Goal: Contribute content: Add original content to the website for others to see

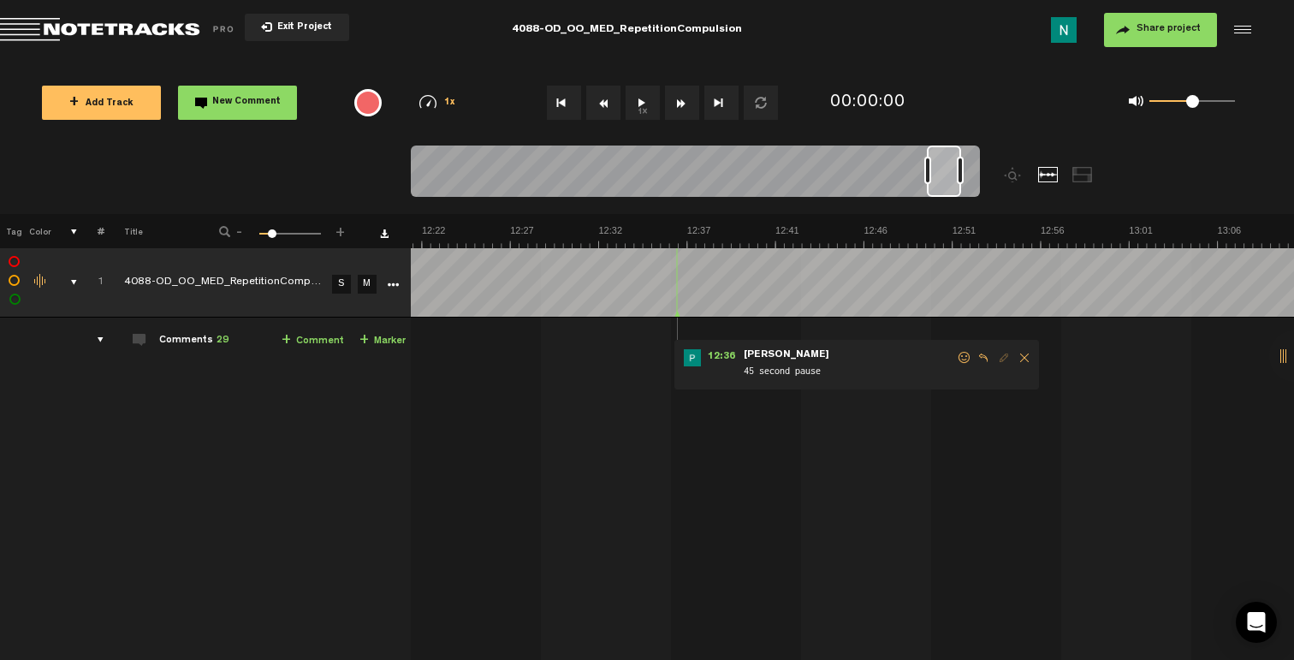
scroll to position [0, 14100]
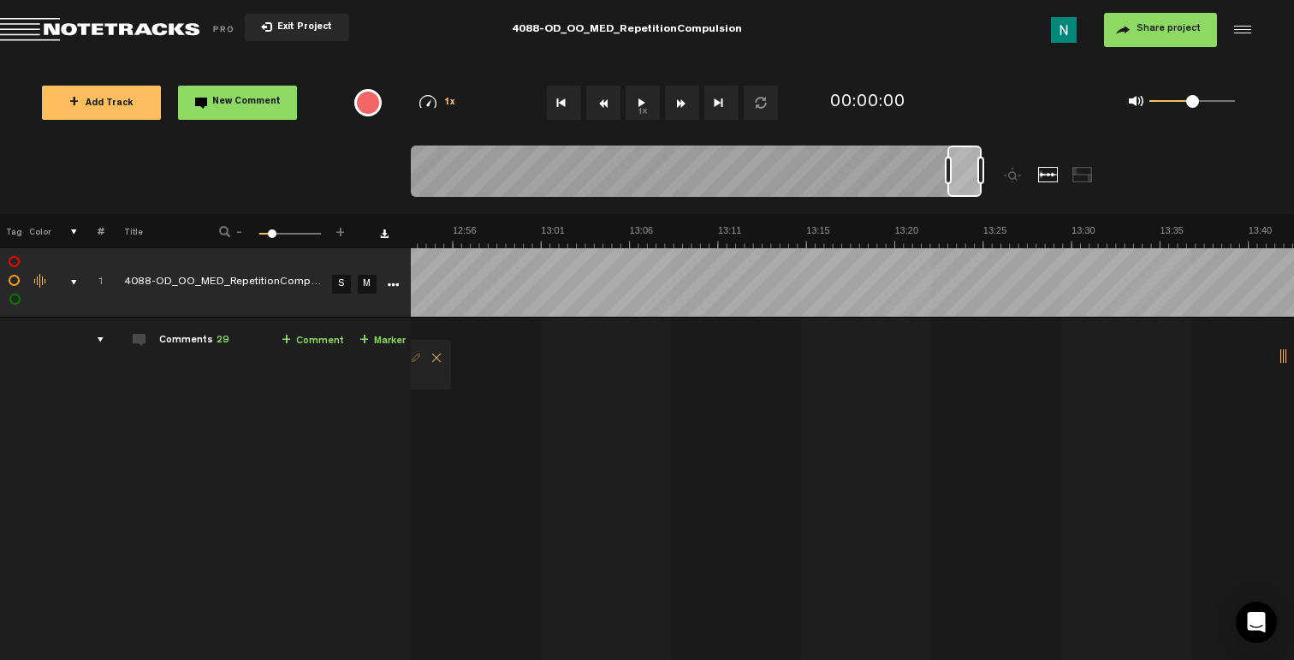
drag, startPoint x: 428, startPoint y: 183, endPoint x: 994, endPoint y: 180, distance: 566.5
click at [994, 180] on div at bounding box center [767, 179] width 712 height 68
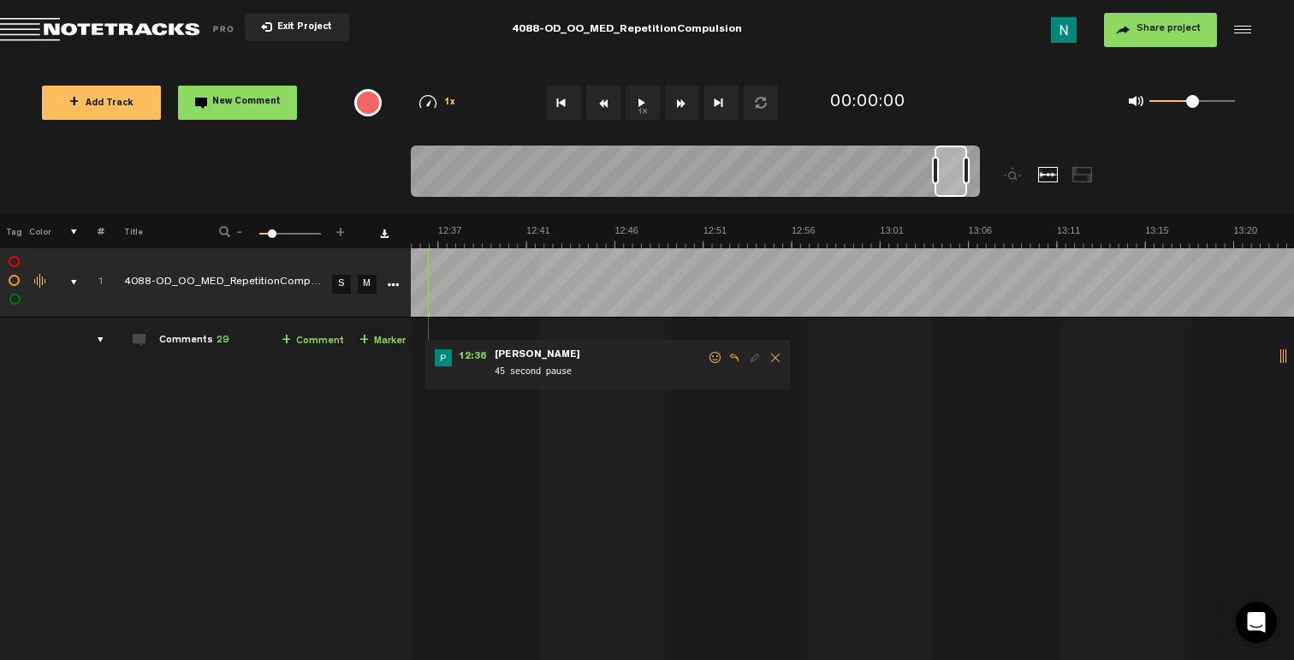
scroll to position [0, 13739]
drag, startPoint x: 944, startPoint y: 197, endPoint x: 949, endPoint y: 188, distance: 10.0
click at [949, 188] on div at bounding box center [950, 170] width 33 height 51
click at [738, 359] on span at bounding box center [737, 358] width 17 height 12
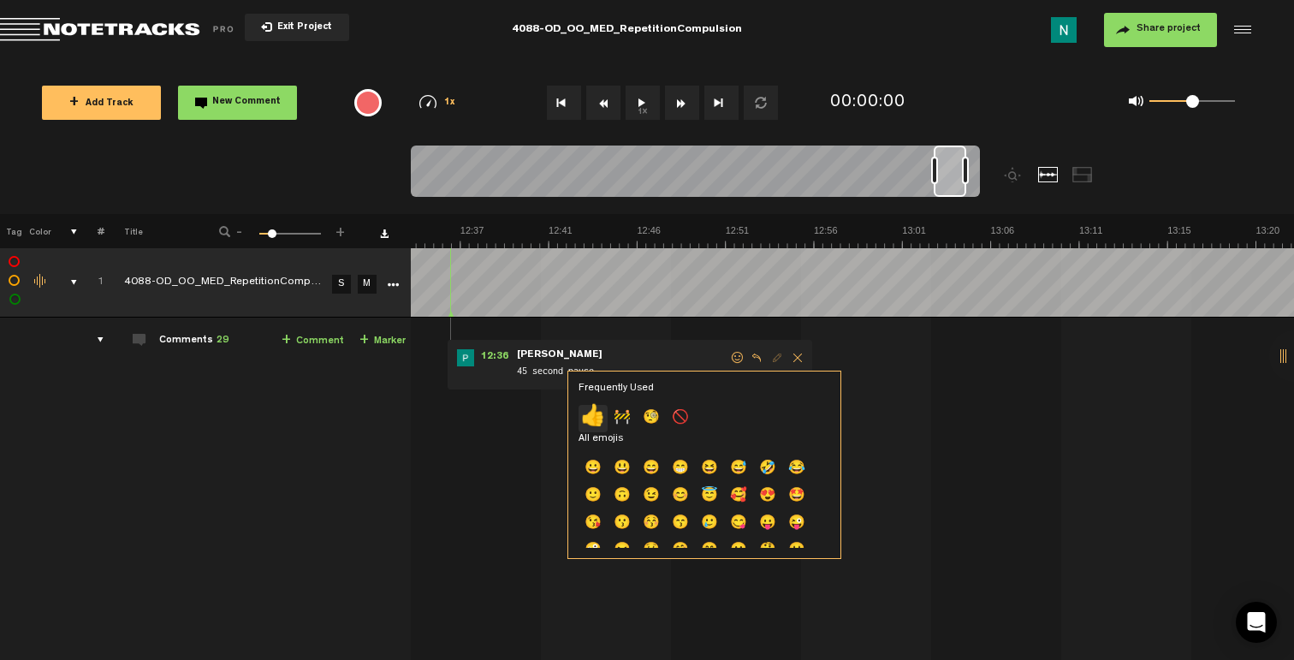
click at [593, 422] on p "👍" at bounding box center [592, 418] width 29 height 27
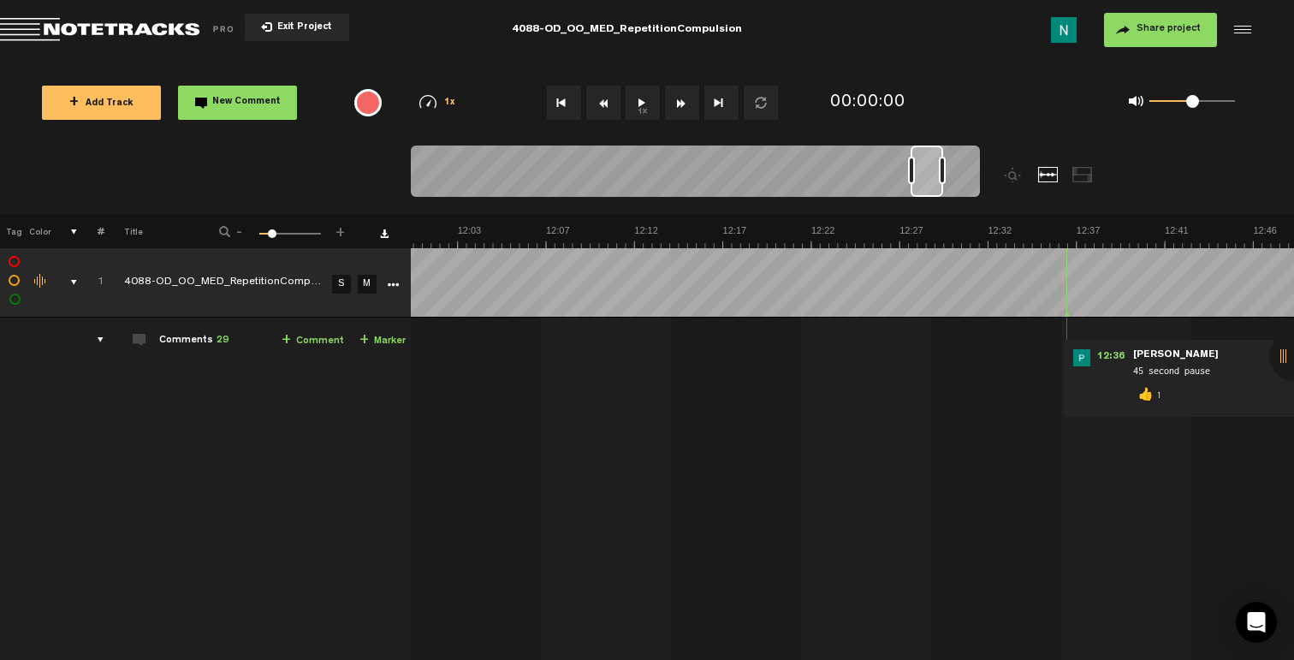
scroll to position [0, 12815]
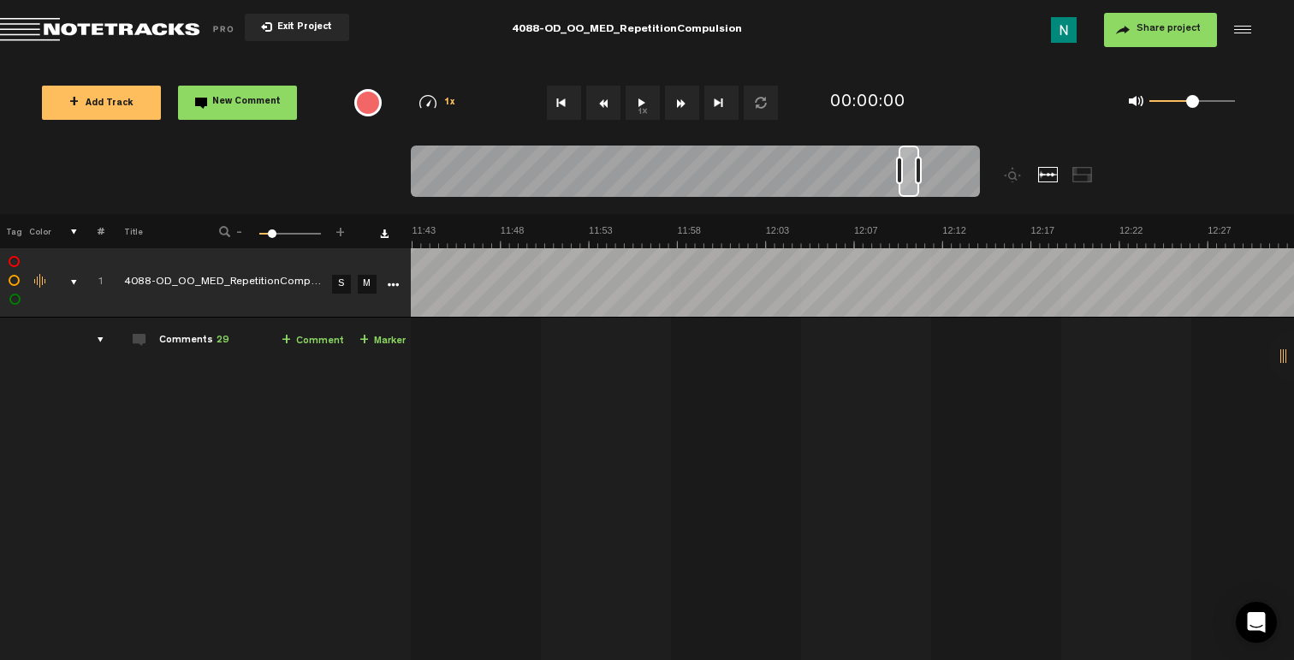
drag, startPoint x: 930, startPoint y: 171, endPoint x: 917, endPoint y: 173, distance: 12.9
click at [917, 173] on div at bounding box center [918, 170] width 7 height 27
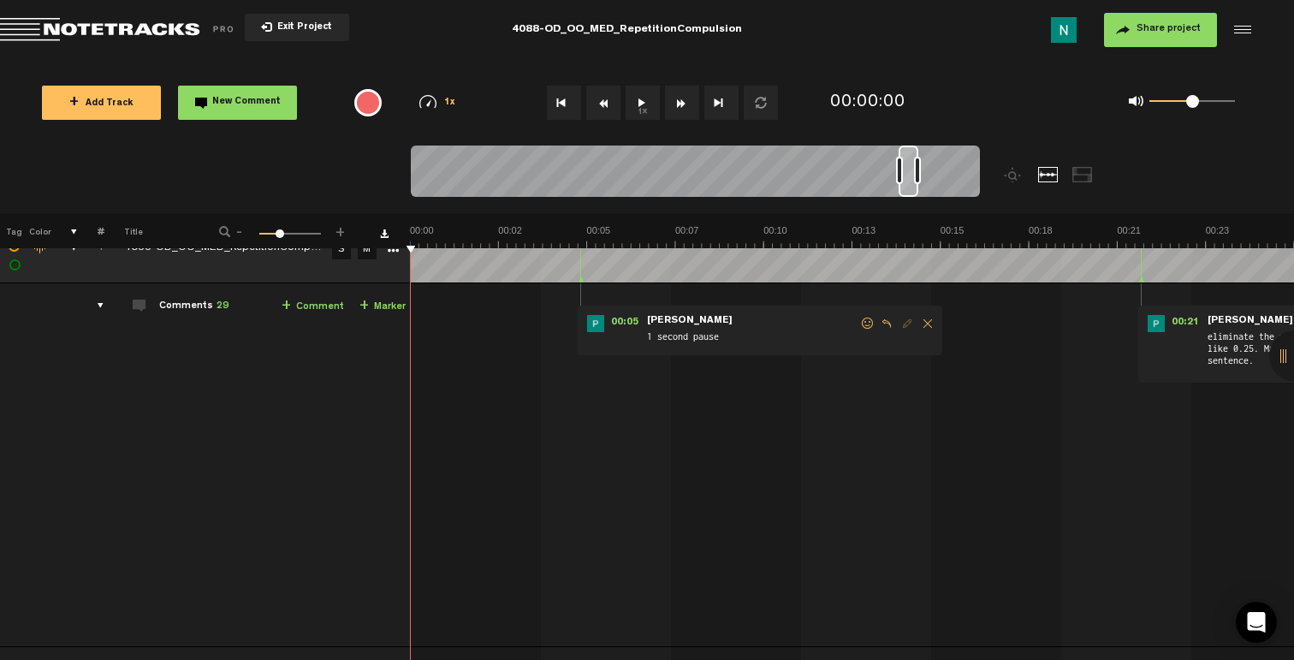
scroll to position [0, 0]
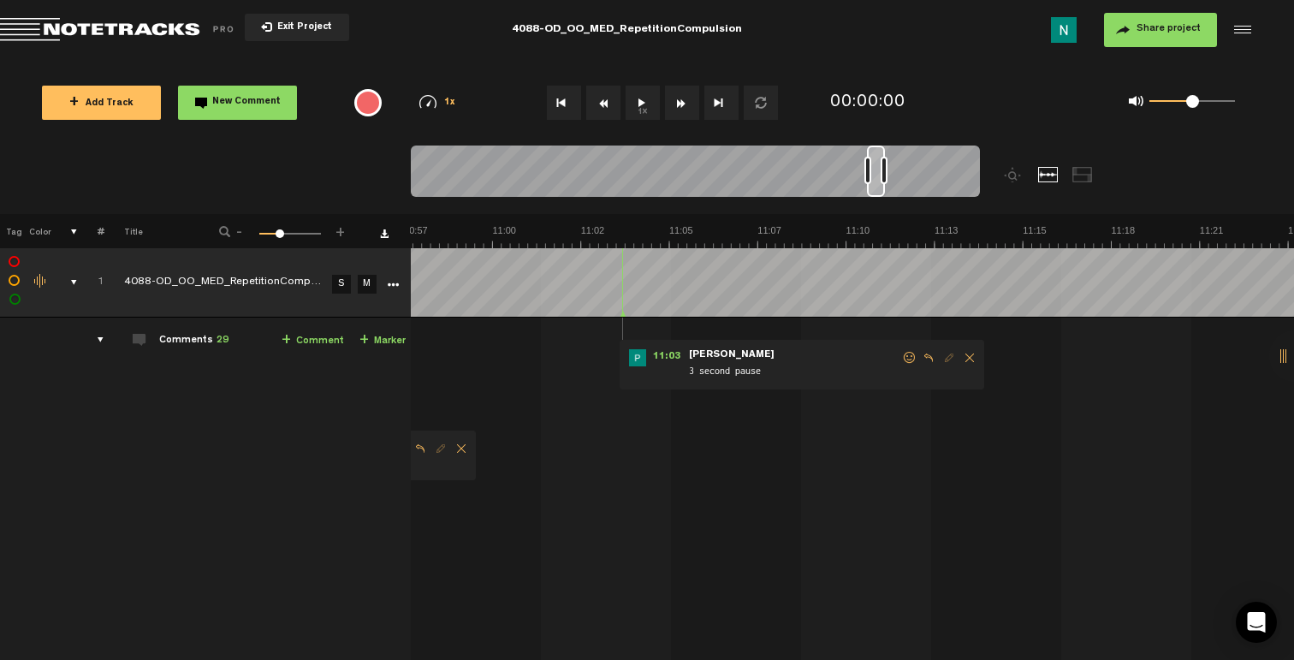
drag, startPoint x: 906, startPoint y: 190, endPoint x: 875, endPoint y: 189, distance: 31.7
click at [875, 189] on div at bounding box center [876, 170] width 18 height 51
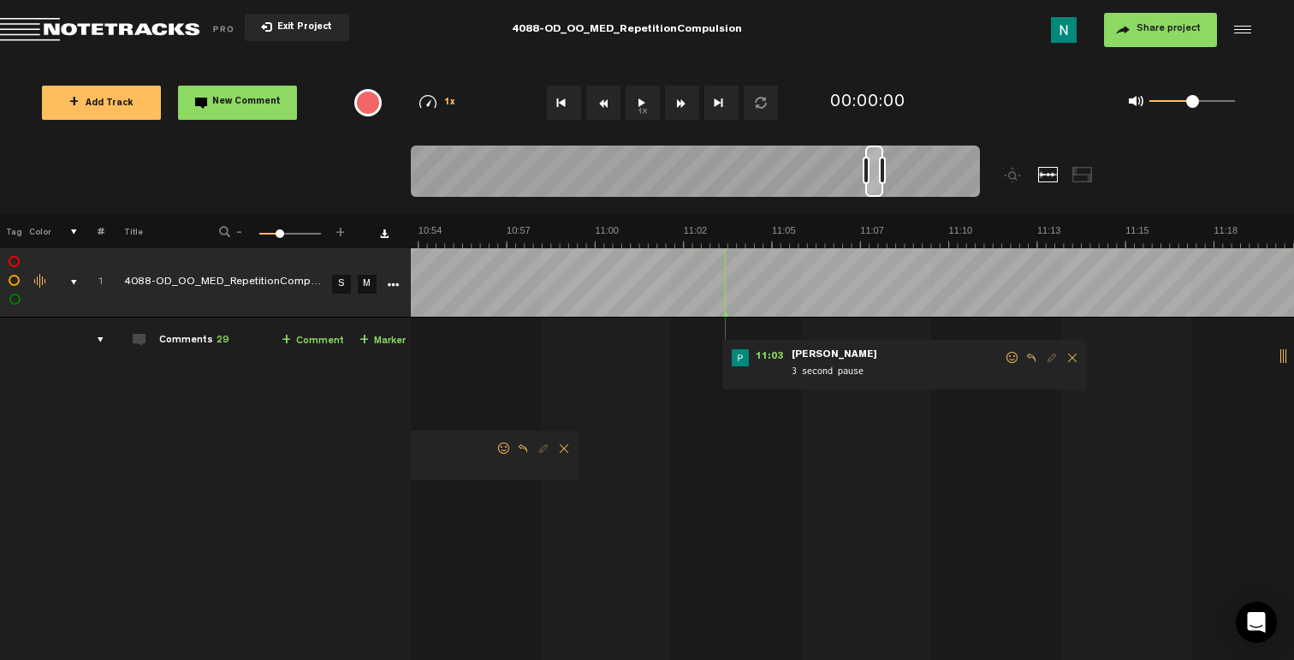
click at [1011, 352] on span at bounding box center [1012, 358] width 17 height 12
click at [1014, 356] on span at bounding box center [1012, 358] width 17 height 12
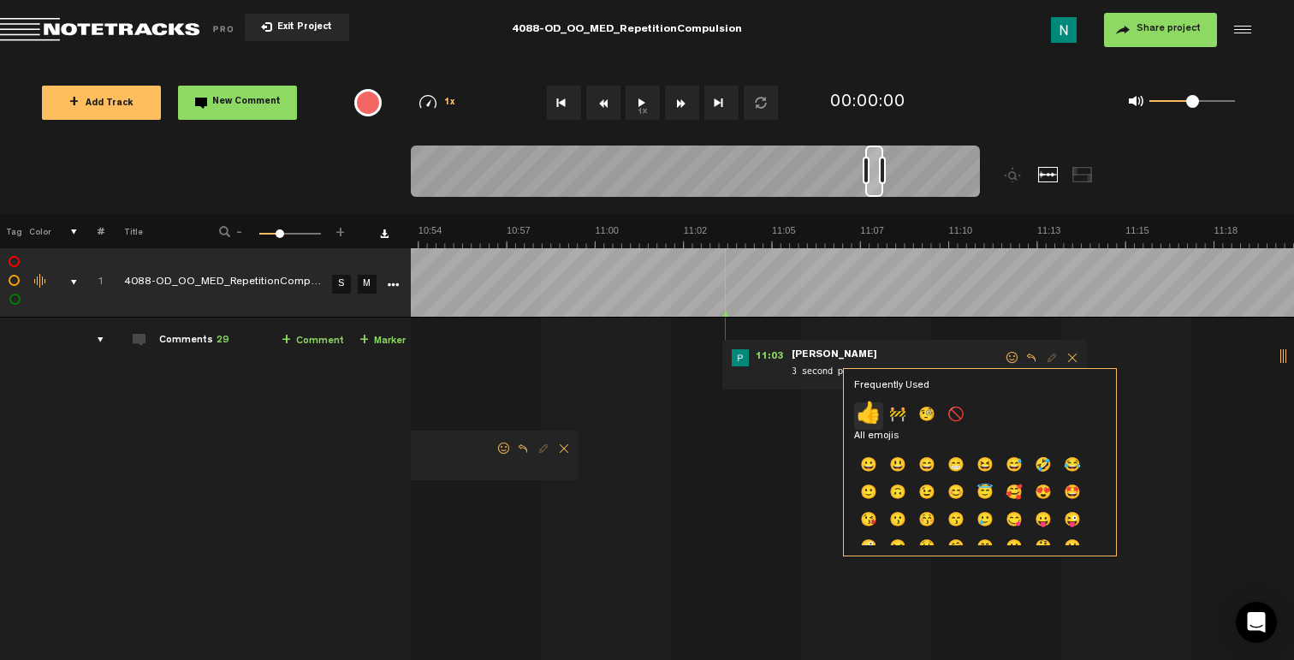
click at [874, 417] on p "👍" at bounding box center [868, 415] width 29 height 27
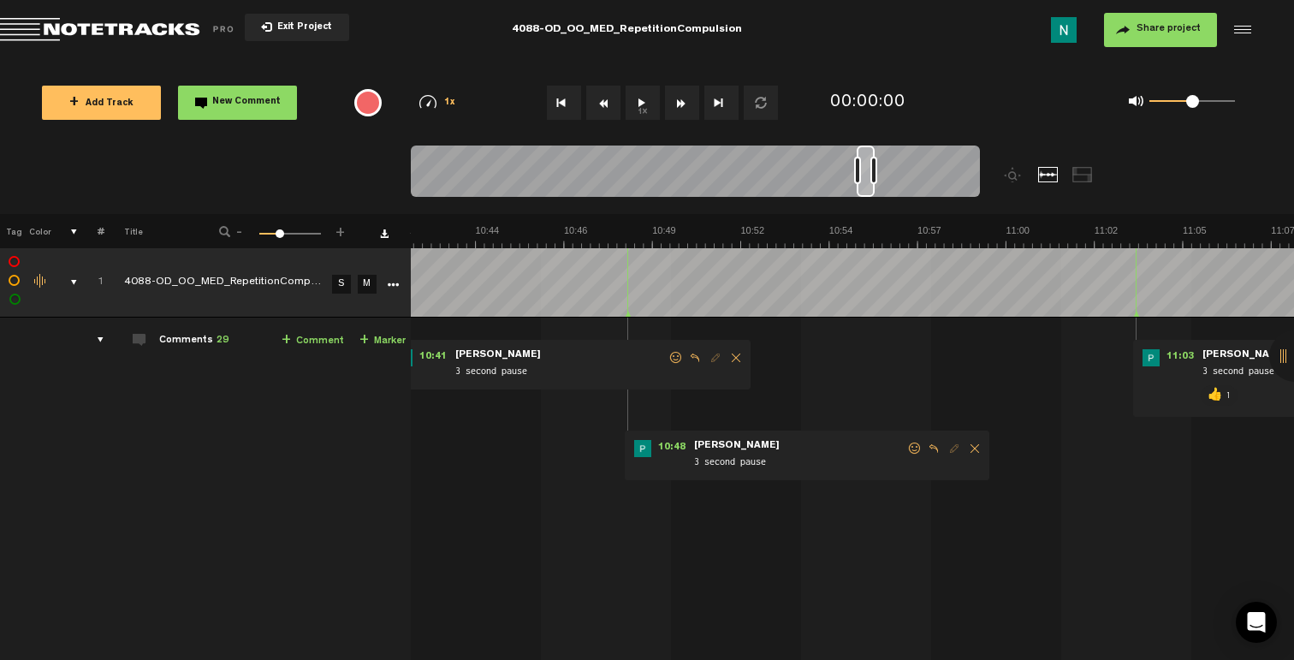
scroll to position [0, 21223]
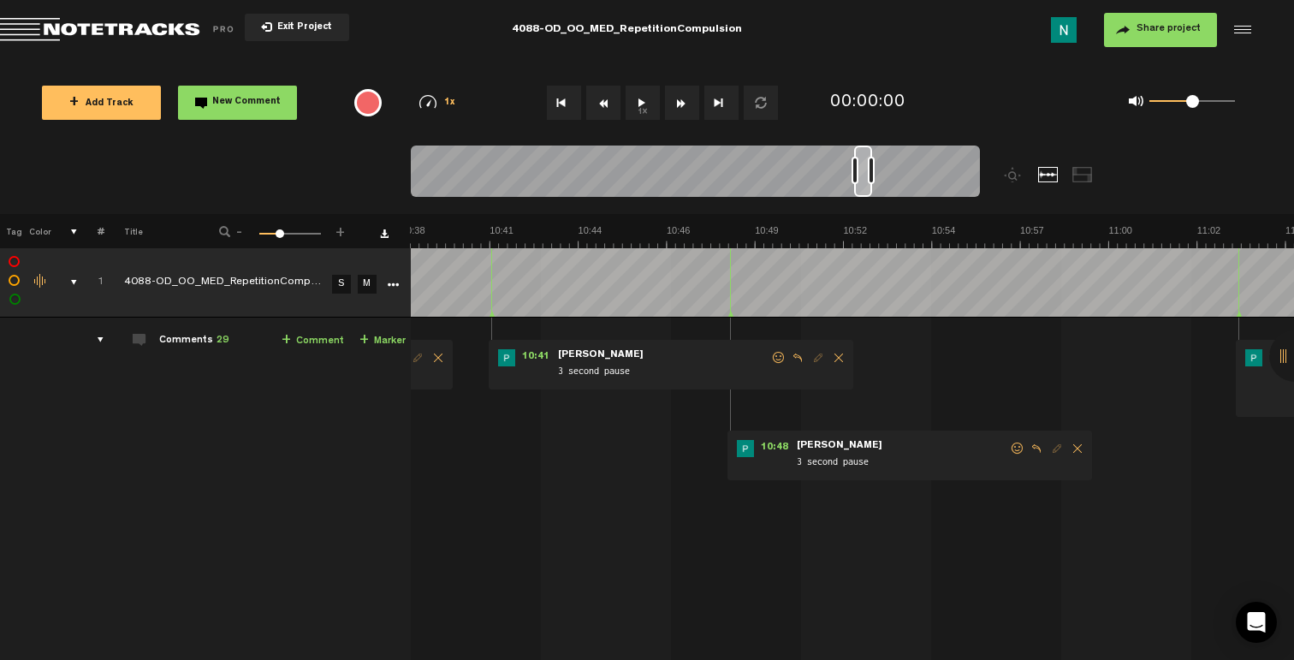
click at [1014, 446] on span at bounding box center [1017, 448] width 17 height 12
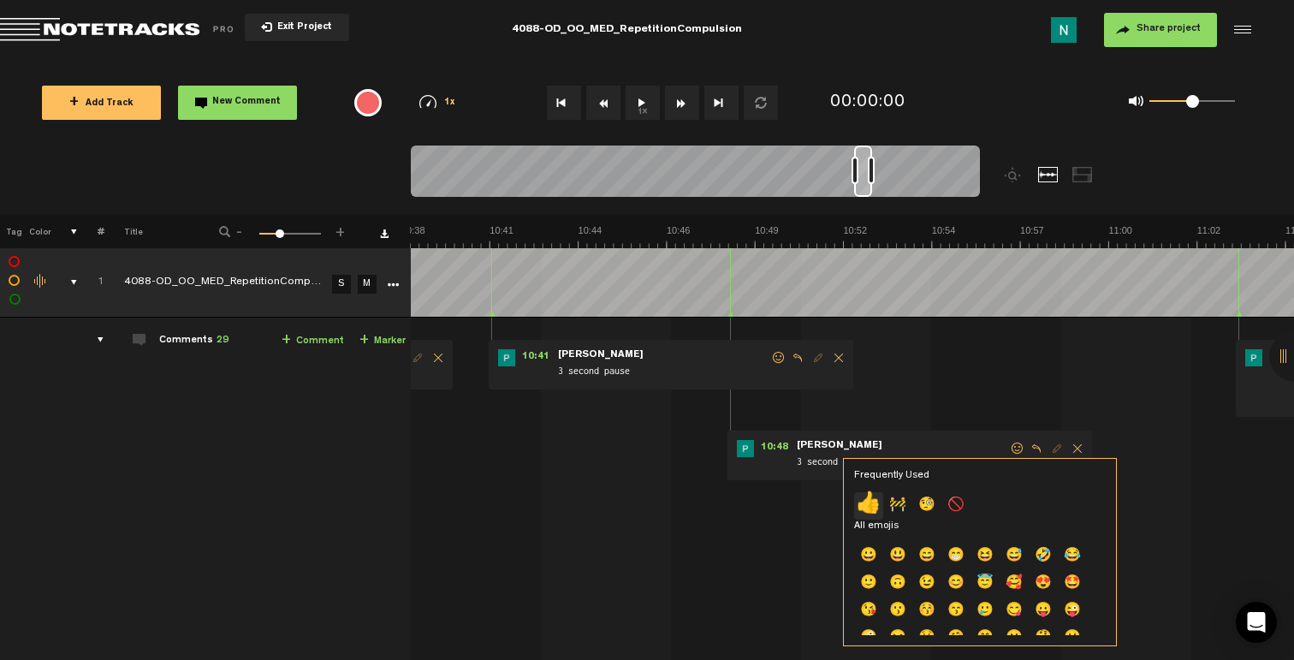
click at [872, 507] on p "👍" at bounding box center [868, 505] width 29 height 27
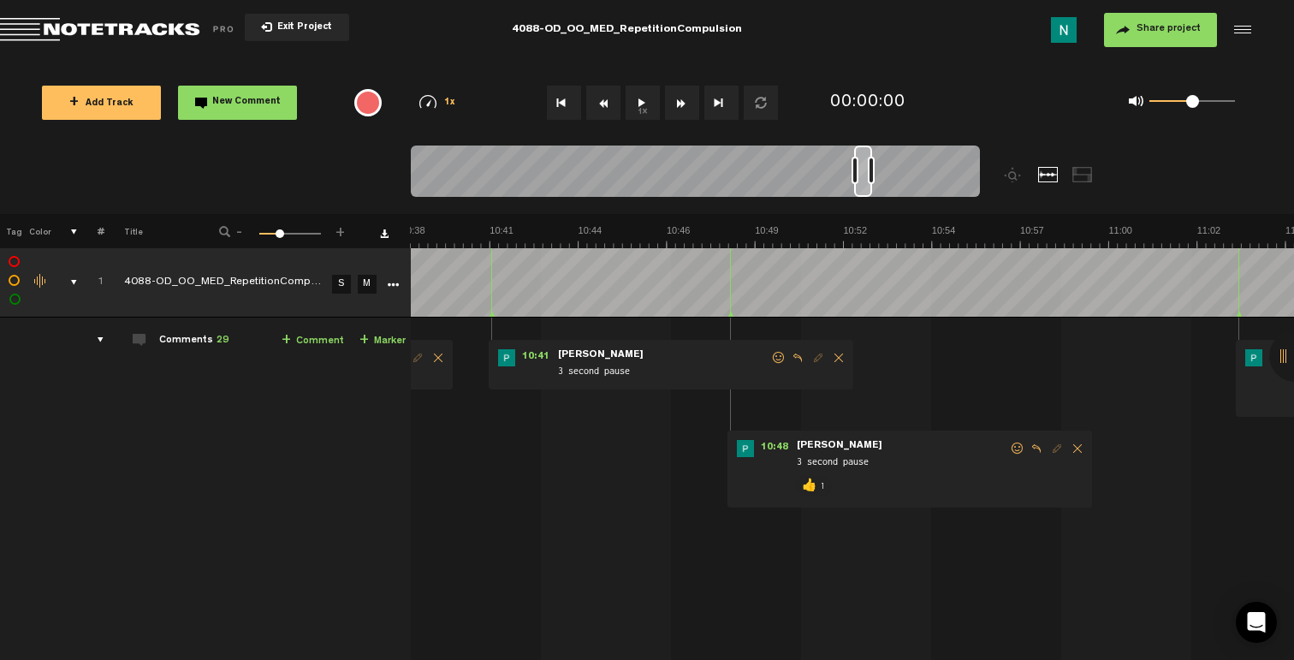
click at [777, 362] on span at bounding box center [778, 358] width 17 height 12
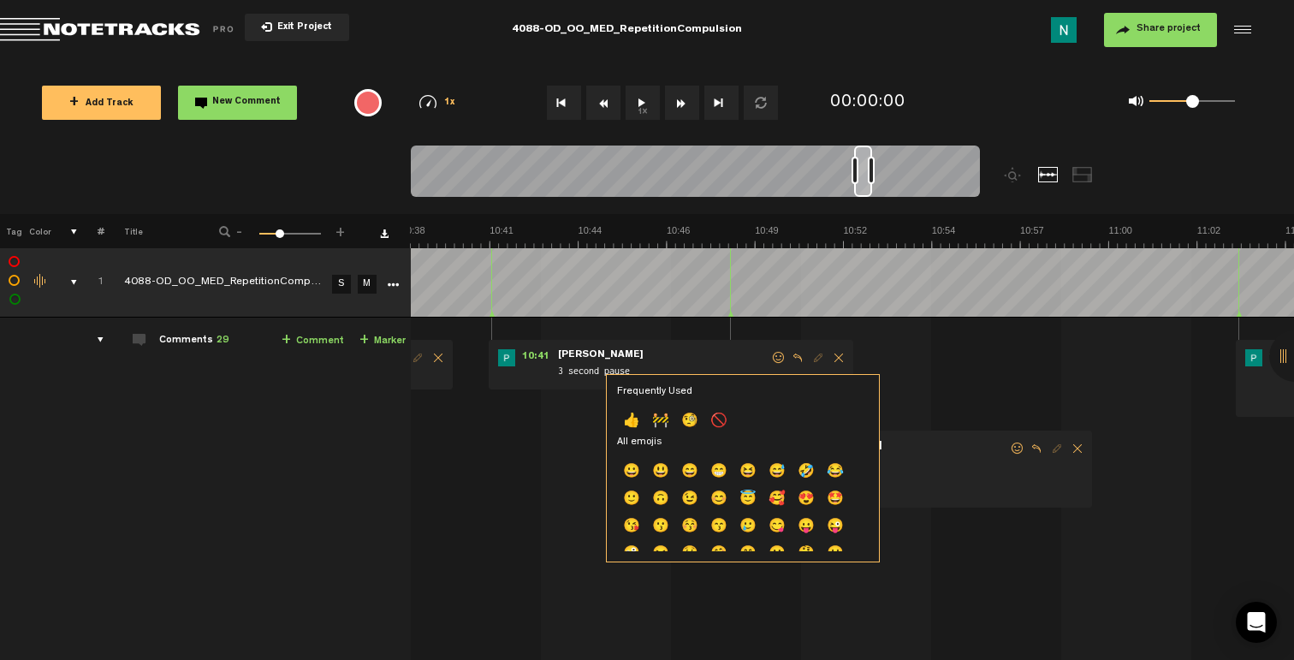
click at [608, 413] on div "Frequently Used 👍 🚧 🧐 🚫 All emojis 😀 😃 😄 😁 😆 😅 🤣 😂 🙂 🙃 😉 😊 😇 🥰 😍 🤩 😘 😗 😚 😙 🥲 😋 …" at bounding box center [743, 468] width 274 height 188
click at [626, 418] on p "👍" at bounding box center [631, 421] width 29 height 27
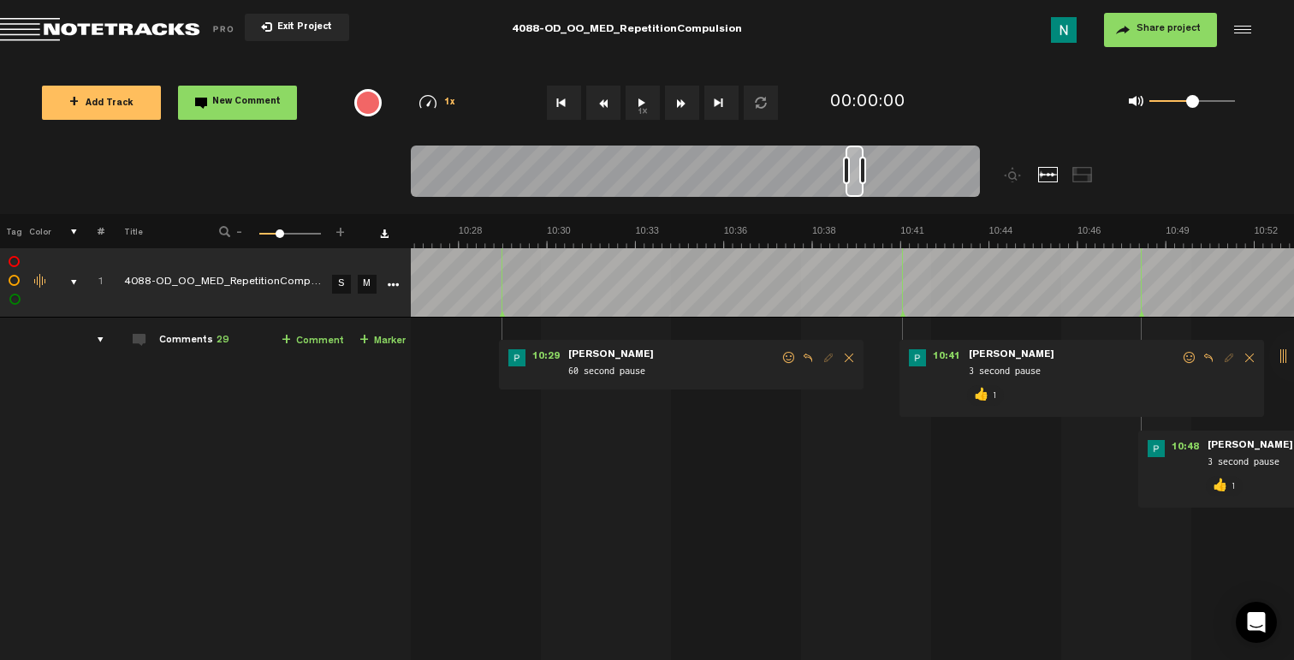
scroll to position [0, 20812]
click at [782, 361] on span at bounding box center [788, 358] width 17 height 12
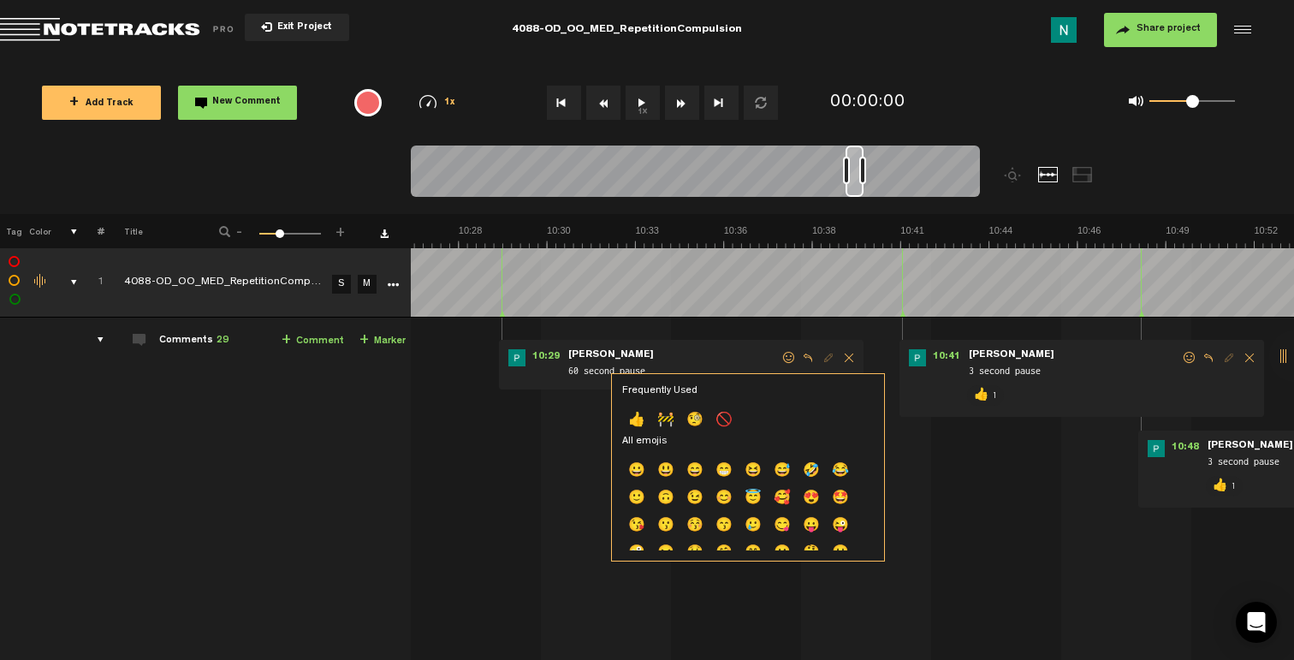
drag, startPoint x: 643, startPoint y: 415, endPoint x: 656, endPoint y: 403, distance: 17.6
click at [644, 415] on p "👍" at bounding box center [636, 420] width 29 height 27
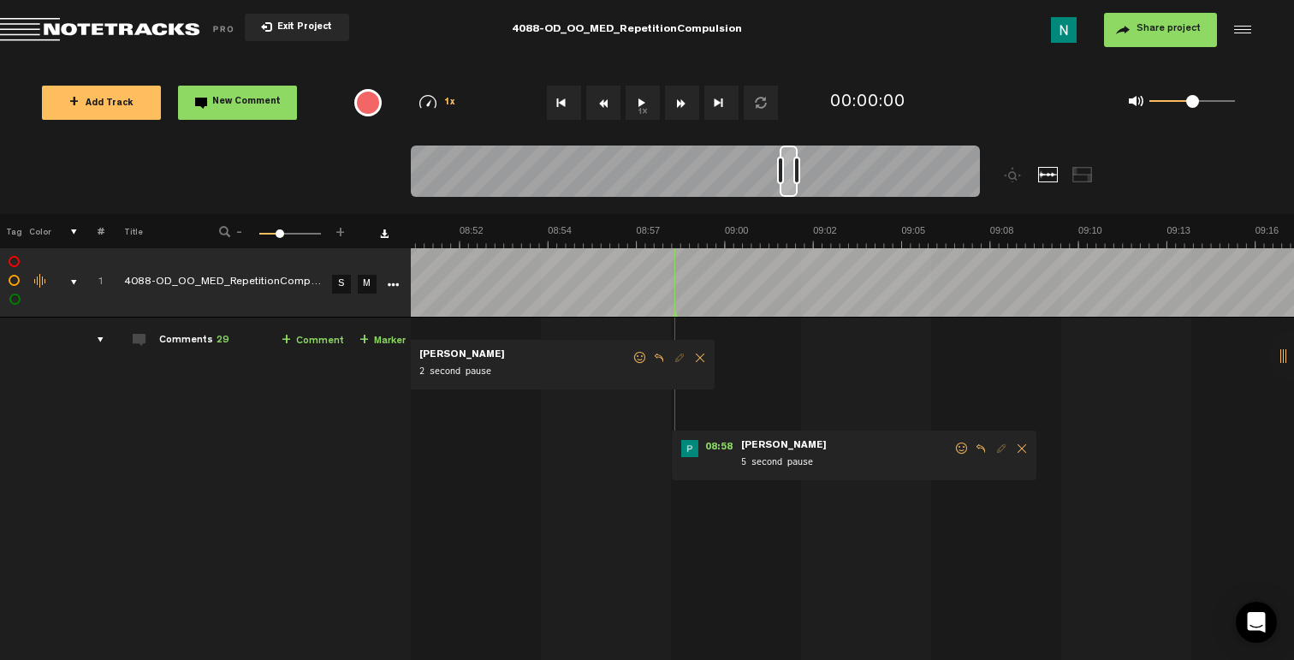
scroll to position [0, 17629]
click at [962, 448] on span at bounding box center [961, 448] width 17 height 12
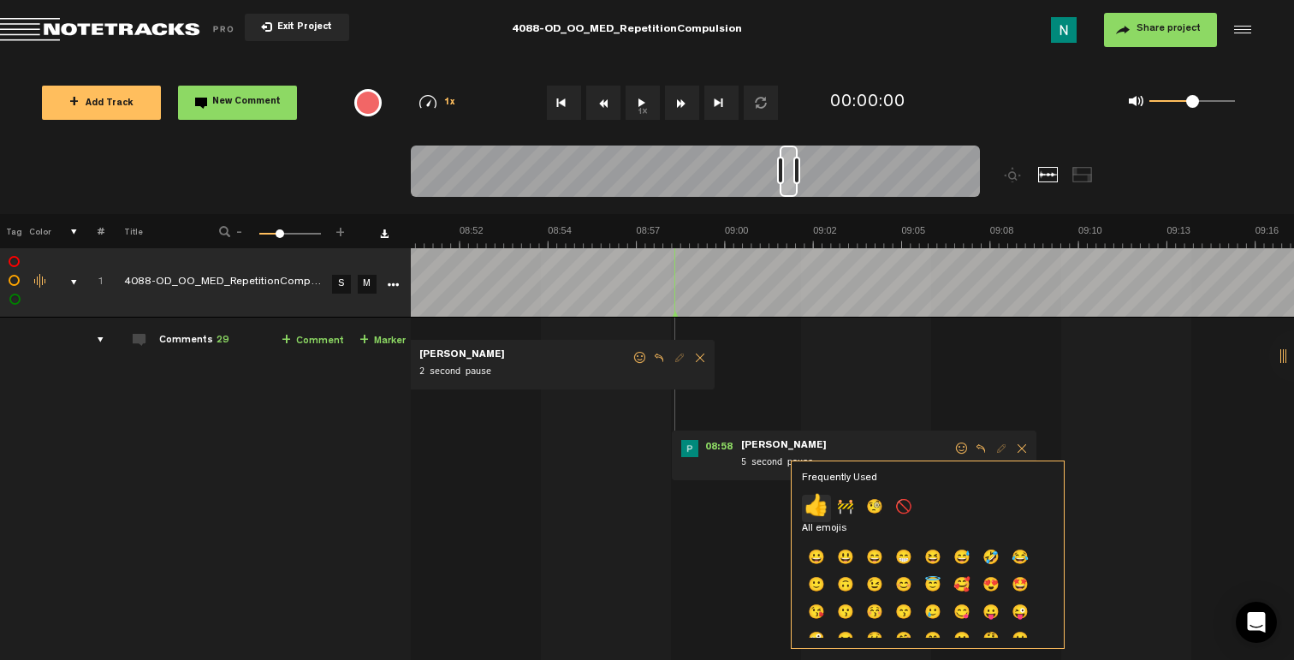
click at [822, 508] on p "👍" at bounding box center [816, 508] width 29 height 27
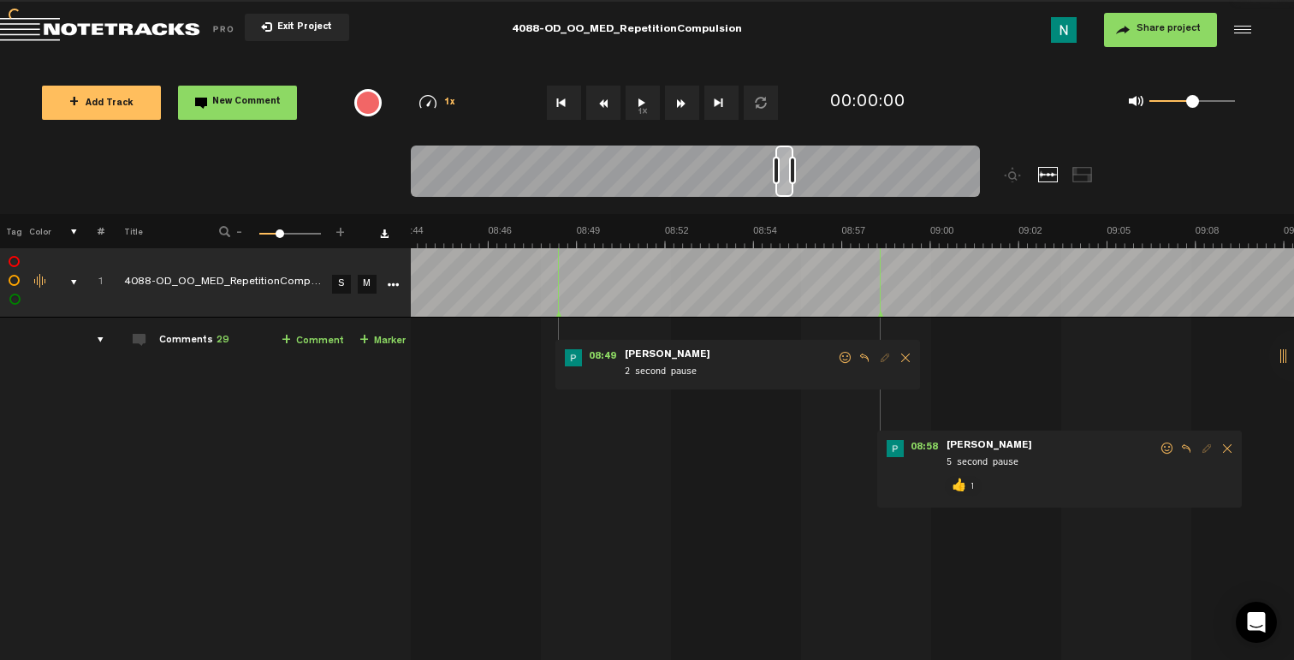
scroll to position [0, 17321]
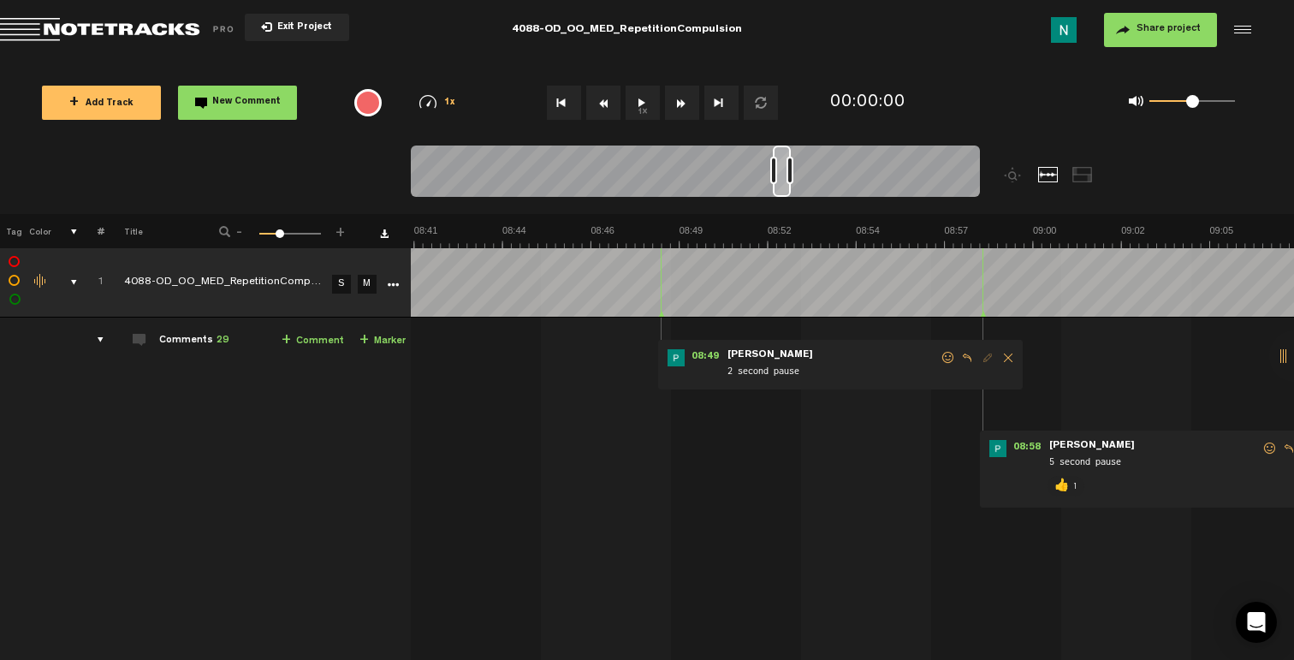
click at [952, 359] on span at bounding box center [948, 358] width 17 height 12
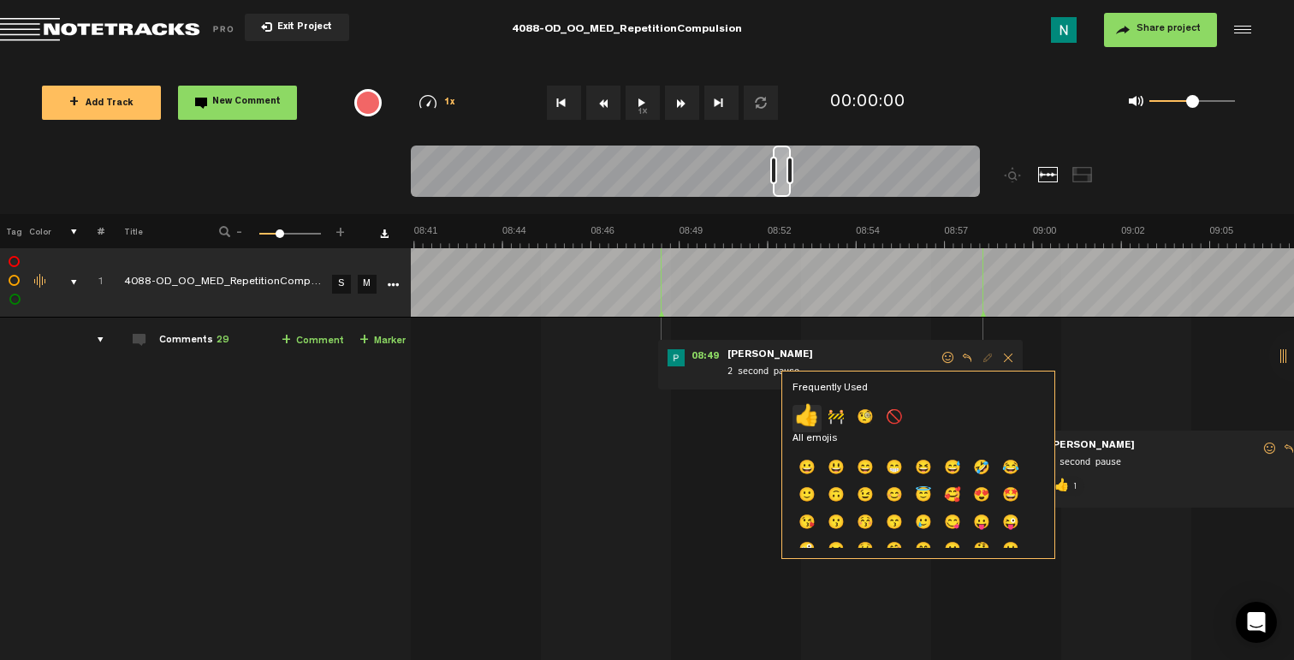
click at [804, 424] on p "👍" at bounding box center [806, 418] width 29 height 27
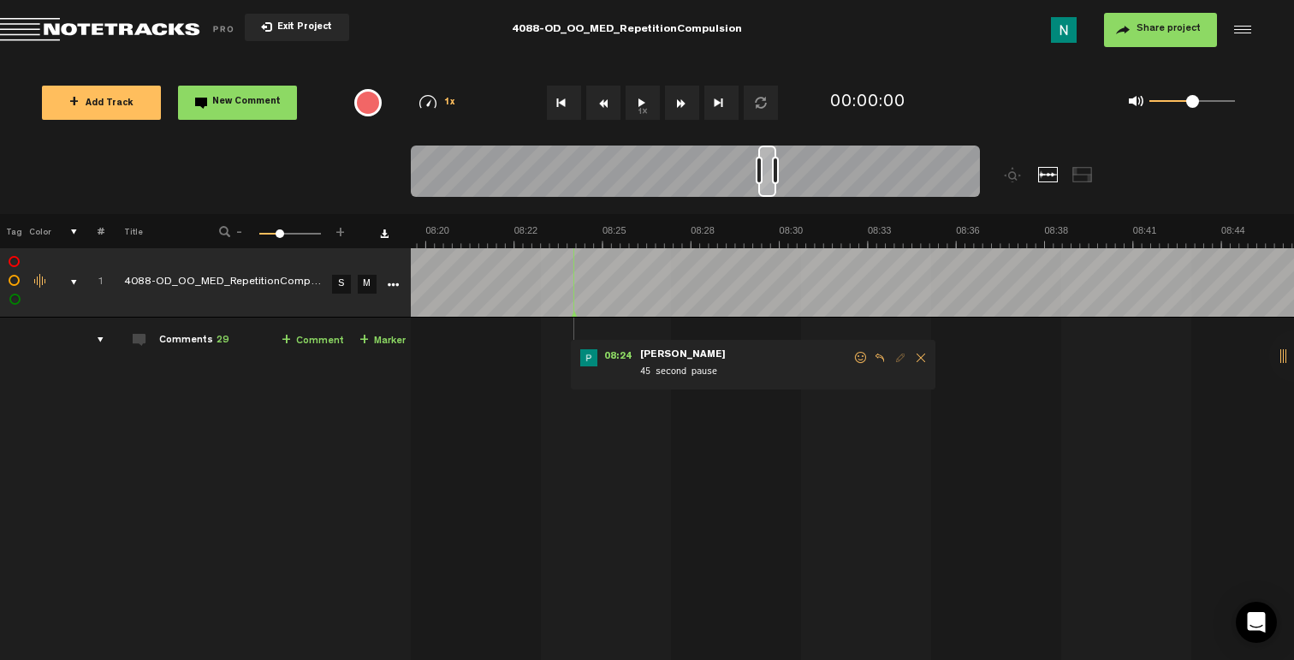
scroll to position [0, 16294]
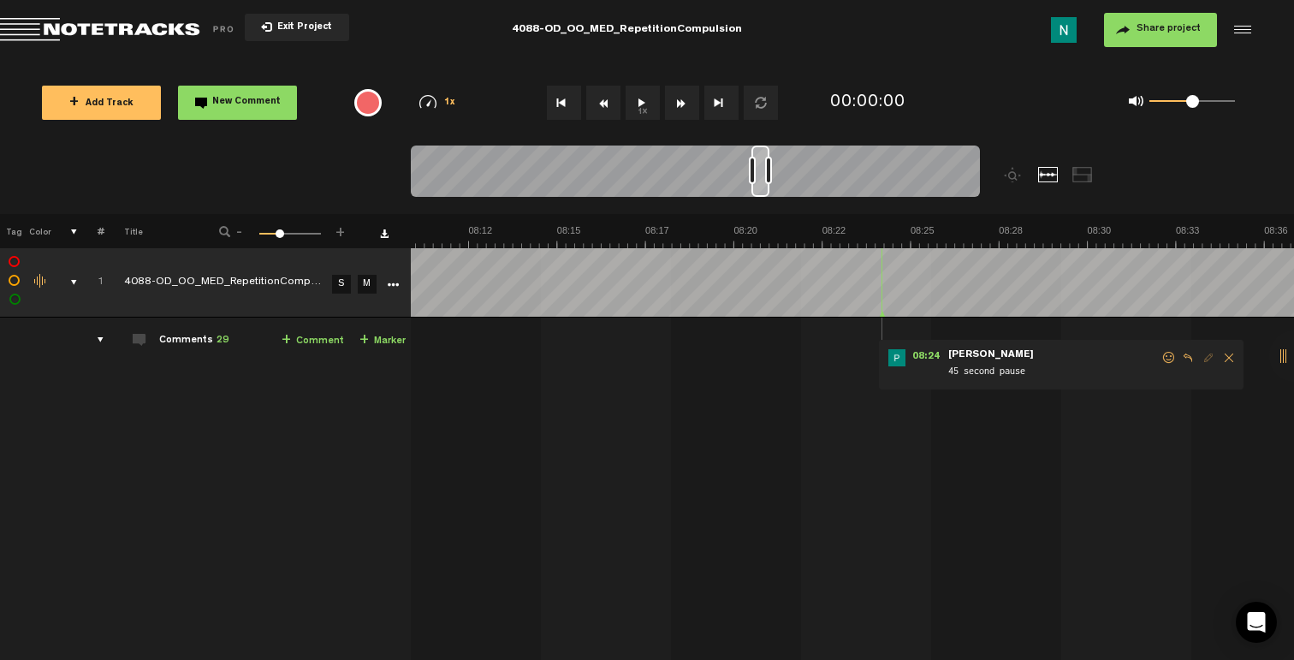
click at [1171, 356] on span at bounding box center [1168, 358] width 17 height 12
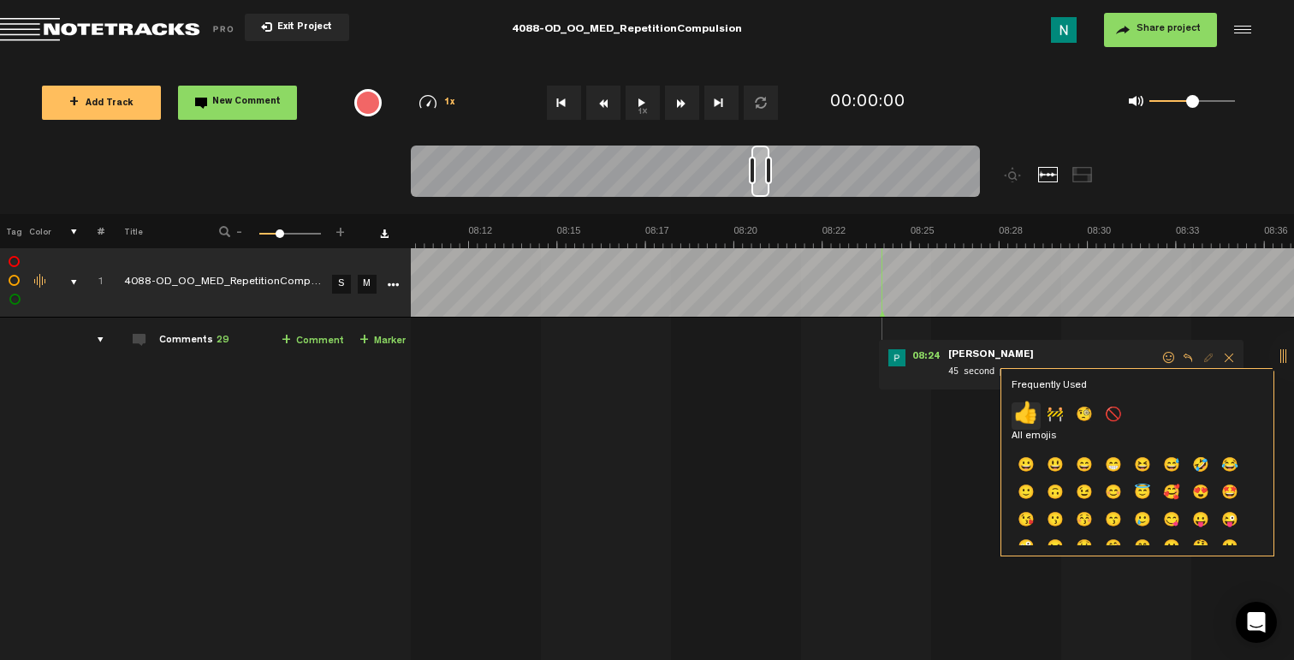
click at [1020, 411] on p "👍" at bounding box center [1025, 415] width 29 height 27
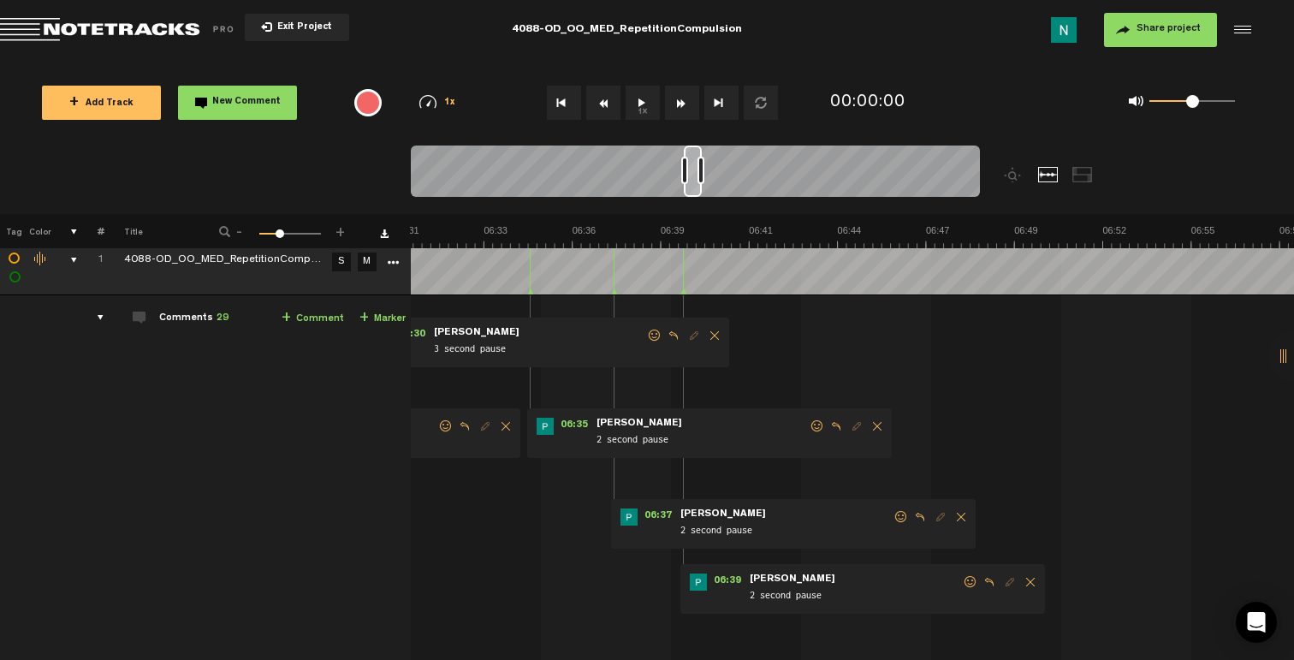
scroll to position [11, 0]
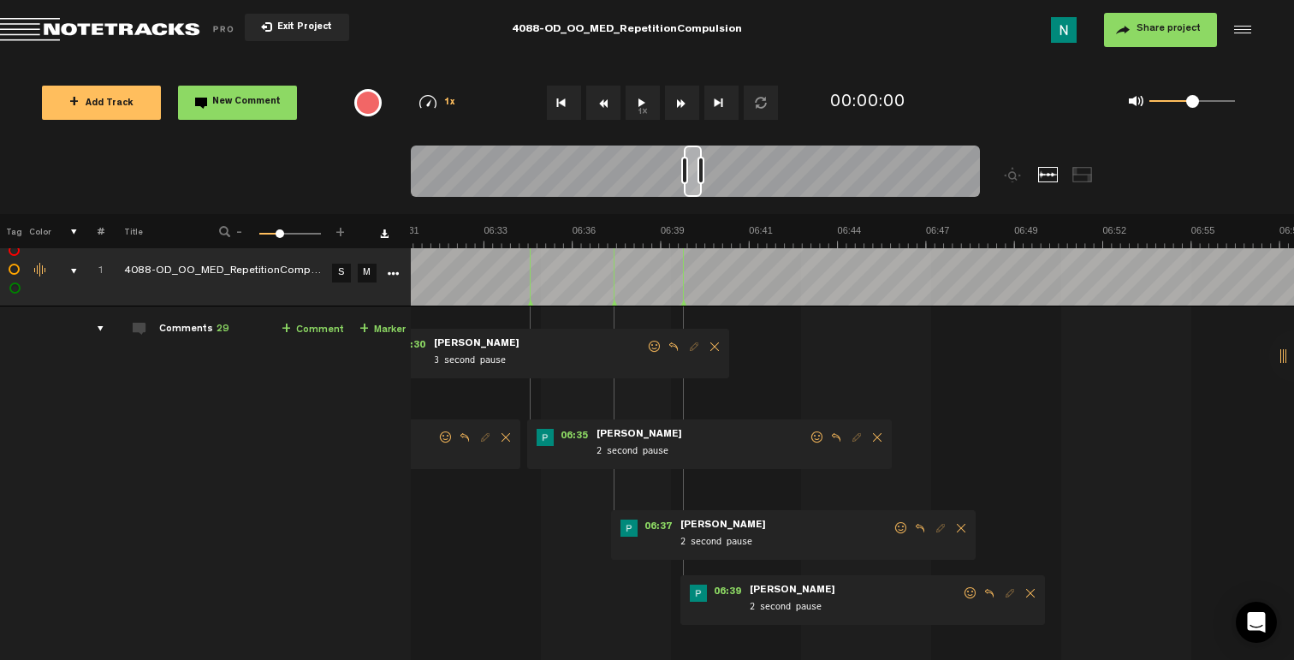
click at [968, 590] on span at bounding box center [970, 593] width 17 height 12
click at [827, 637] on p "👍" at bounding box center [822, 649] width 29 height 27
click at [898, 531] on span at bounding box center [900, 528] width 17 height 12
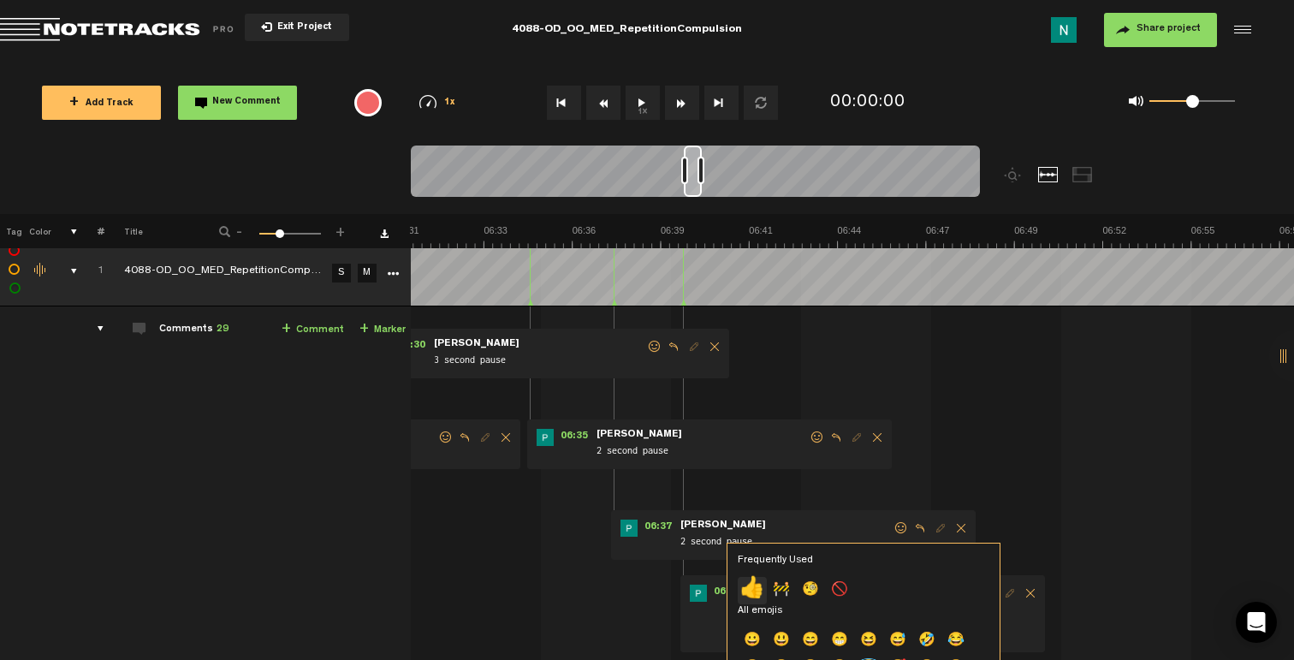
click at [759, 591] on p "👍" at bounding box center [752, 590] width 29 height 27
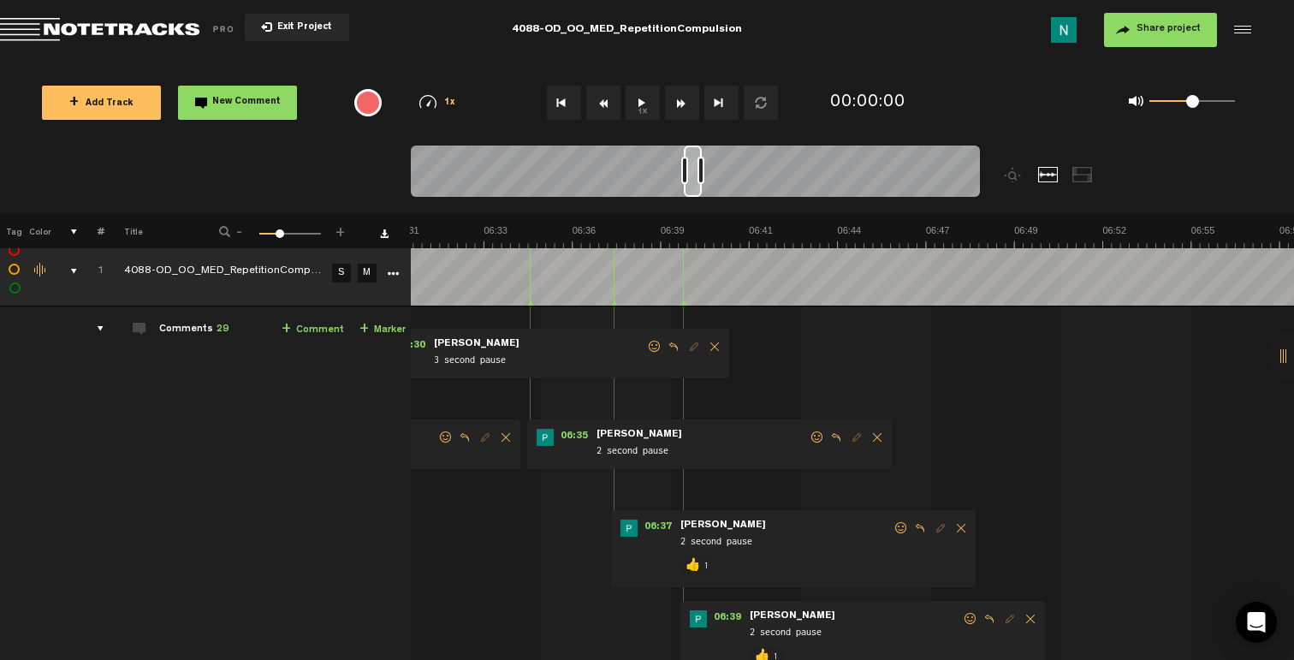
click at [816, 440] on span at bounding box center [817, 437] width 17 height 12
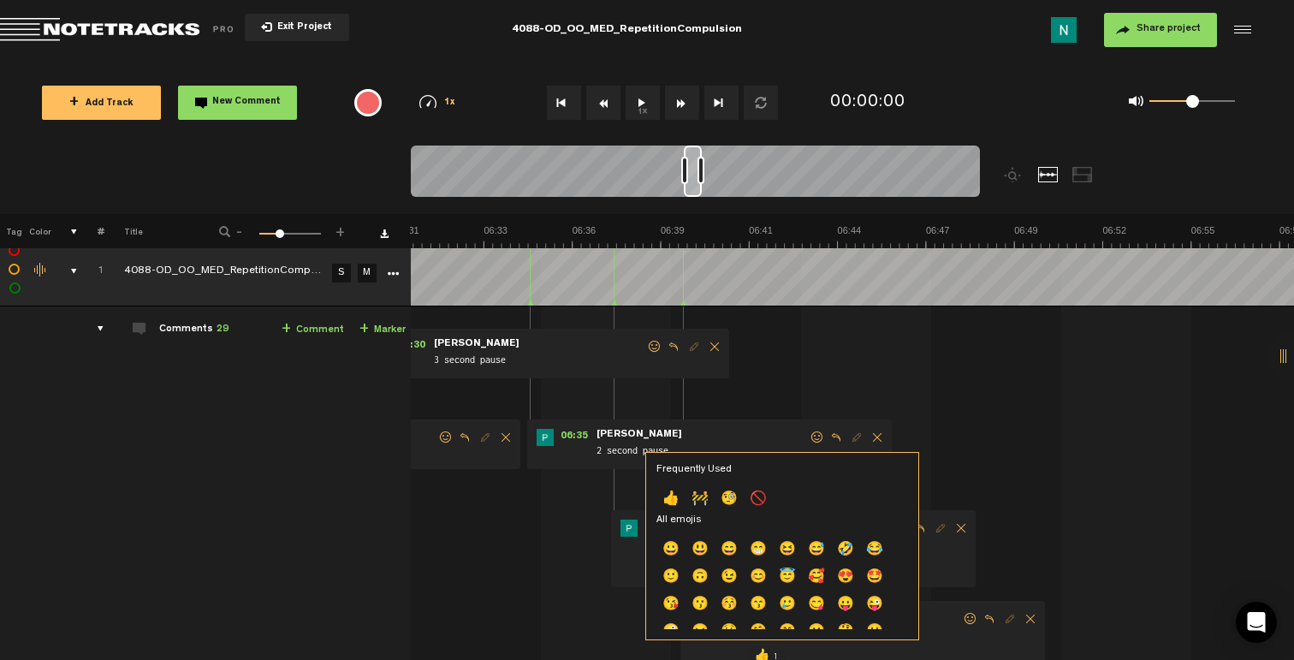
drag, startPoint x: 671, startPoint y: 496, endPoint x: 681, endPoint y: 488, distance: 13.4
click at [671, 496] on p "👍" at bounding box center [670, 499] width 29 height 27
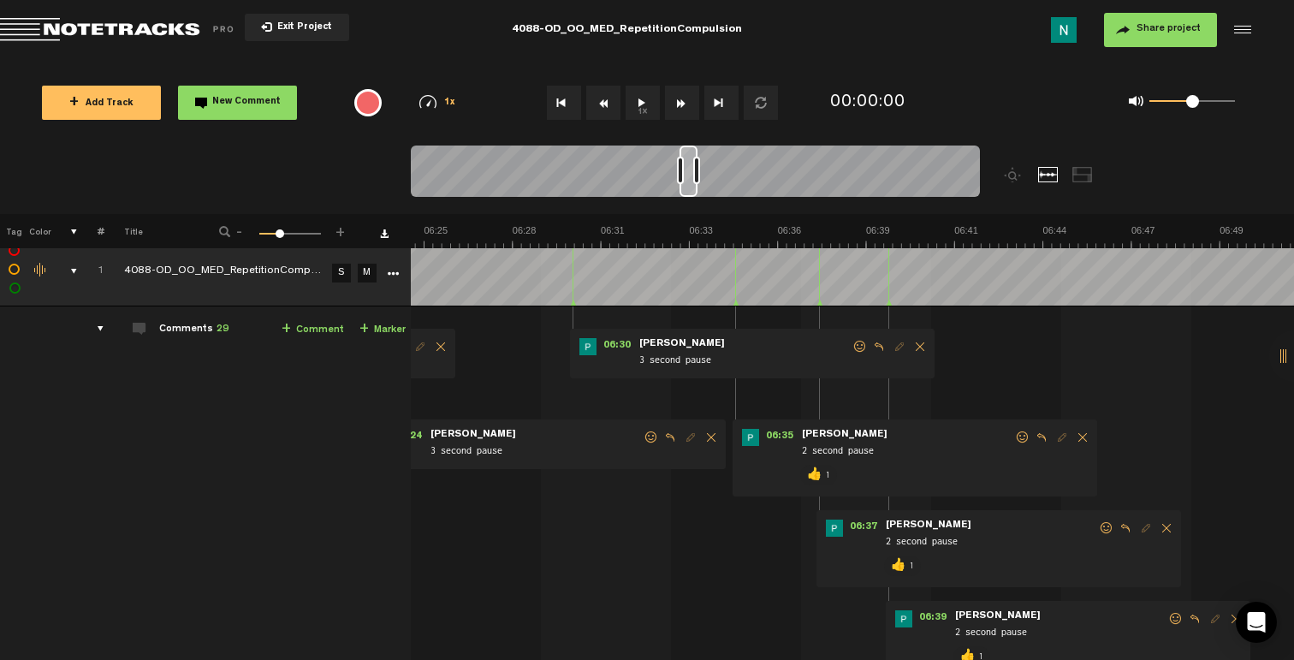
scroll to position [0, 12700]
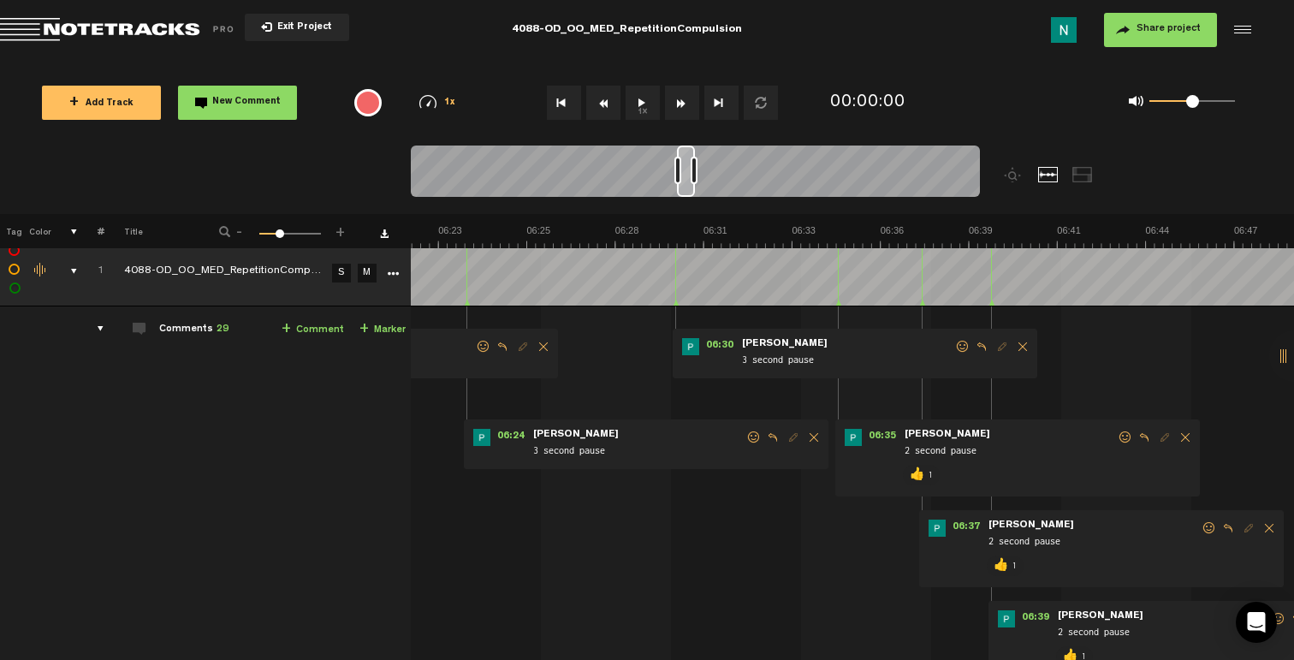
click at [958, 347] on span at bounding box center [962, 347] width 17 height 12
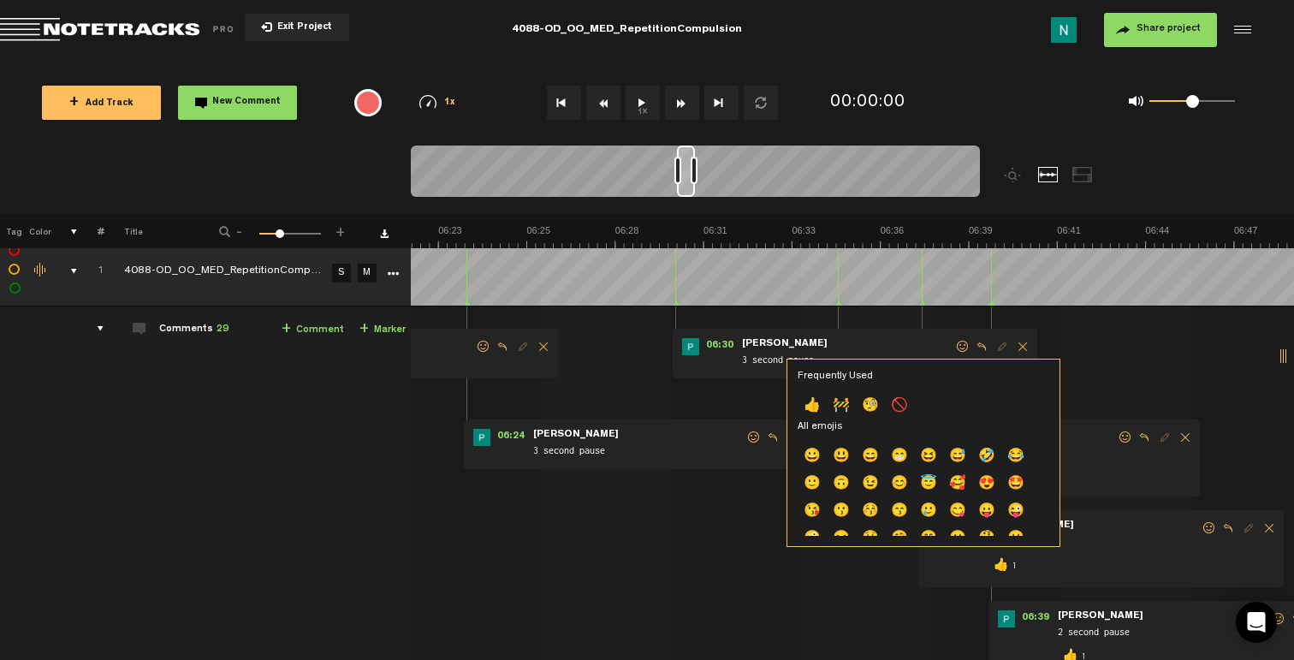
click at [813, 414] on p "👍" at bounding box center [811, 406] width 29 height 27
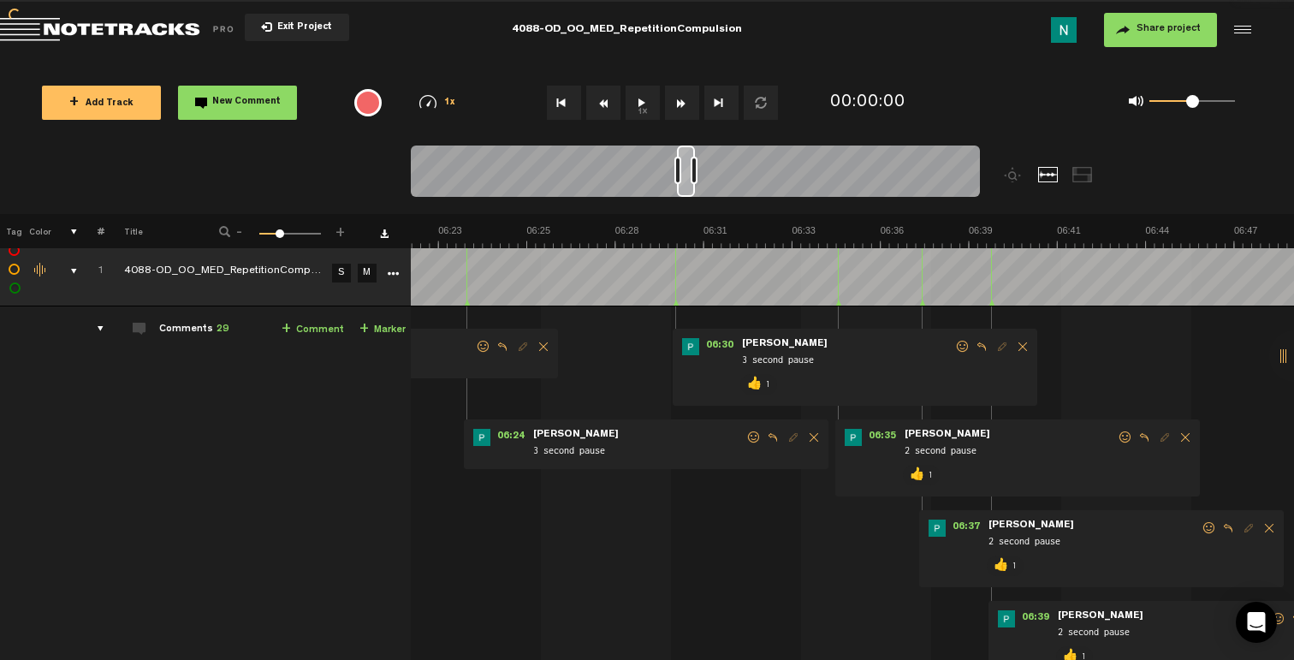
scroll to position [0, 12495]
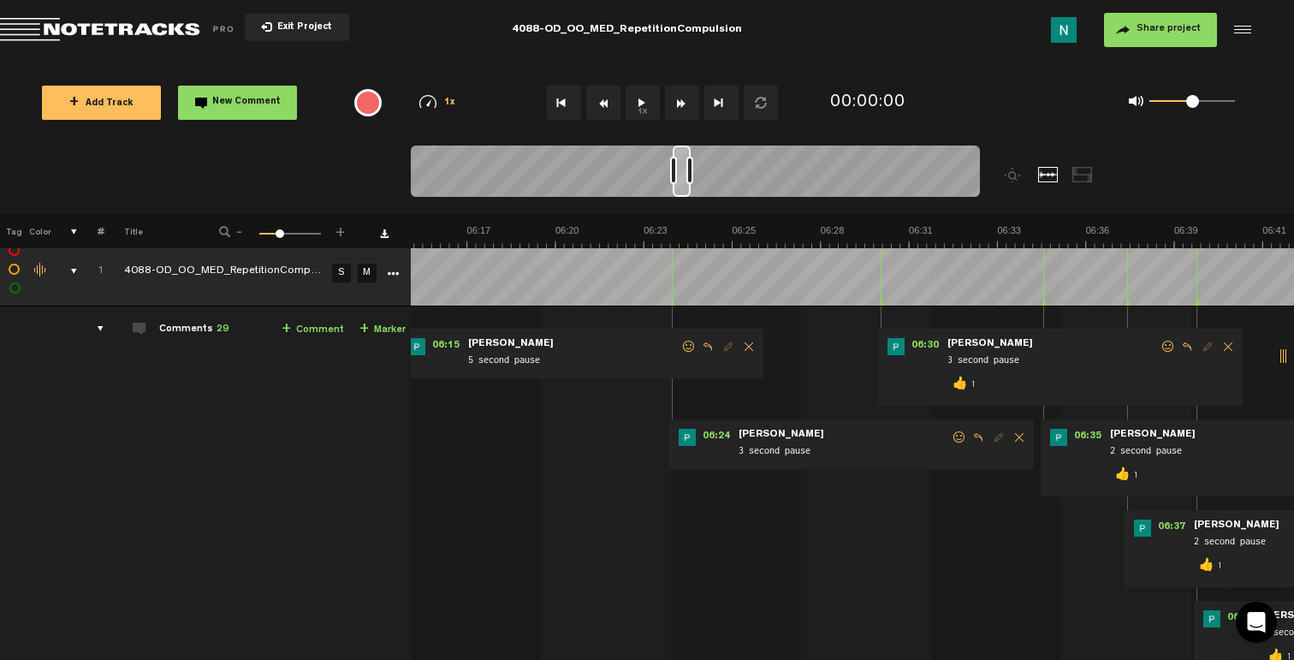
click at [955, 439] on span at bounding box center [959, 437] width 17 height 12
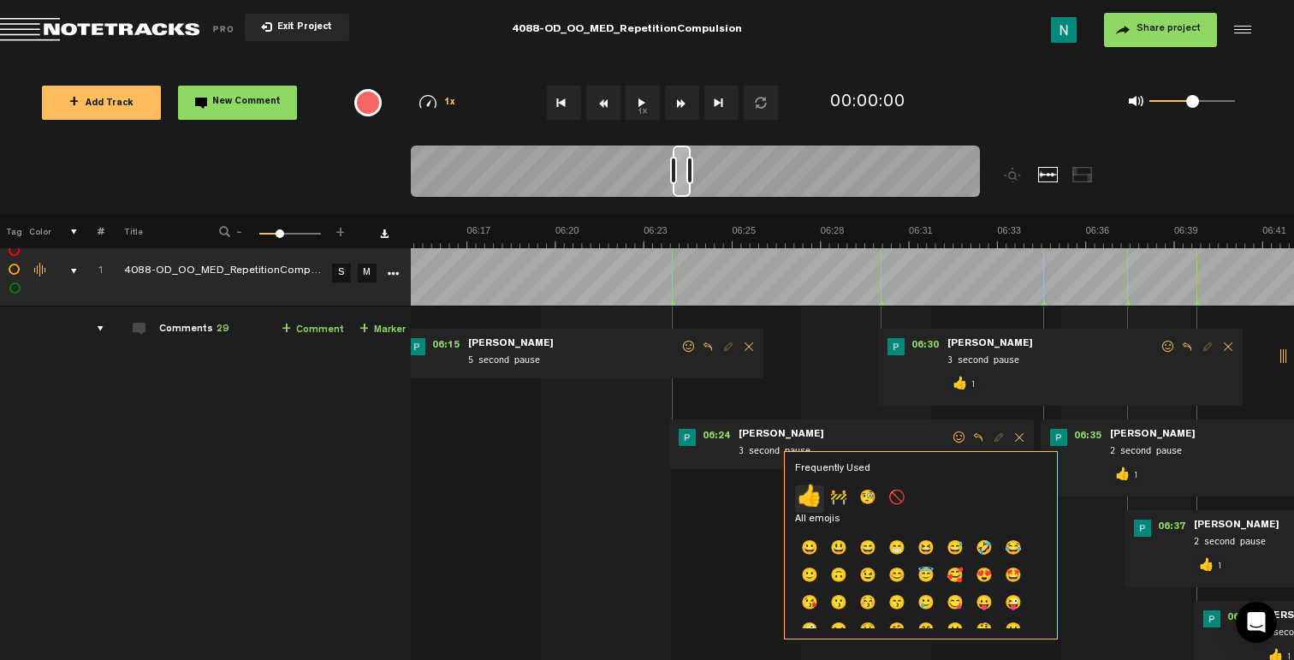
click at [797, 500] on p "👍" at bounding box center [809, 498] width 29 height 27
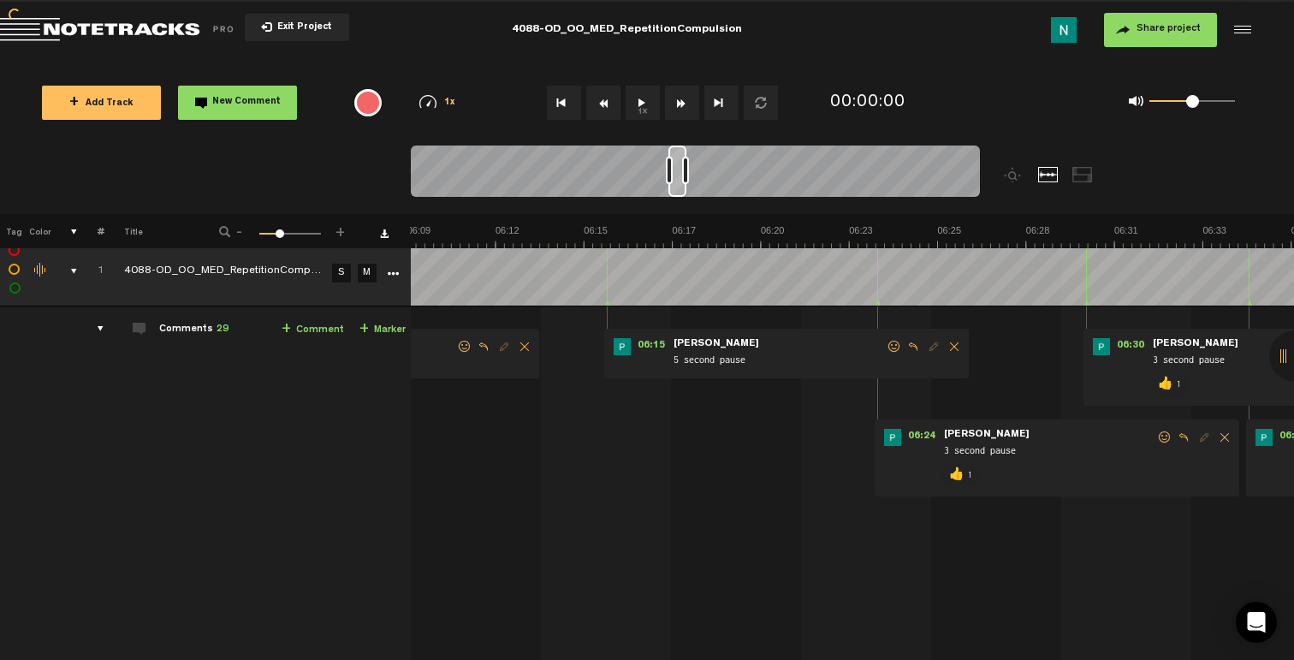
scroll to position [0, 12187]
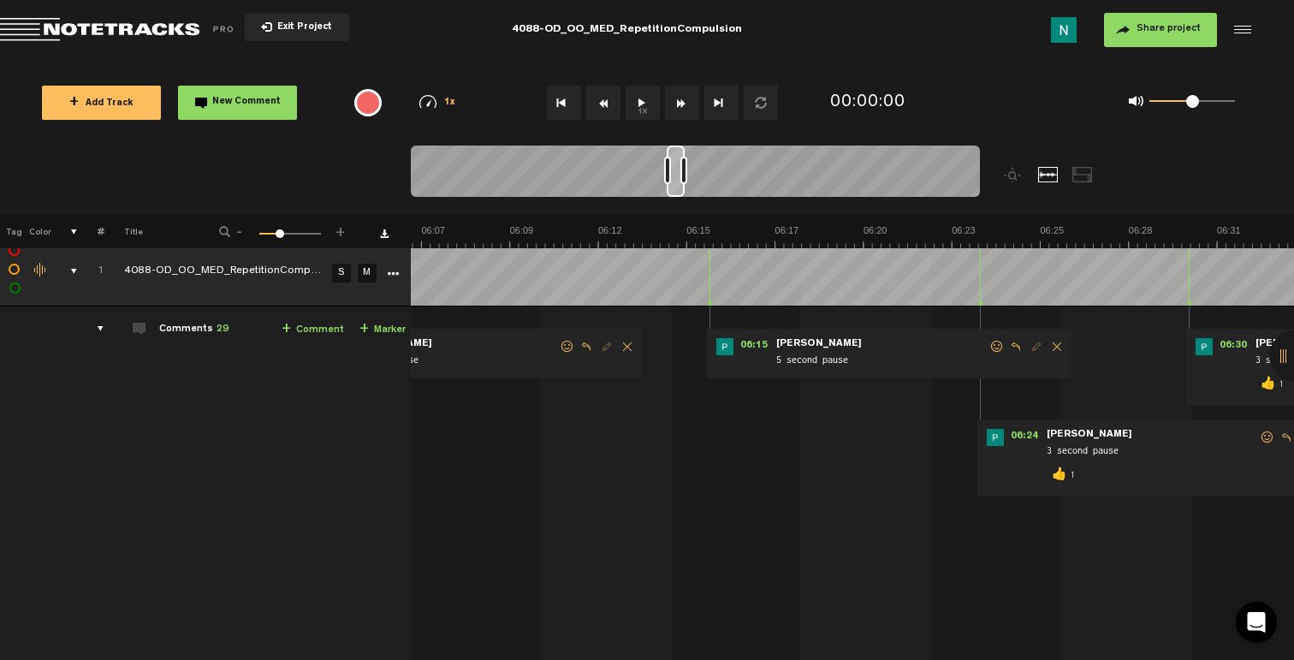
click at [999, 350] on span at bounding box center [996, 347] width 17 height 12
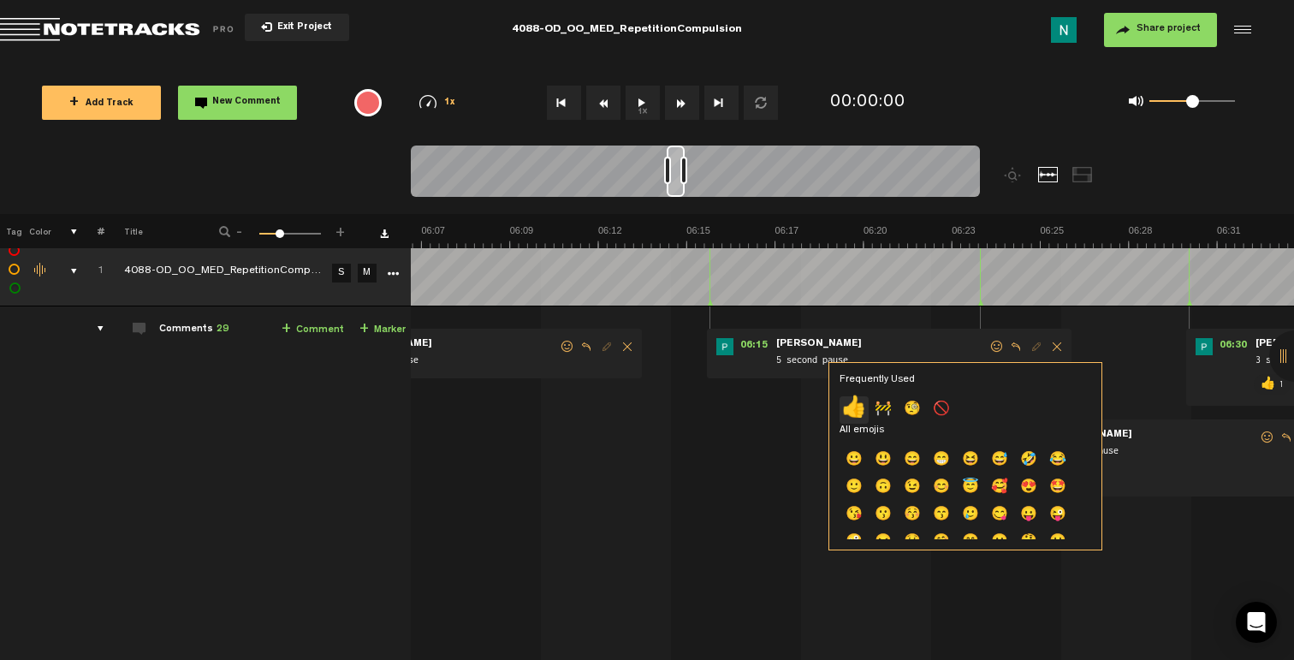
click at [857, 402] on p "👍" at bounding box center [853, 409] width 29 height 27
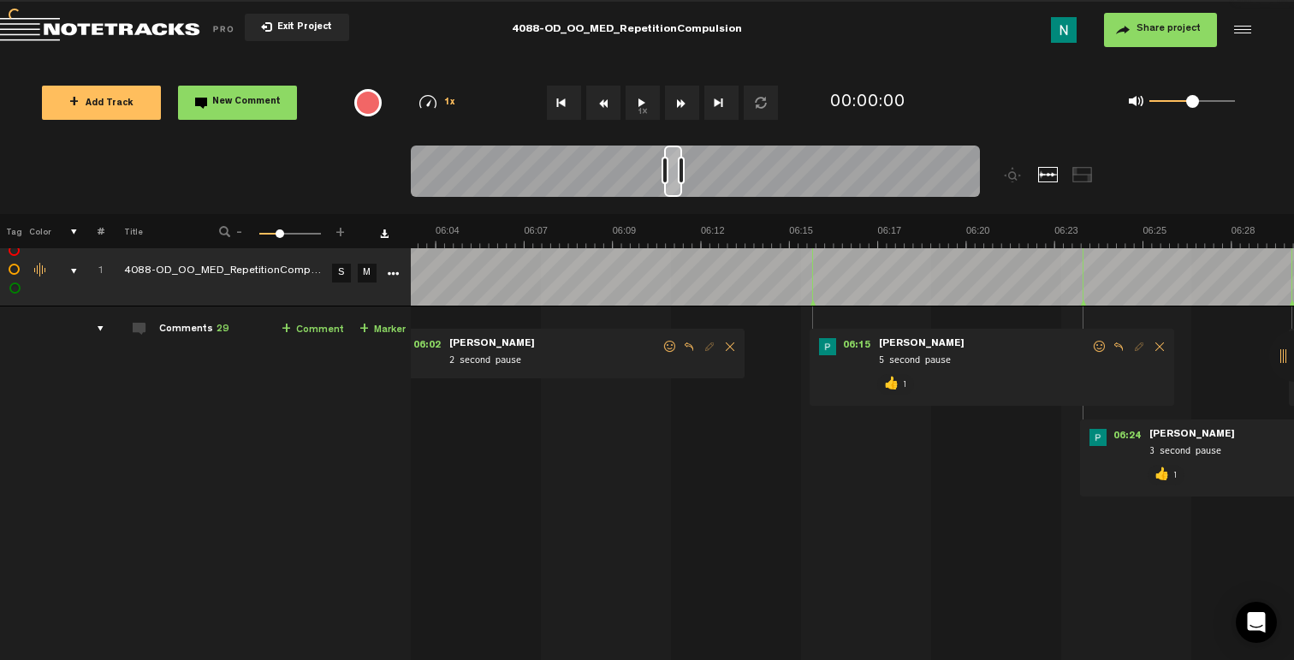
scroll to position [0, 11776]
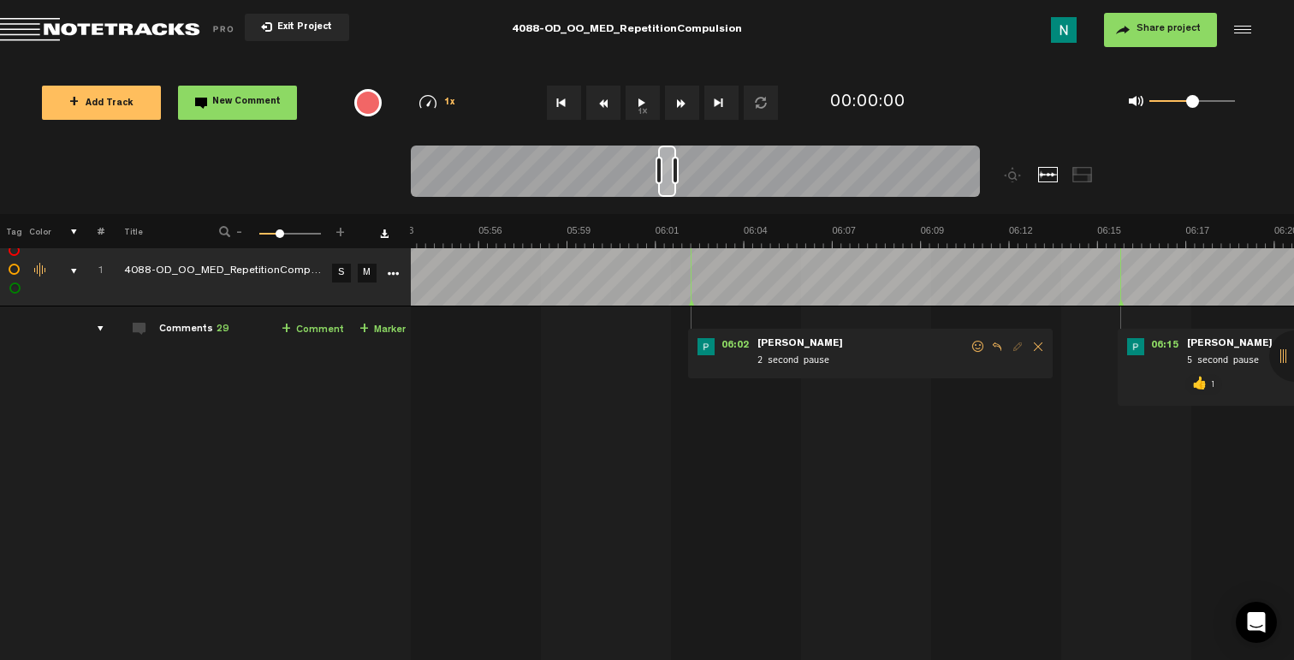
click at [976, 345] on span at bounding box center [977, 347] width 17 height 12
click at [969, 346] on span at bounding box center [977, 347] width 17 height 12
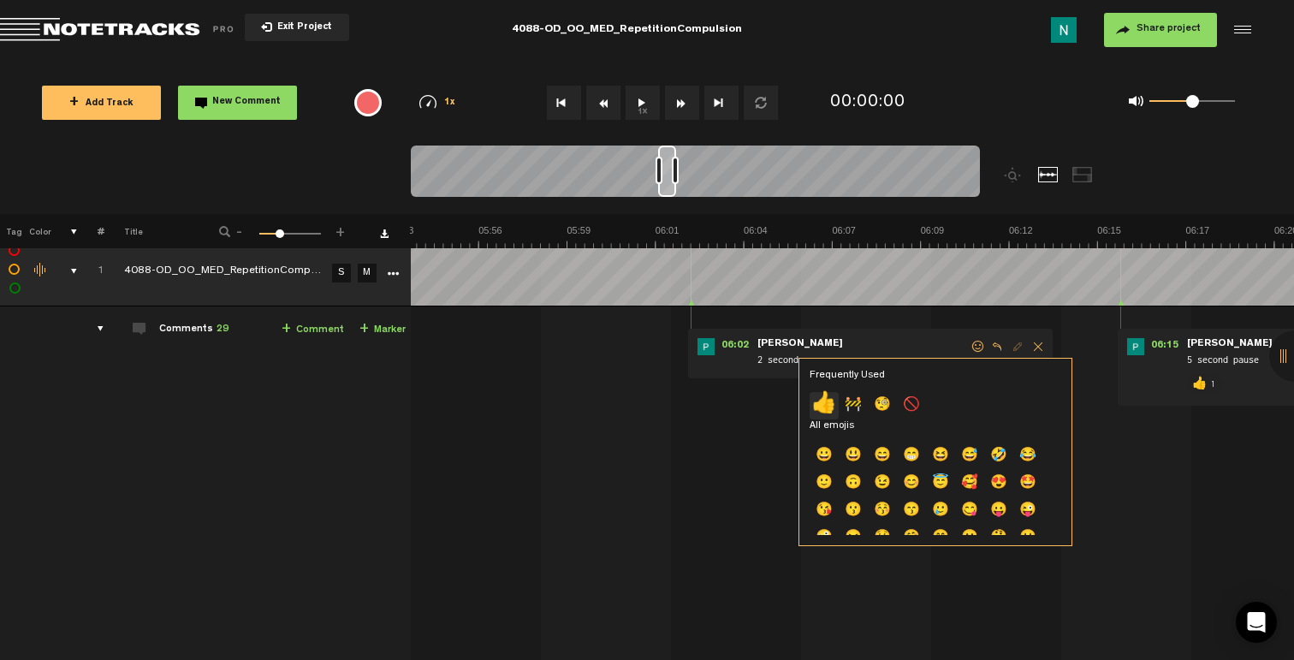
click at [816, 400] on p "👍" at bounding box center [823, 405] width 29 height 27
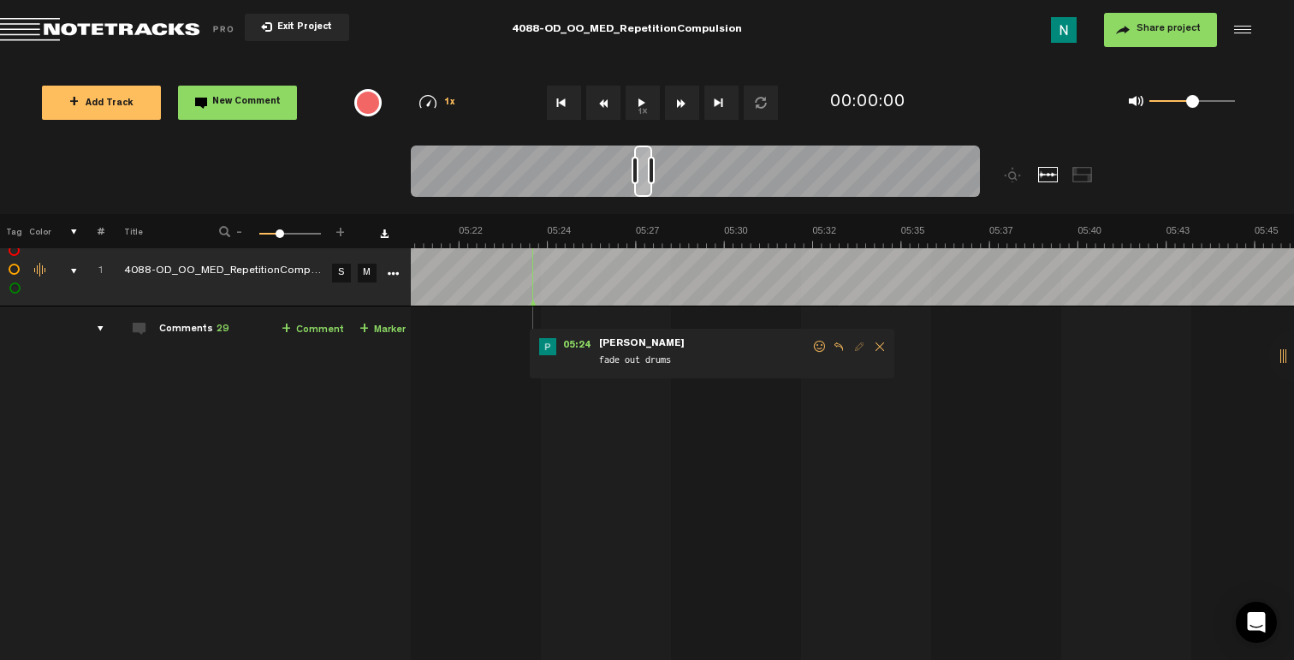
scroll to position [0, 10544]
click at [916, 347] on span at bounding box center [922, 347] width 17 height 12
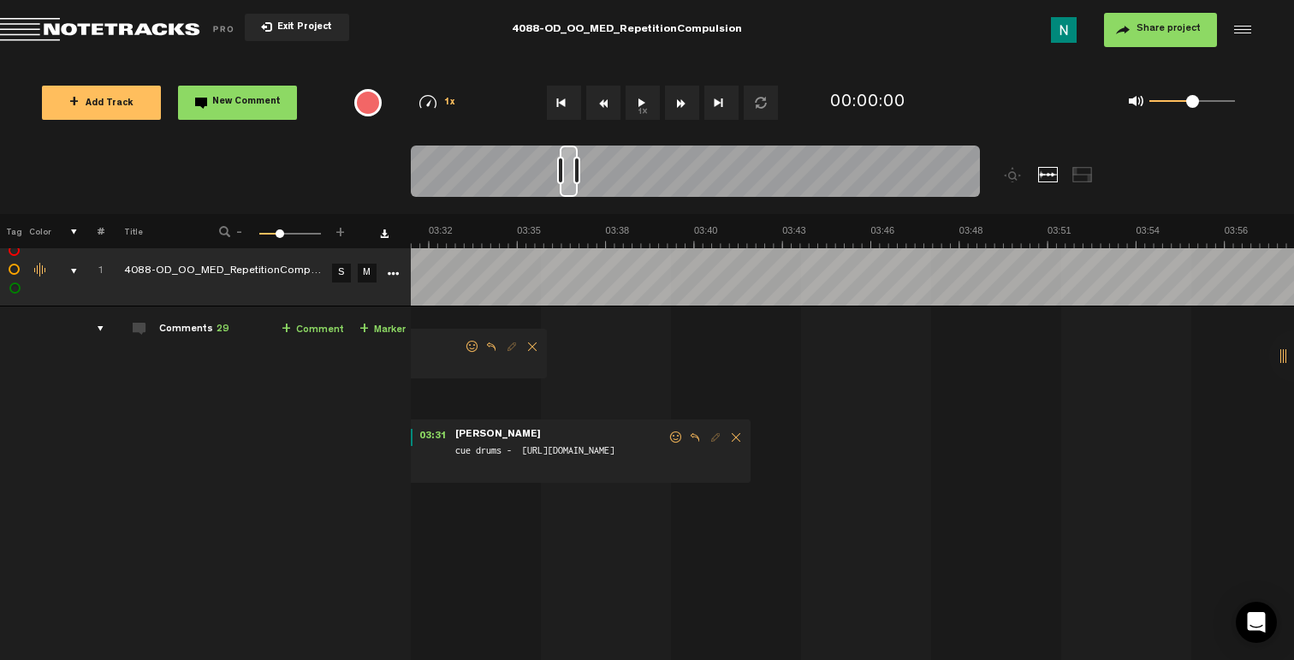
scroll to position [0, 6950]
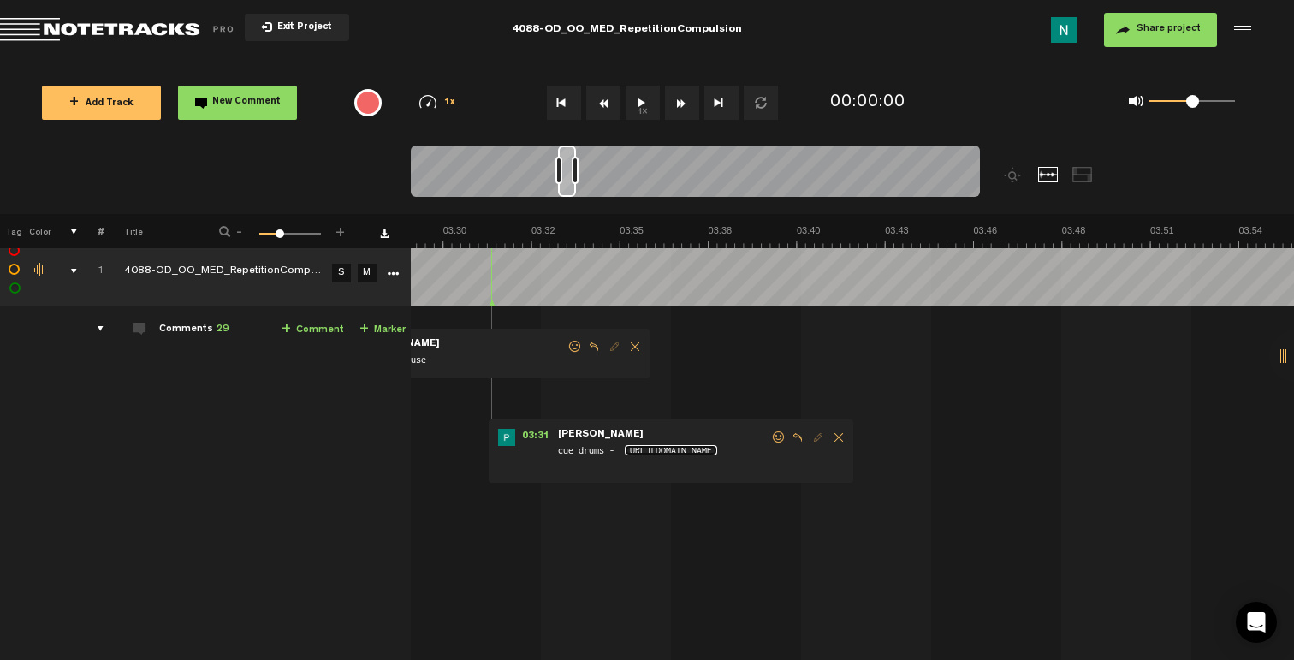
click at [649, 455] on link "https://app.air.inc/a/cCU7gjhVJ" at bounding box center [671, 450] width 92 height 10
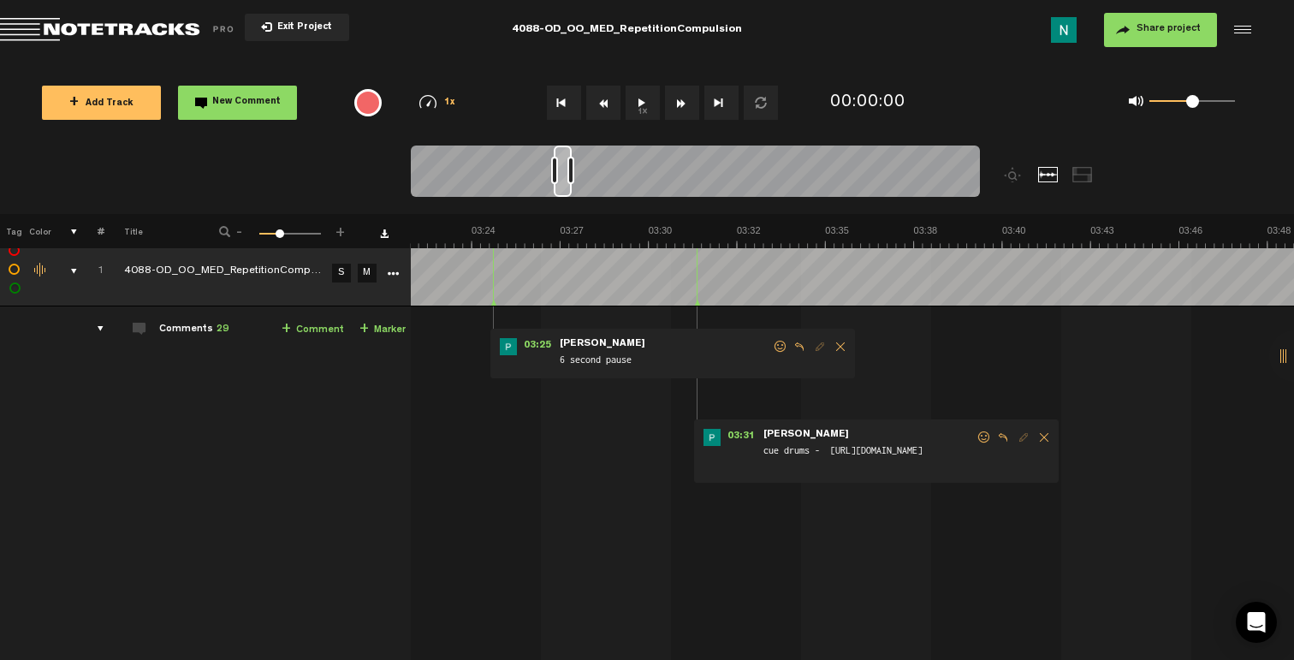
click at [991, 435] on span at bounding box center [983, 437] width 17 height 12
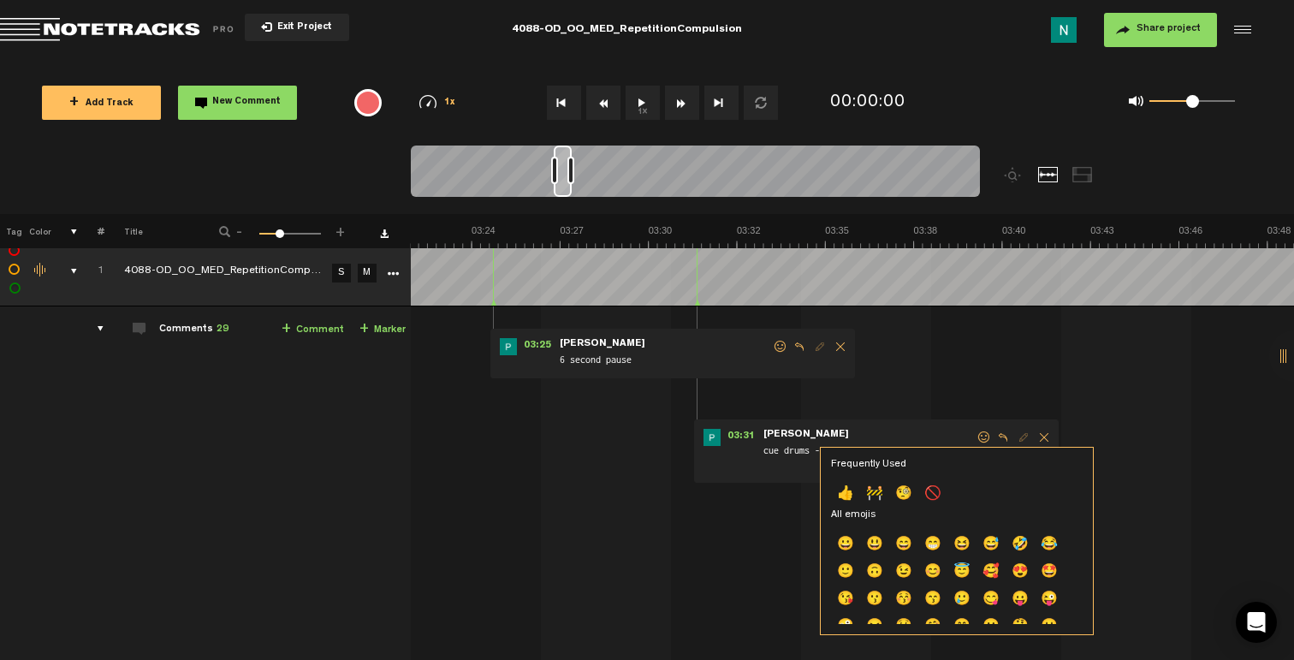
click at [837, 490] on p "👍" at bounding box center [845, 494] width 29 height 27
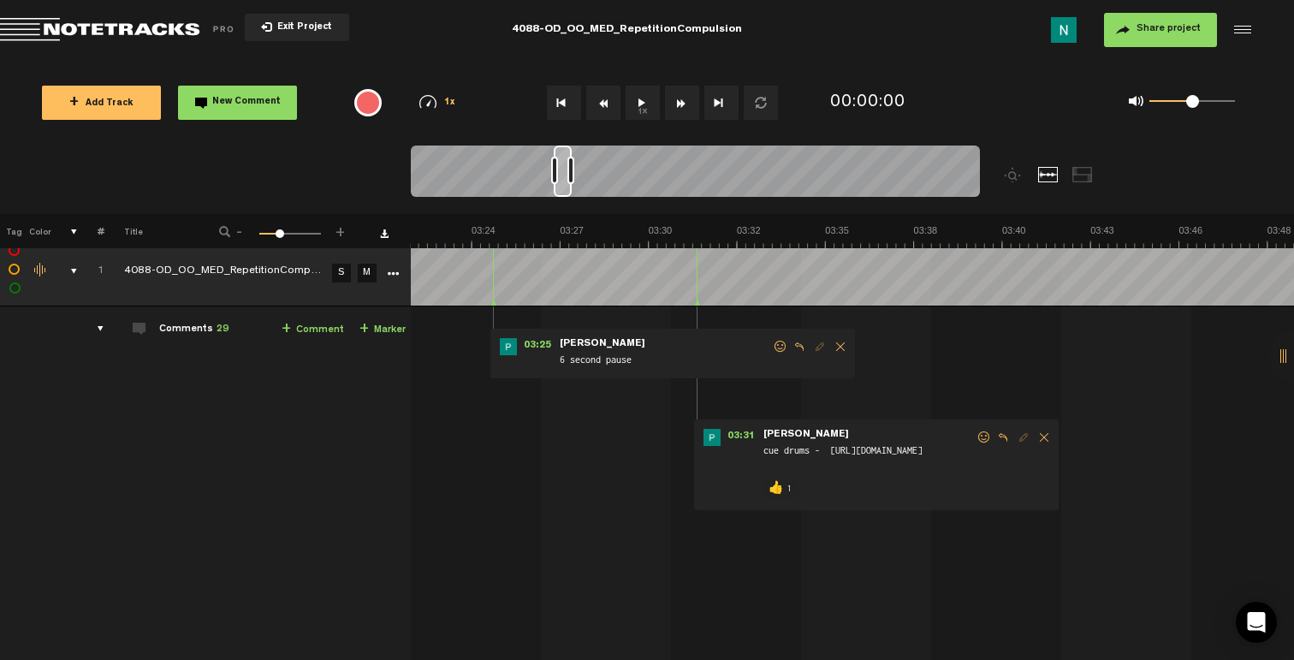
click at [780, 346] on span at bounding box center [780, 347] width 17 height 12
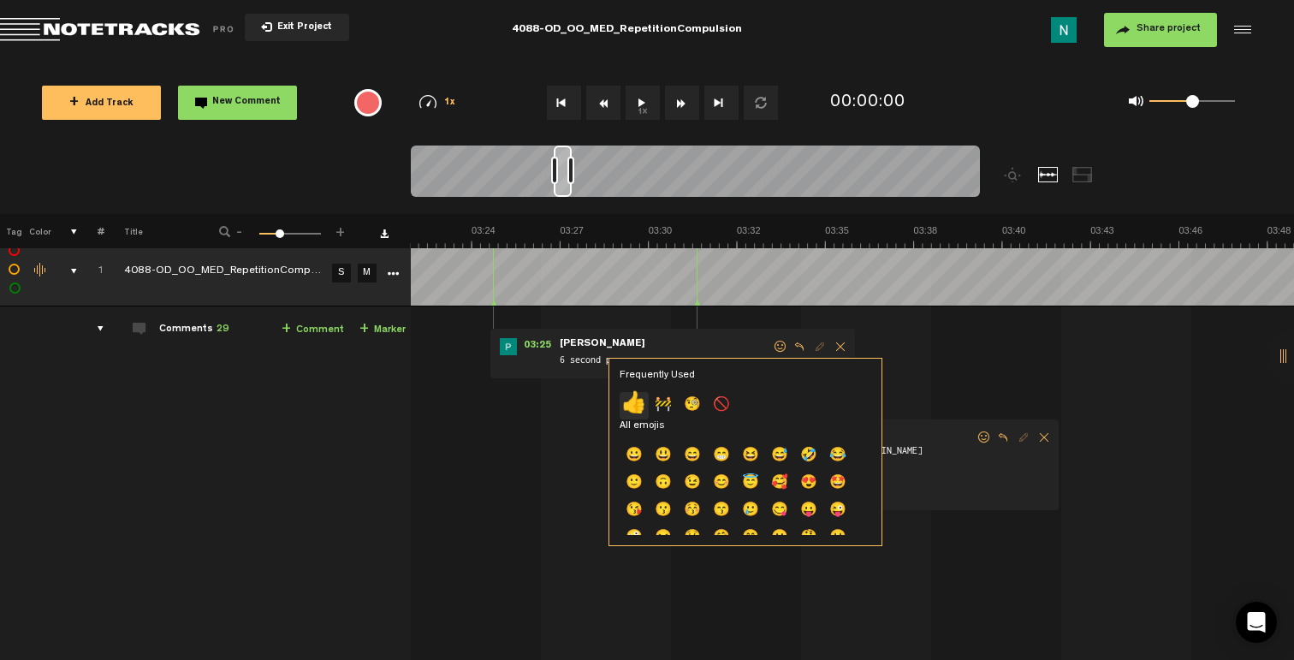
click at [631, 397] on p "👍" at bounding box center [634, 405] width 29 height 27
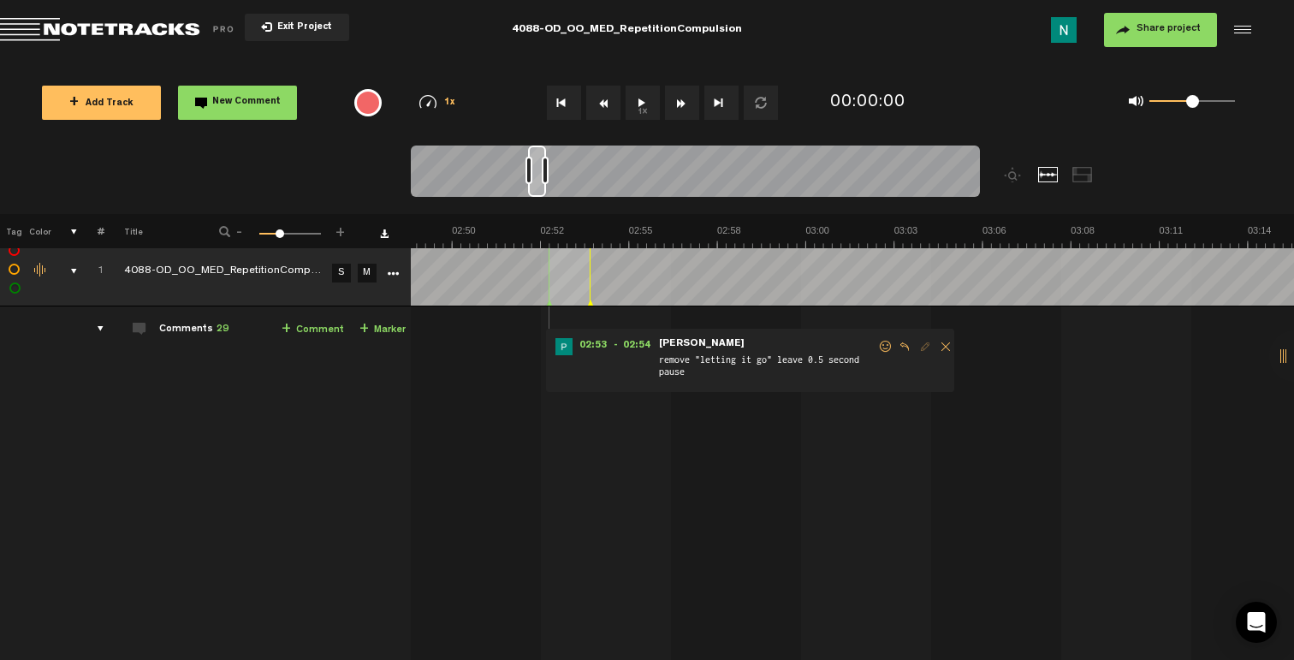
scroll to position [0, 5512]
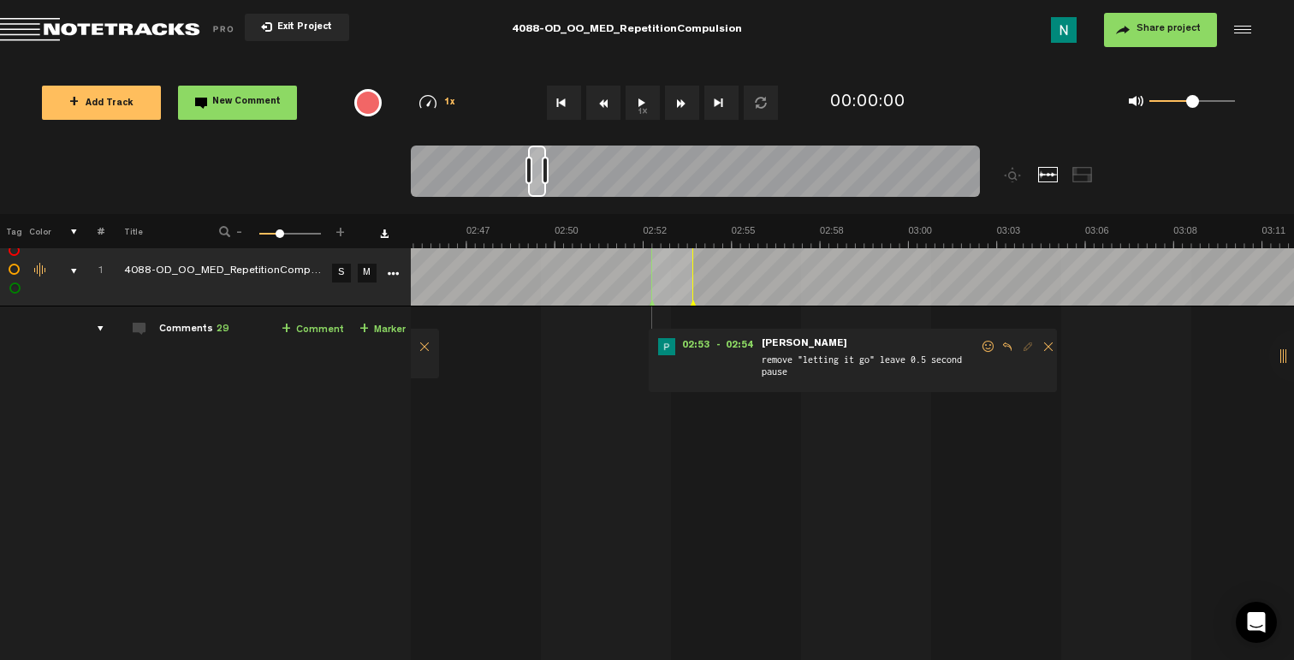
click at [985, 347] on span at bounding box center [988, 347] width 17 height 12
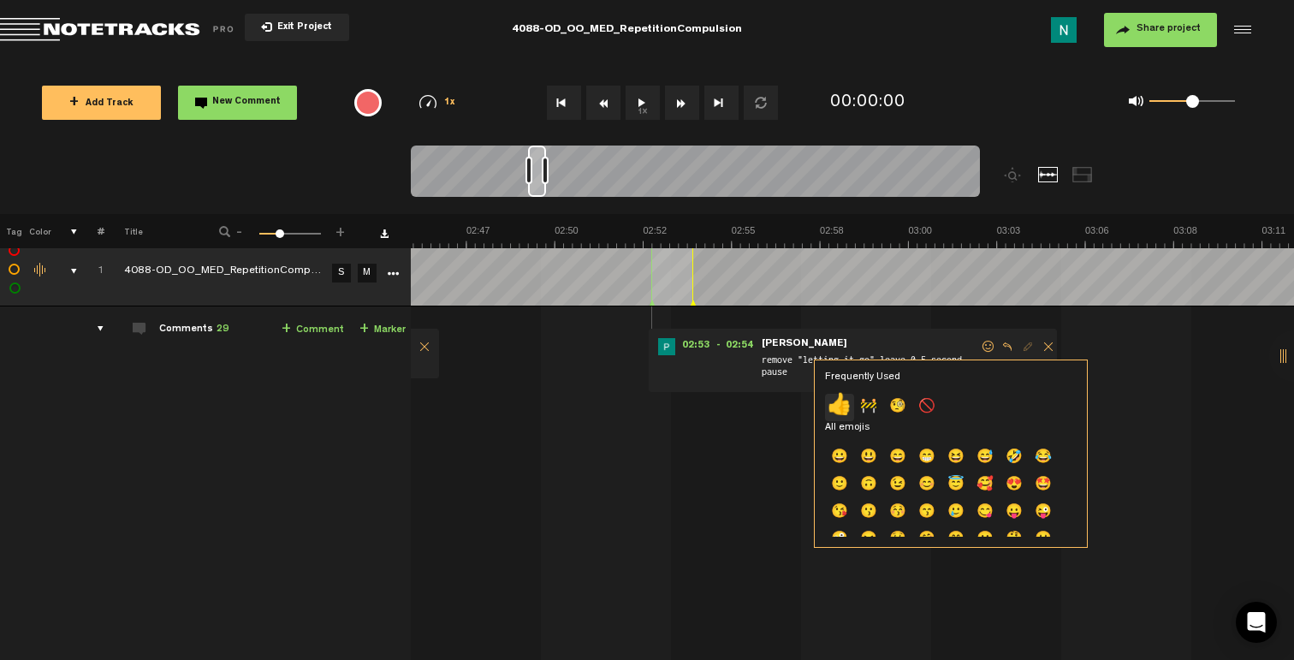
click at [840, 406] on p "👍" at bounding box center [839, 407] width 29 height 27
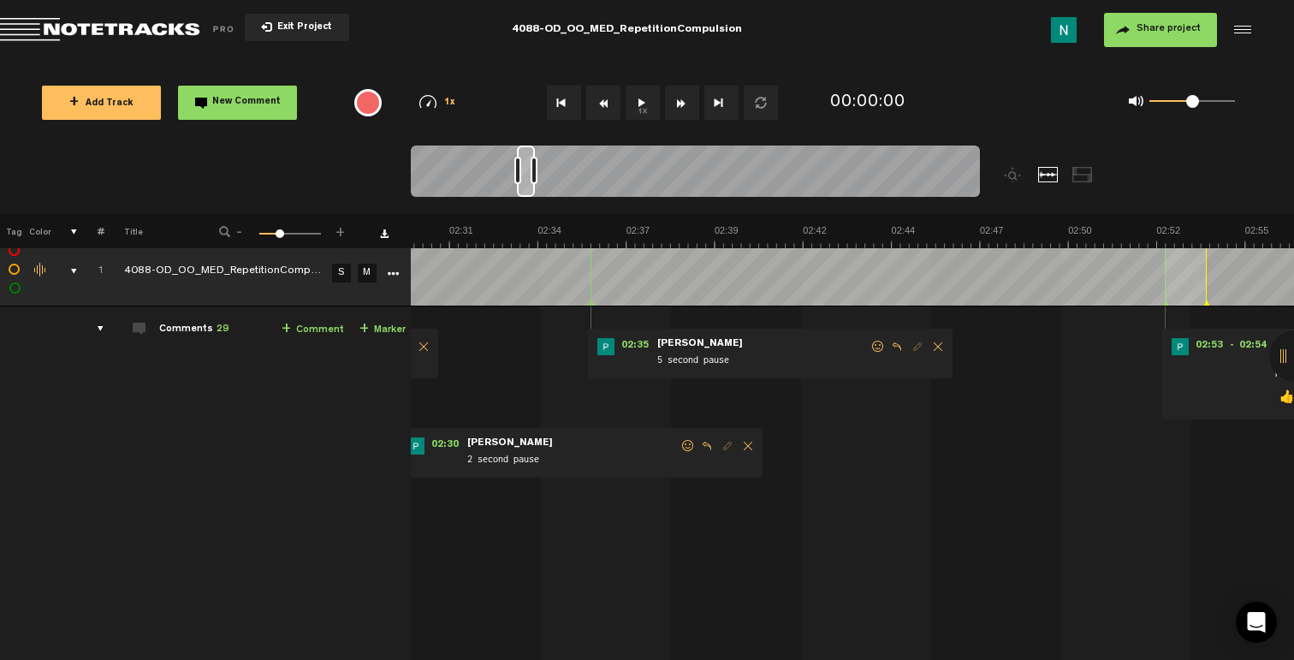
scroll to position [0, 4896]
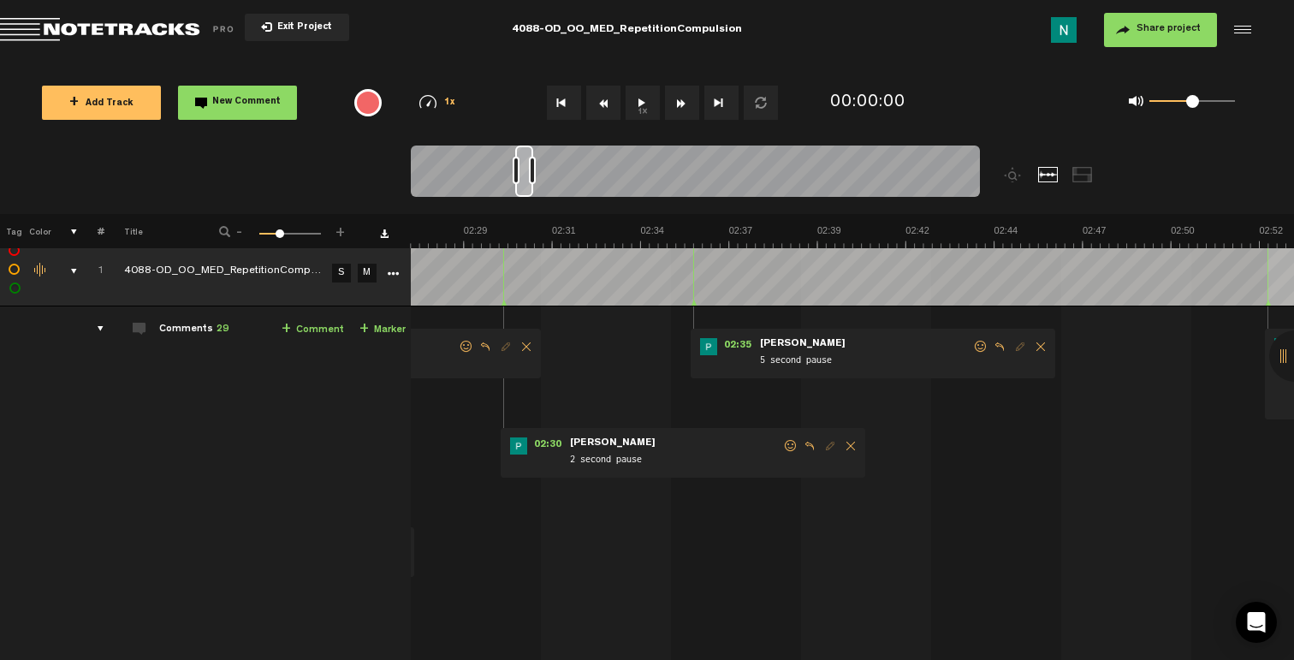
click at [972, 347] on span at bounding box center [980, 347] width 17 height 12
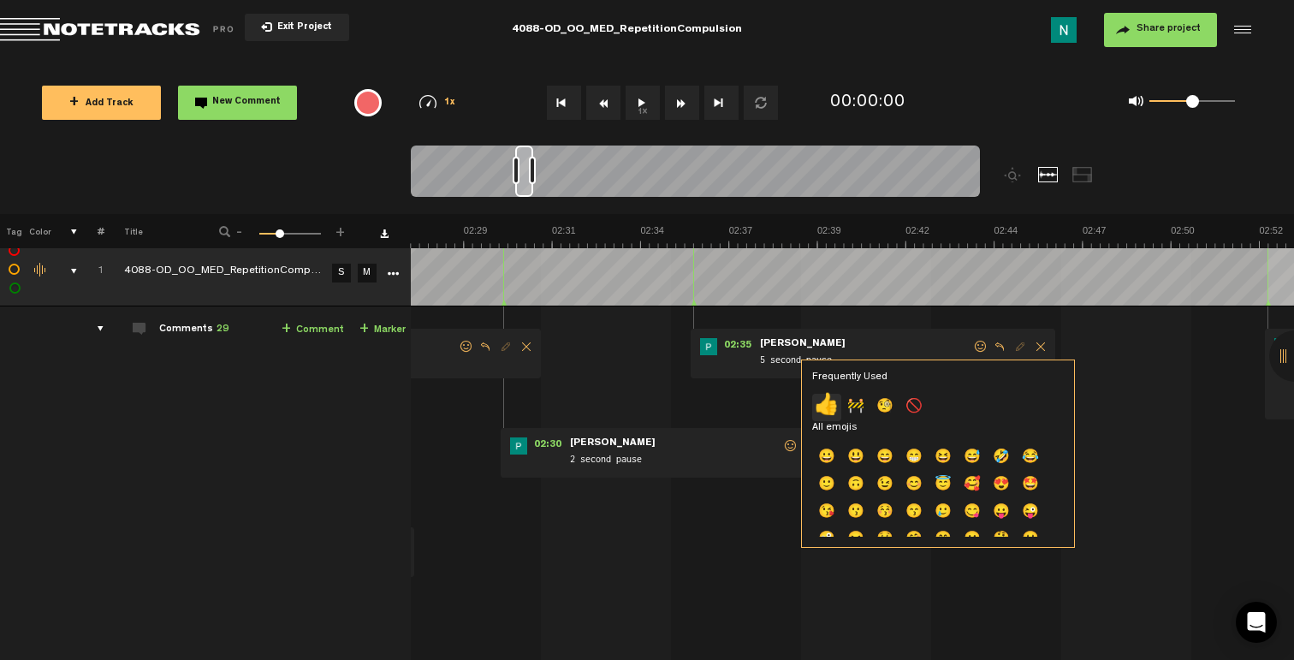
click at [834, 400] on p "👍" at bounding box center [826, 407] width 29 height 27
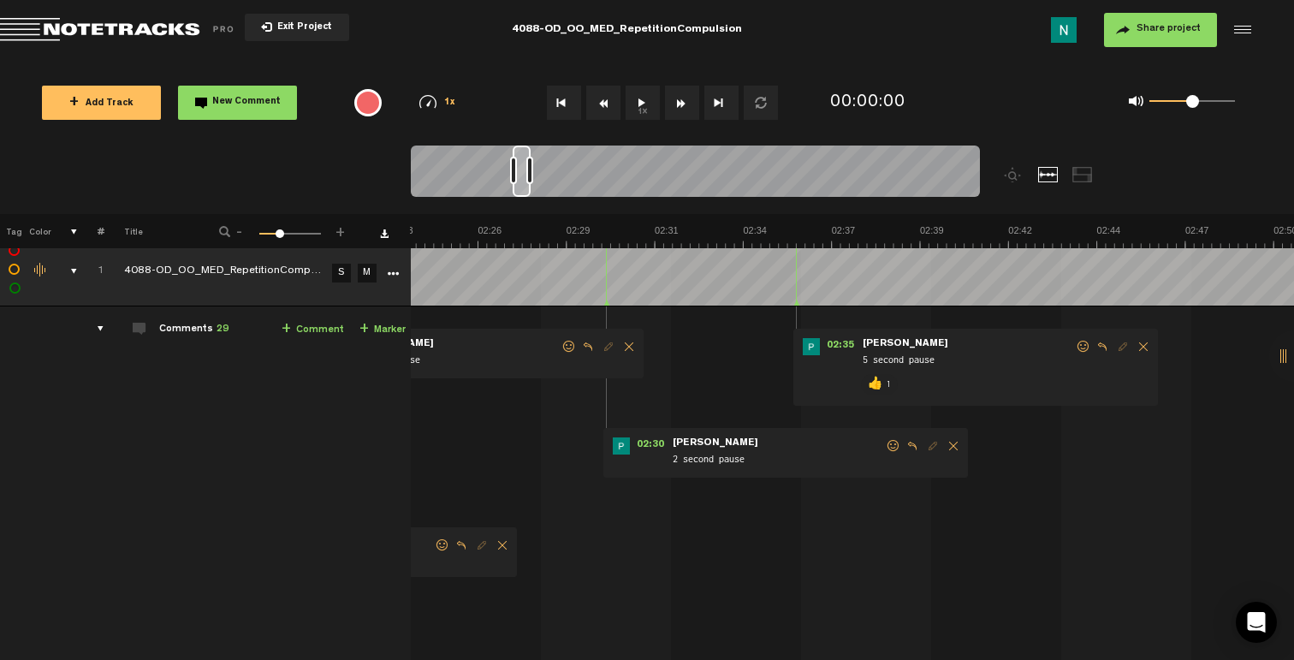
scroll to position [0, 4691]
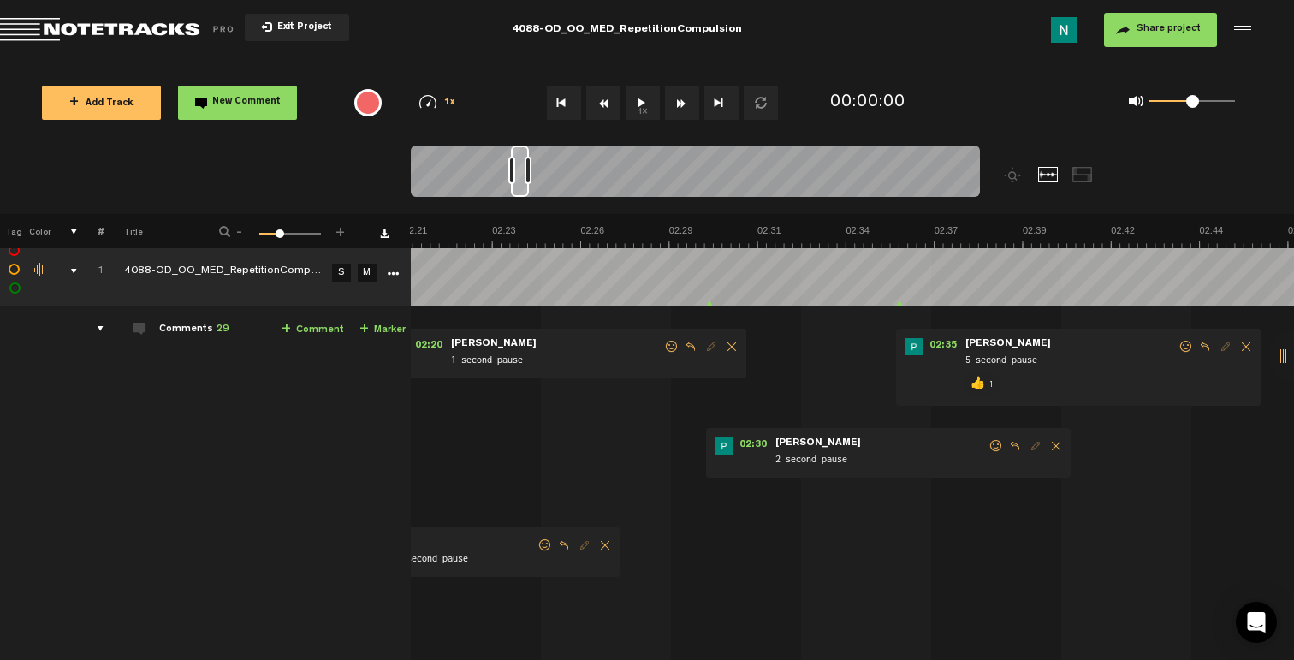
click at [999, 442] on span at bounding box center [995, 446] width 17 height 12
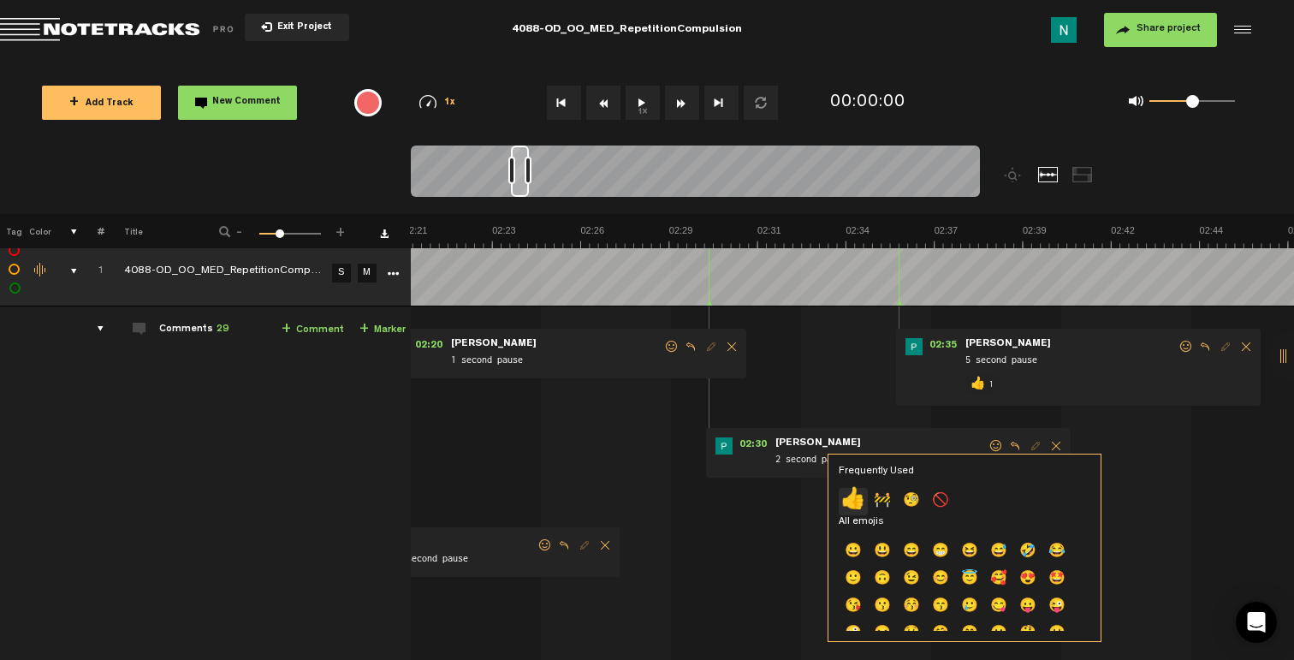
click at [862, 500] on p "👍" at bounding box center [853, 501] width 29 height 27
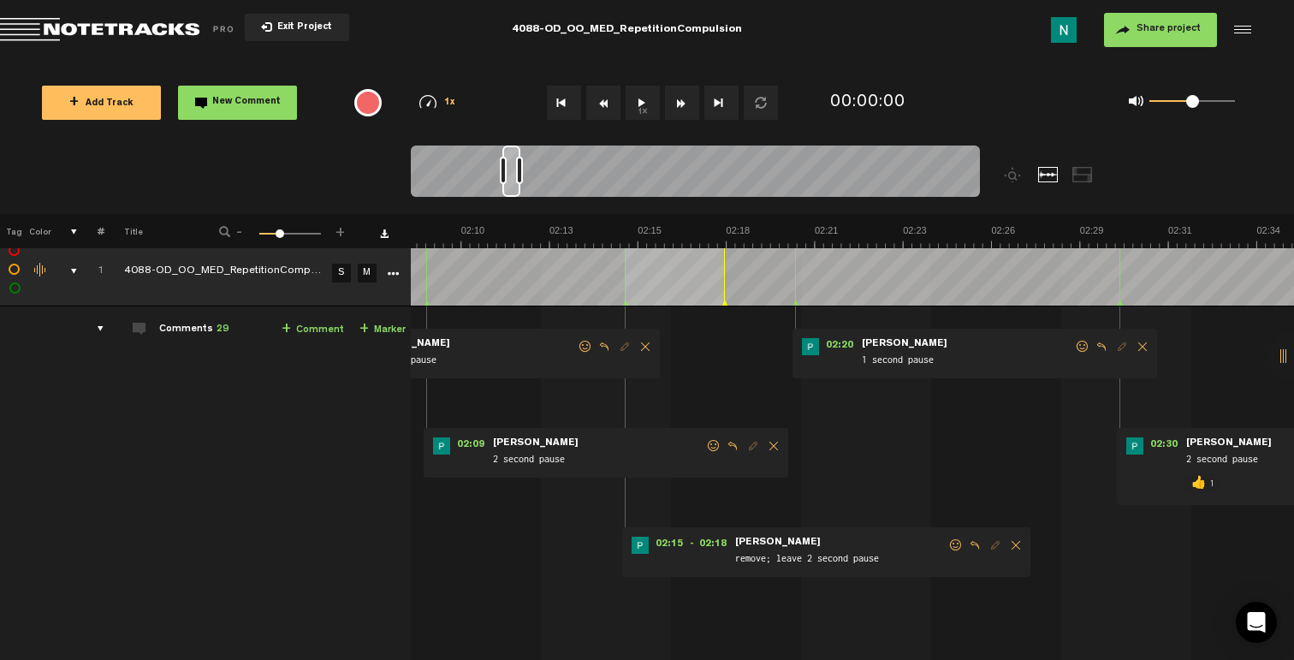
scroll to position [0, 4280]
click at [1074, 346] on span at bounding box center [1082, 347] width 17 height 12
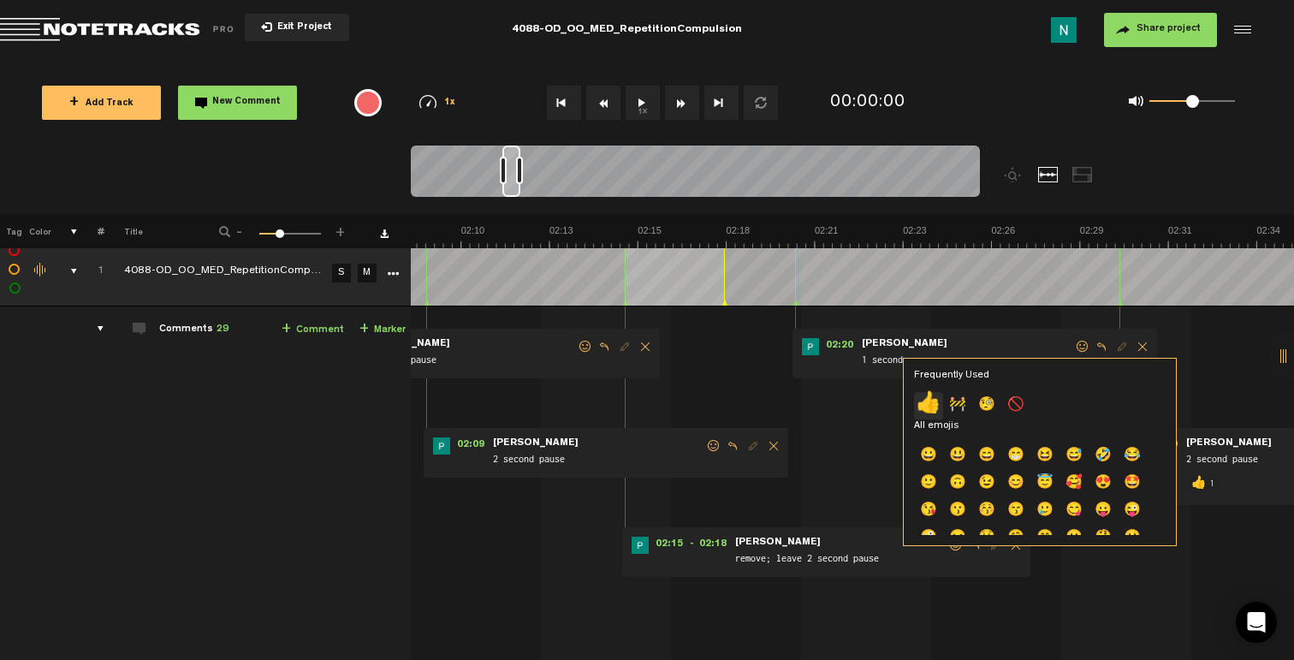
click at [930, 403] on p "👍" at bounding box center [928, 405] width 29 height 27
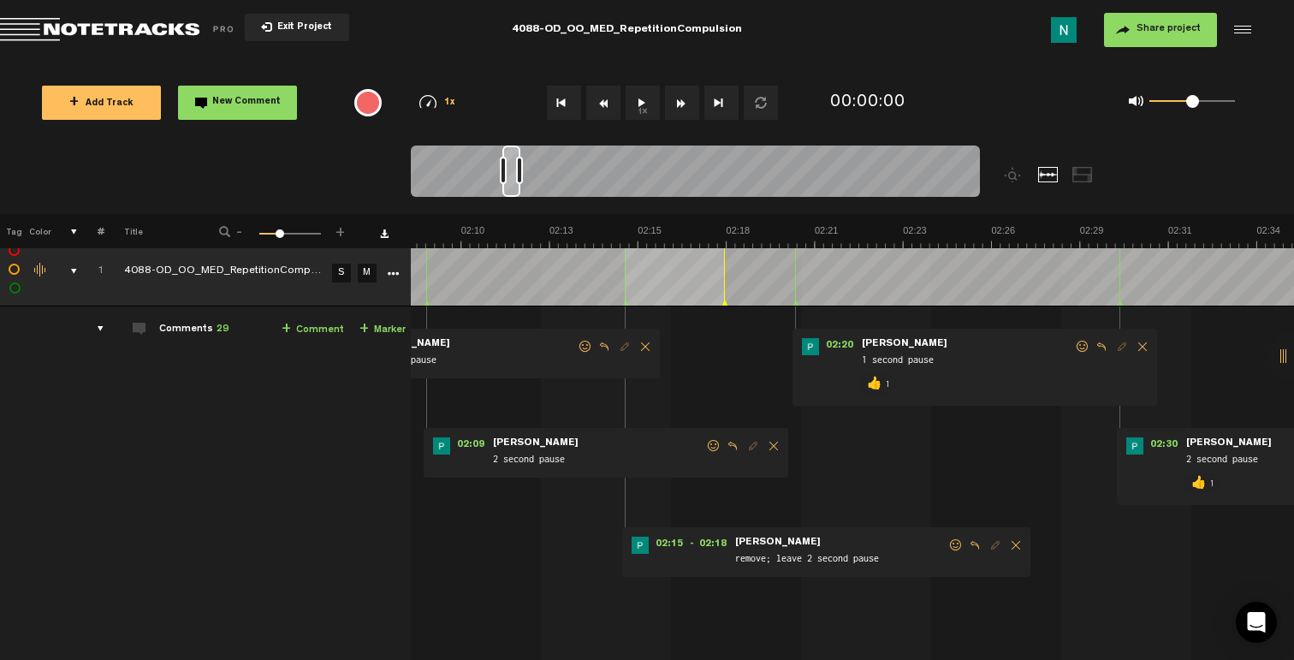
scroll to position [0, 4177]
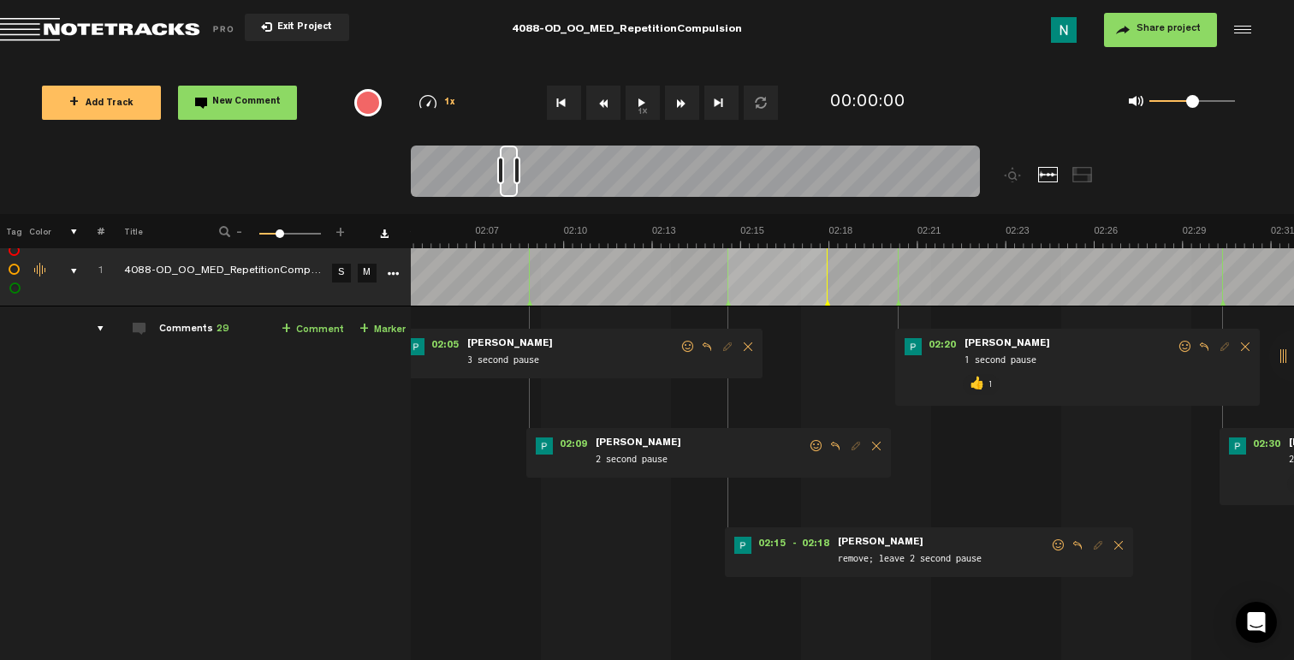
drag, startPoint x: 1060, startPoint y: 546, endPoint x: 1051, endPoint y: 553, distance: 11.6
click at [1060, 546] on span at bounding box center [1058, 545] width 17 height 12
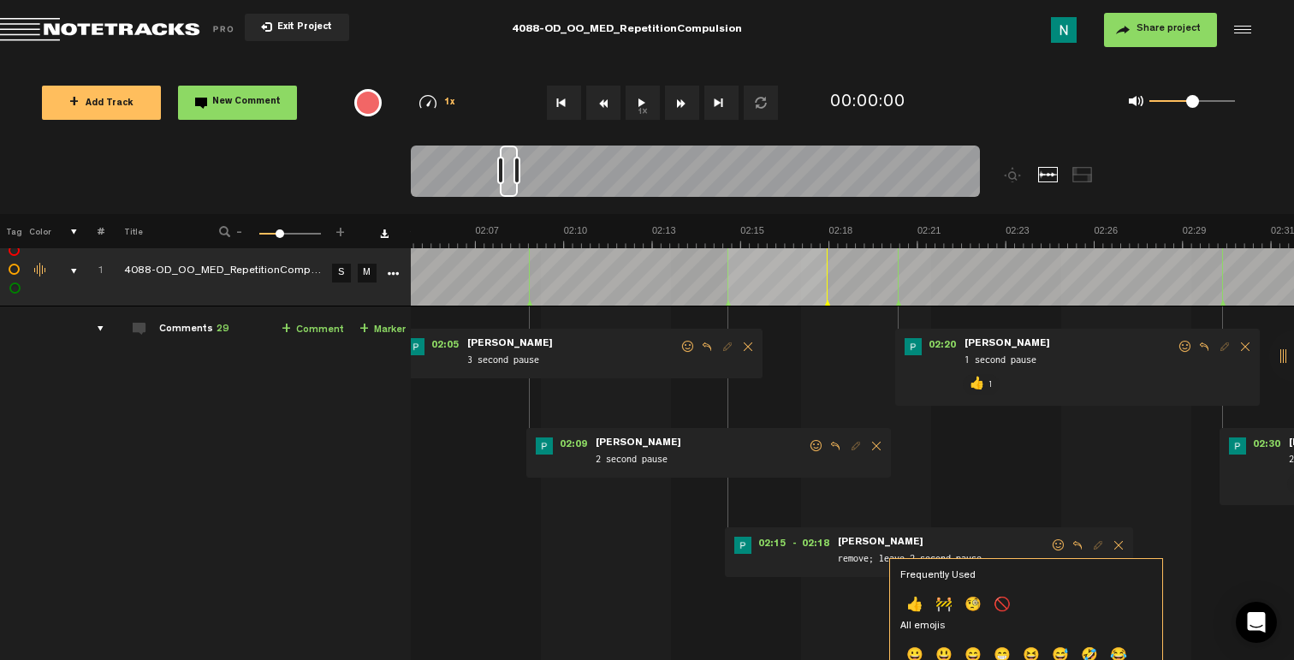
drag, startPoint x: 923, startPoint y: 595, endPoint x: 922, endPoint y: 578, distance: 17.1
click at [923, 595] on p "👍" at bounding box center [914, 605] width 29 height 27
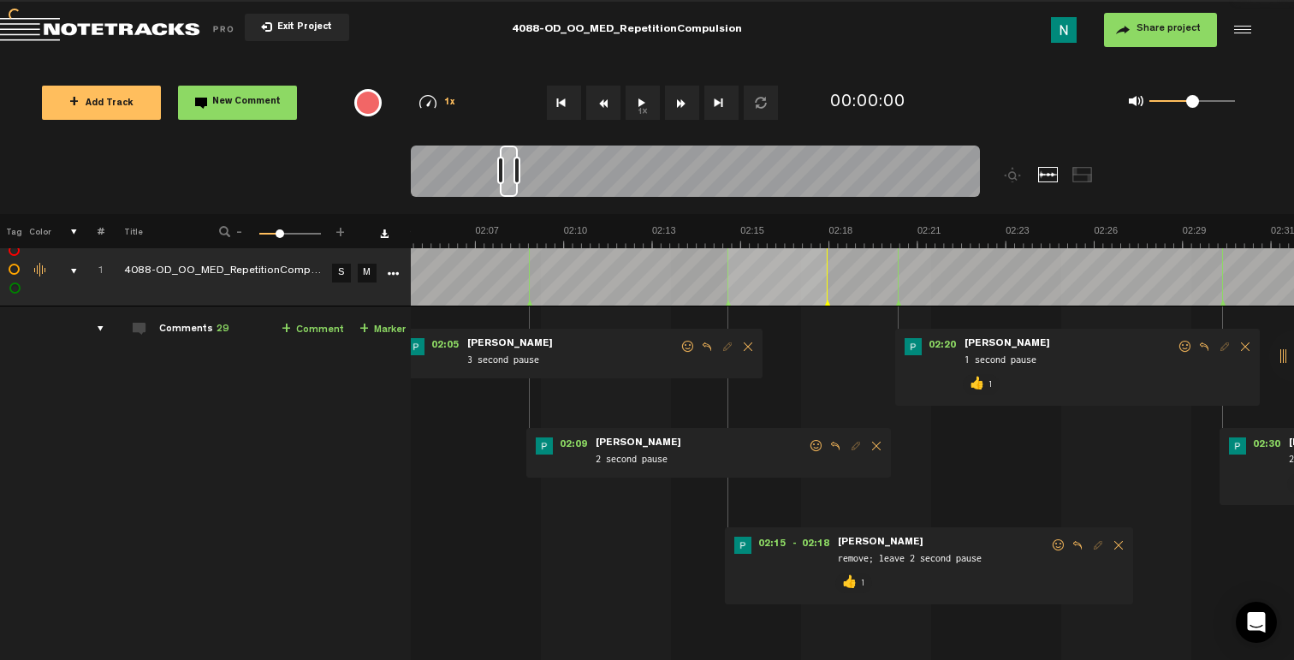
scroll to position [0, 3972]
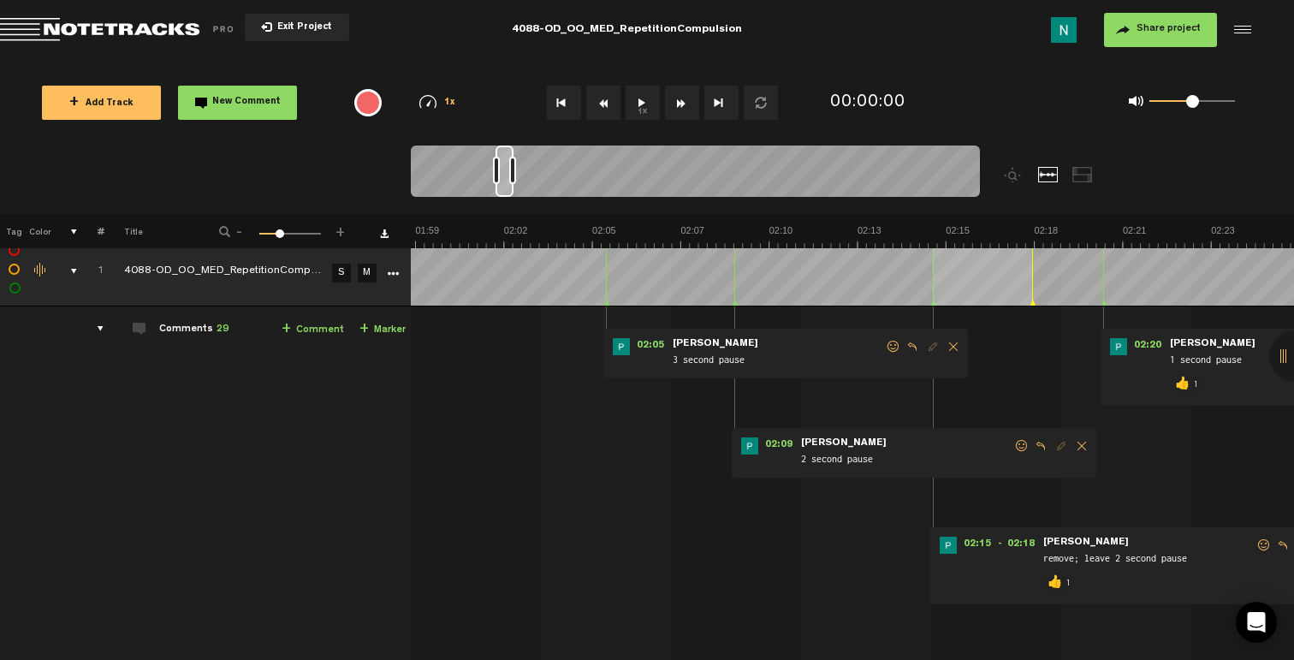
click at [1012, 444] on div "02:09 - • Patrick Foley: "2 second pause" Patrick Foley 2 second pause" at bounding box center [914, 453] width 365 height 50
click at [1015, 448] on span at bounding box center [1021, 446] width 17 height 12
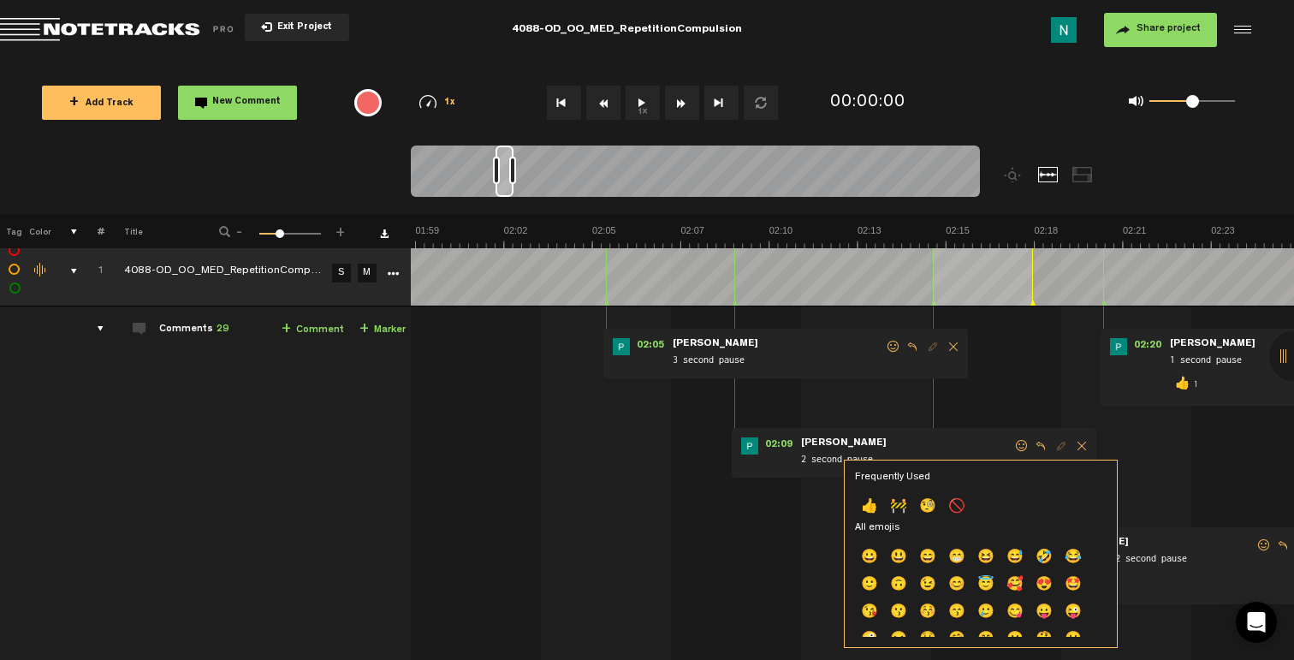
click at [873, 507] on p "👍" at bounding box center [869, 507] width 29 height 27
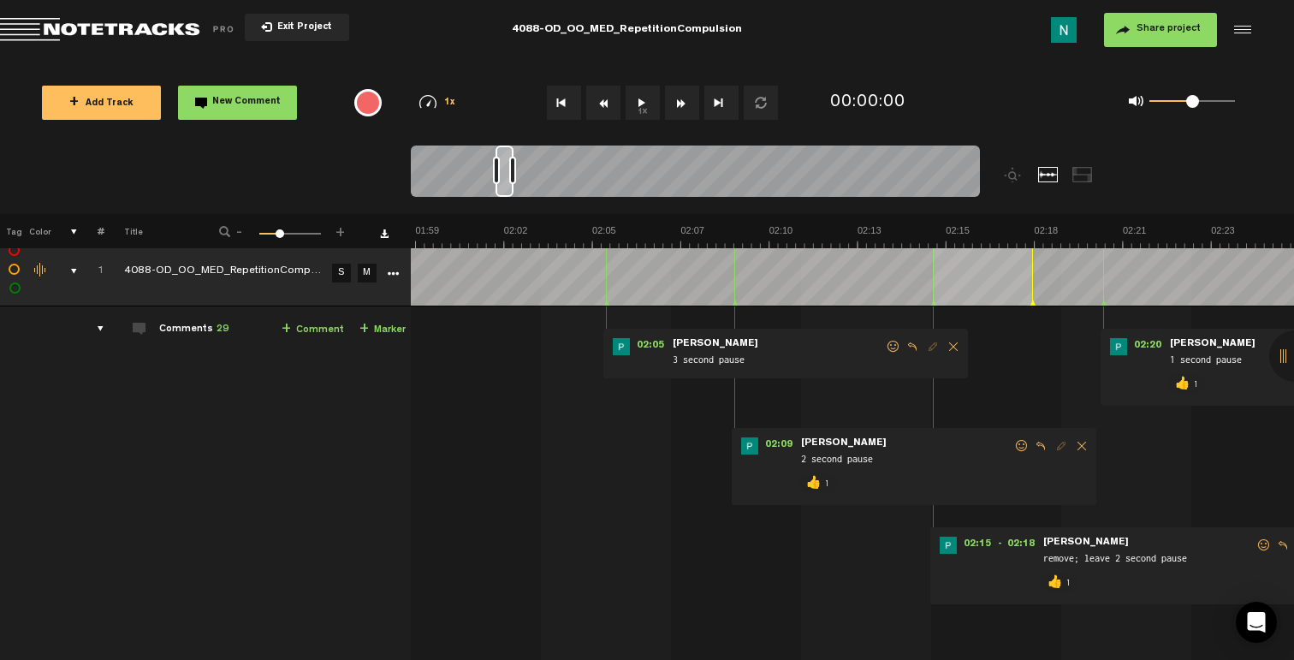
click at [890, 349] on span at bounding box center [893, 347] width 17 height 12
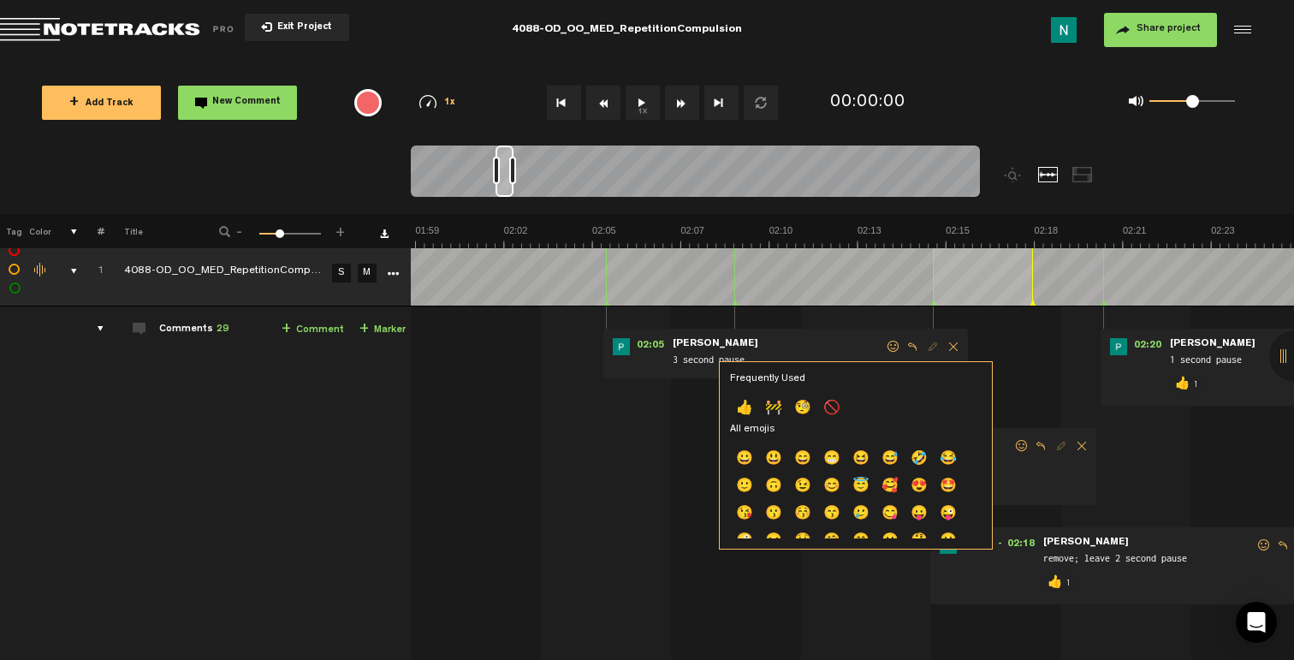
click at [751, 399] on p "👍" at bounding box center [744, 408] width 29 height 27
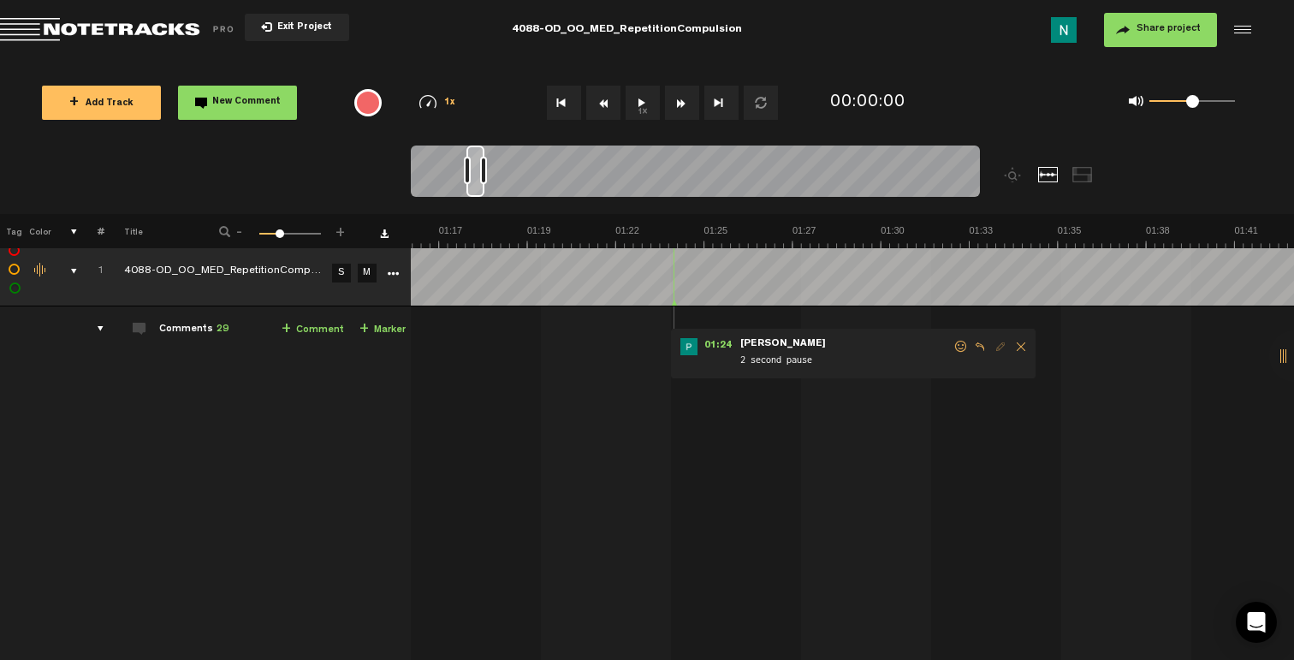
scroll to position [11, 10]
click at [969, 349] on span "Reply to comment" at bounding box center [979, 347] width 21 height 12
click at [983, 383] on span "1 reply" at bounding box center [988, 382] width 27 height 9
click at [952, 346] on span at bounding box center [960, 347] width 17 height 12
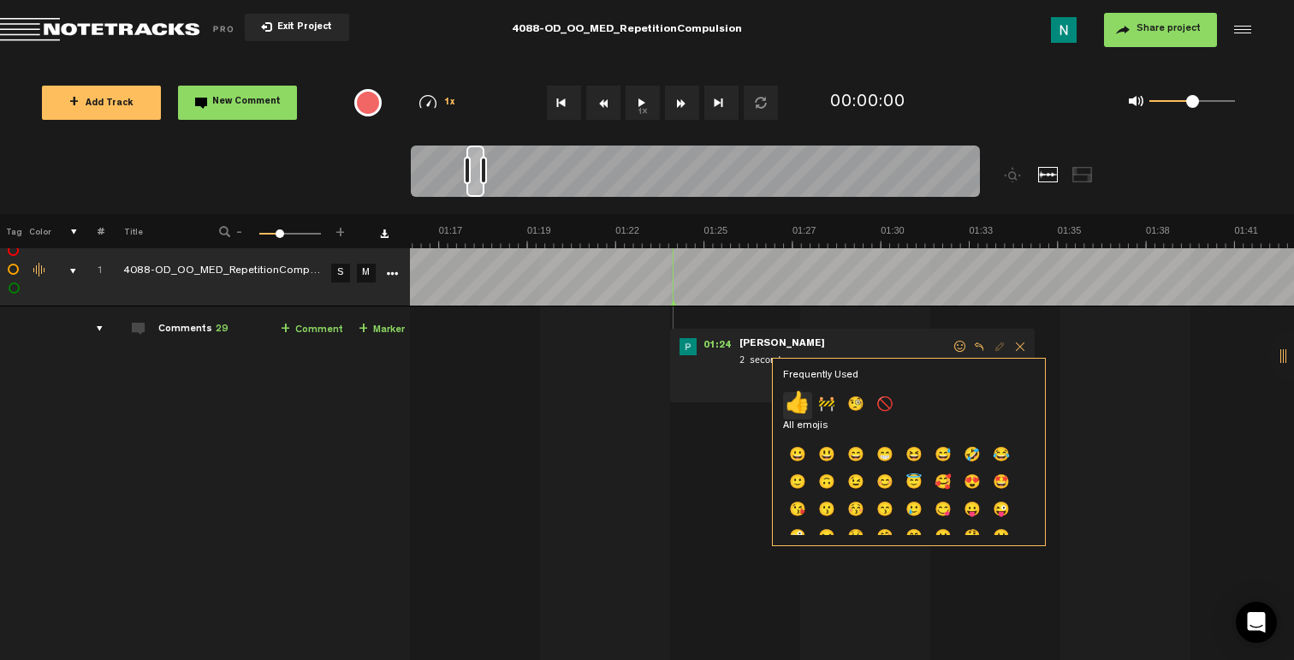
click at [790, 402] on p "👍" at bounding box center [797, 405] width 29 height 27
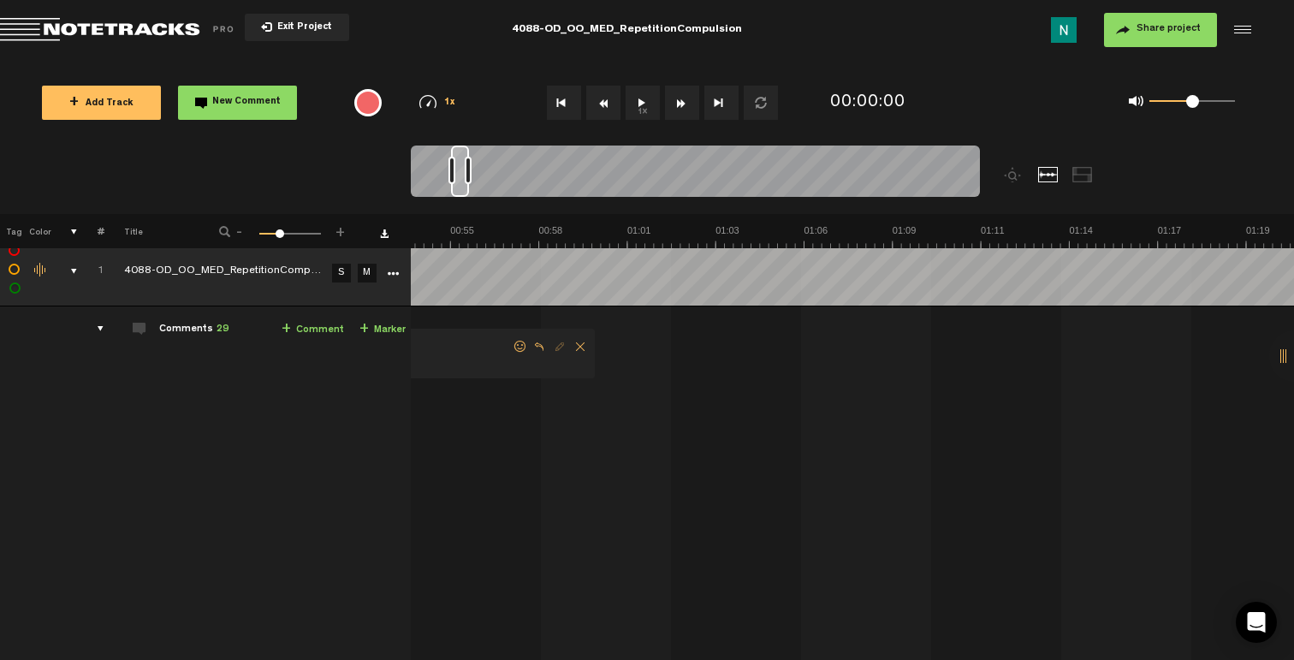
scroll to position [0, 1405]
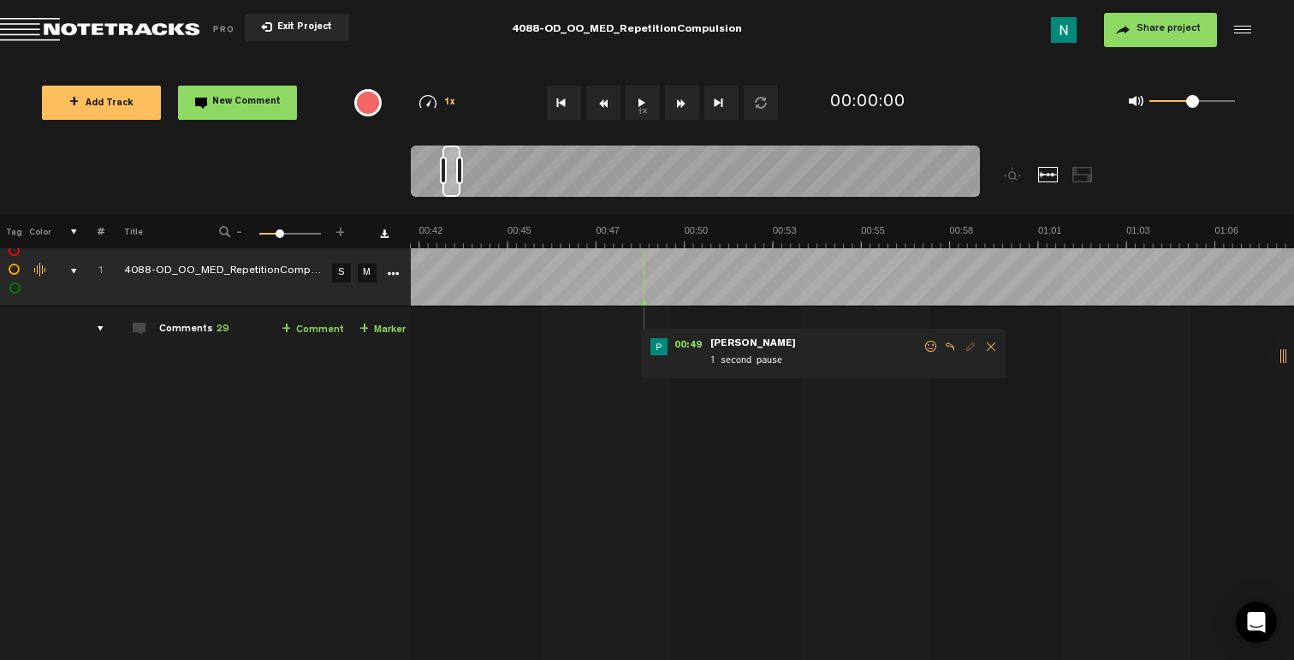
click at [925, 349] on span at bounding box center [930, 347] width 17 height 12
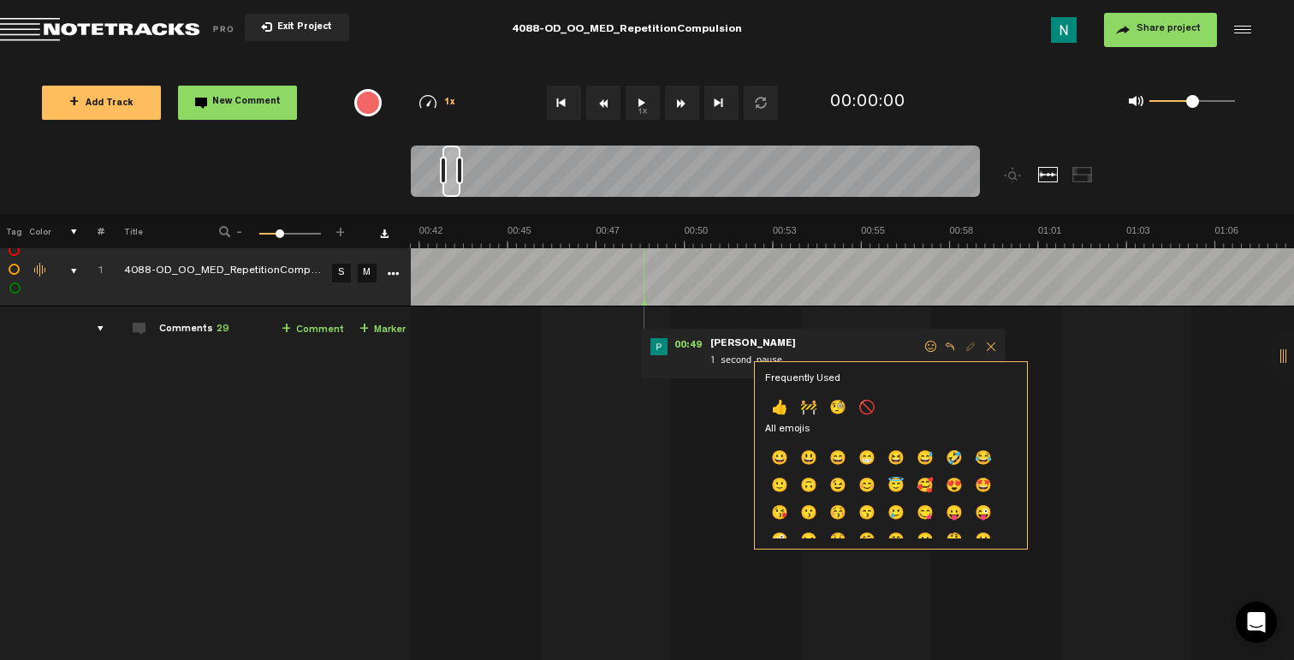
click at [786, 406] on p "👍" at bounding box center [779, 408] width 29 height 27
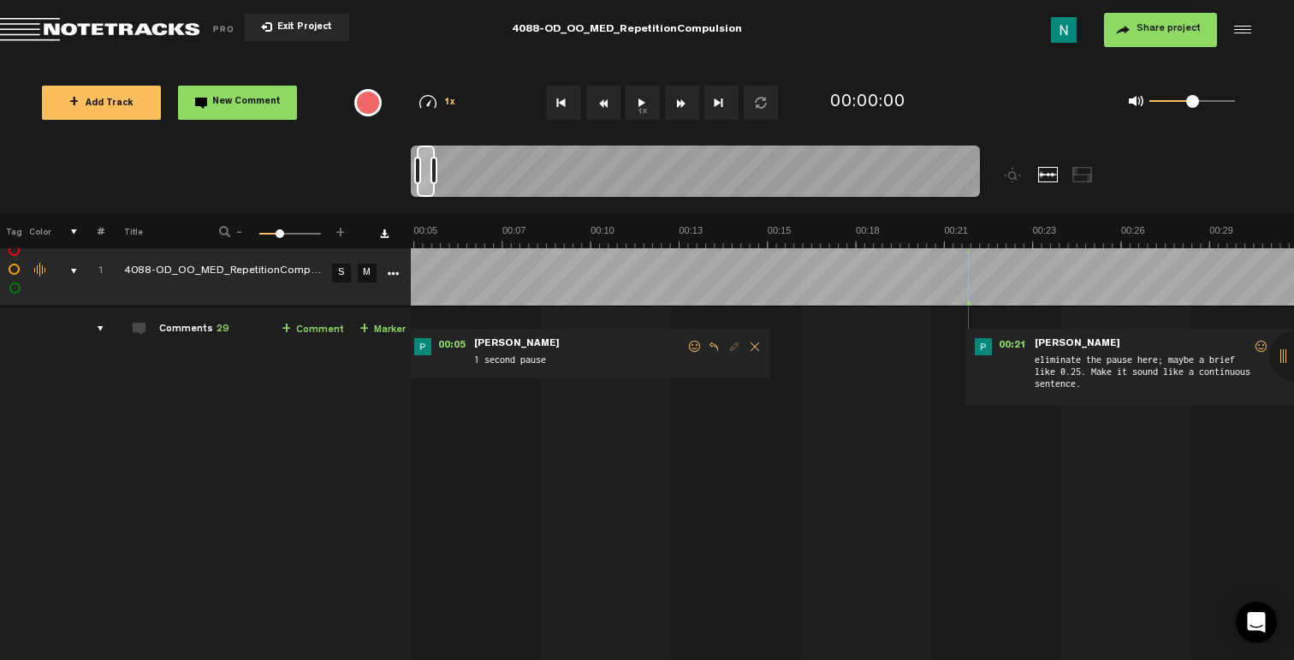
scroll to position [0, 378]
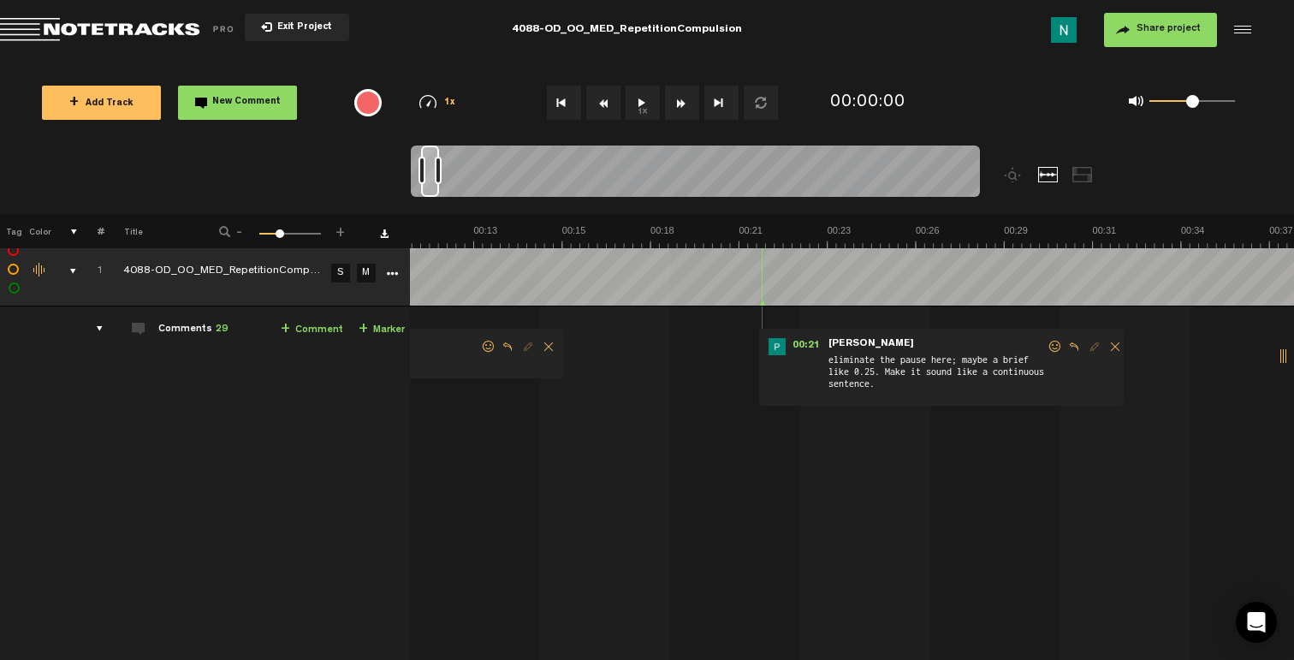
click at [1047, 348] on span at bounding box center [1055, 347] width 17 height 12
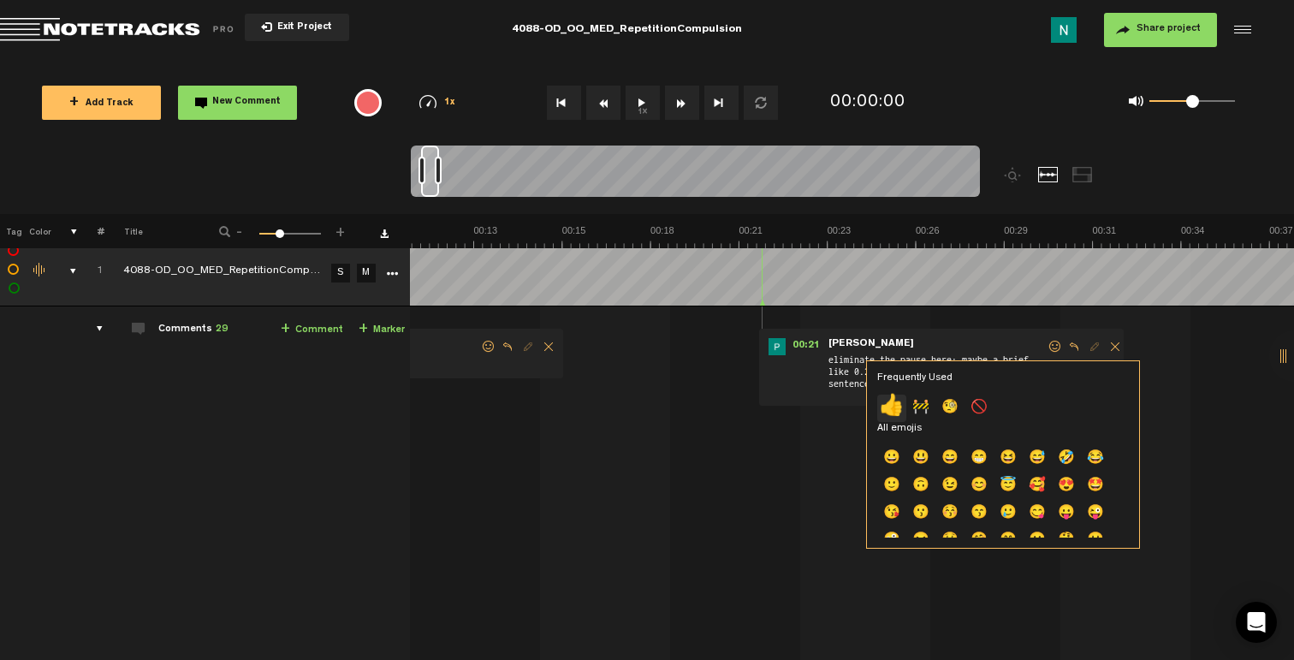
click at [892, 405] on p "👍" at bounding box center [891, 407] width 29 height 27
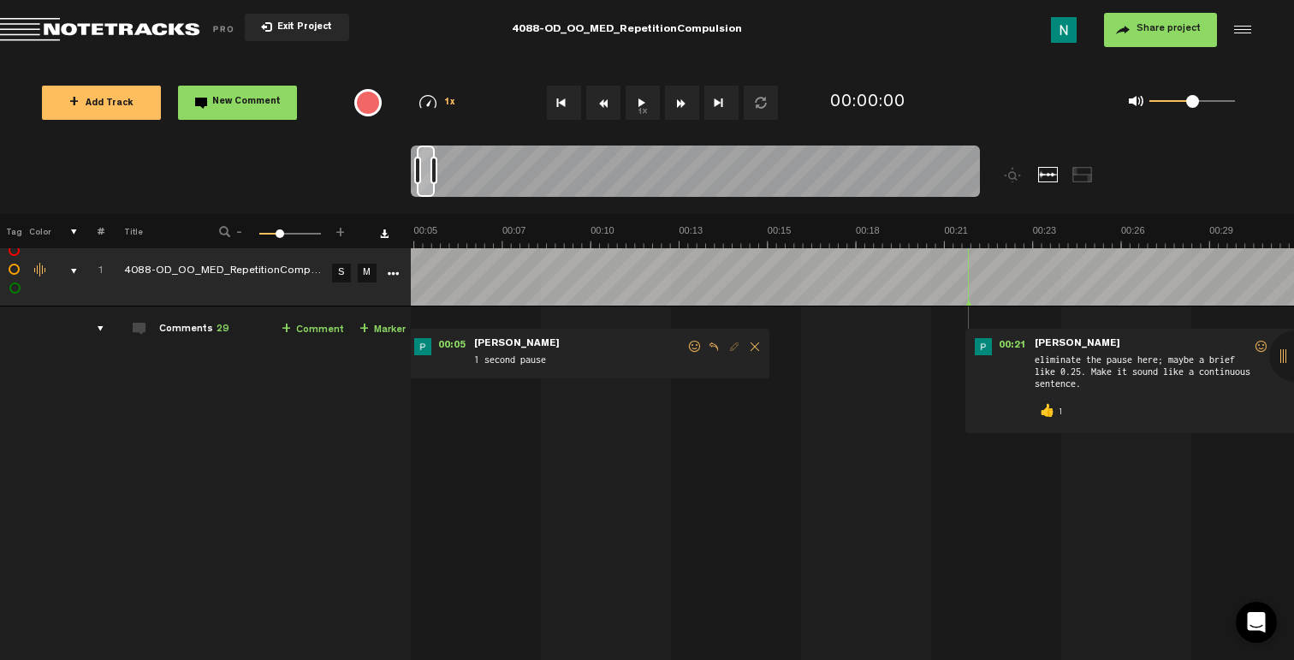
scroll to position [0, 0]
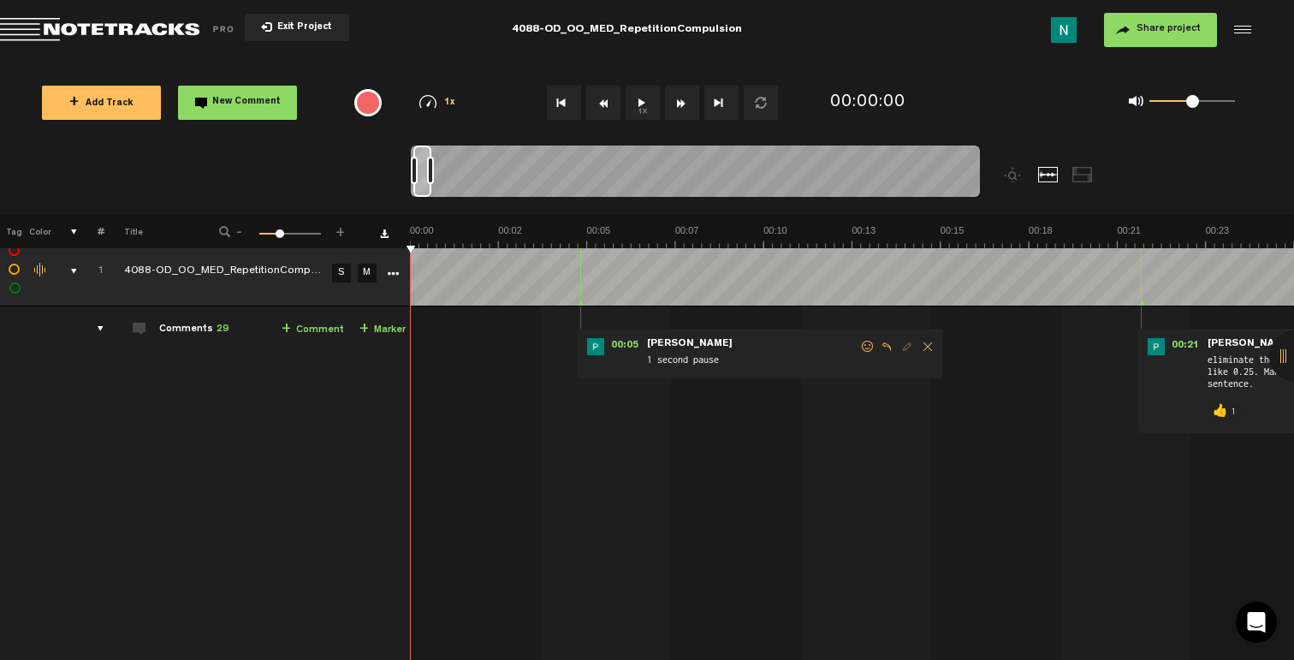
click at [866, 347] on span at bounding box center [867, 347] width 17 height 12
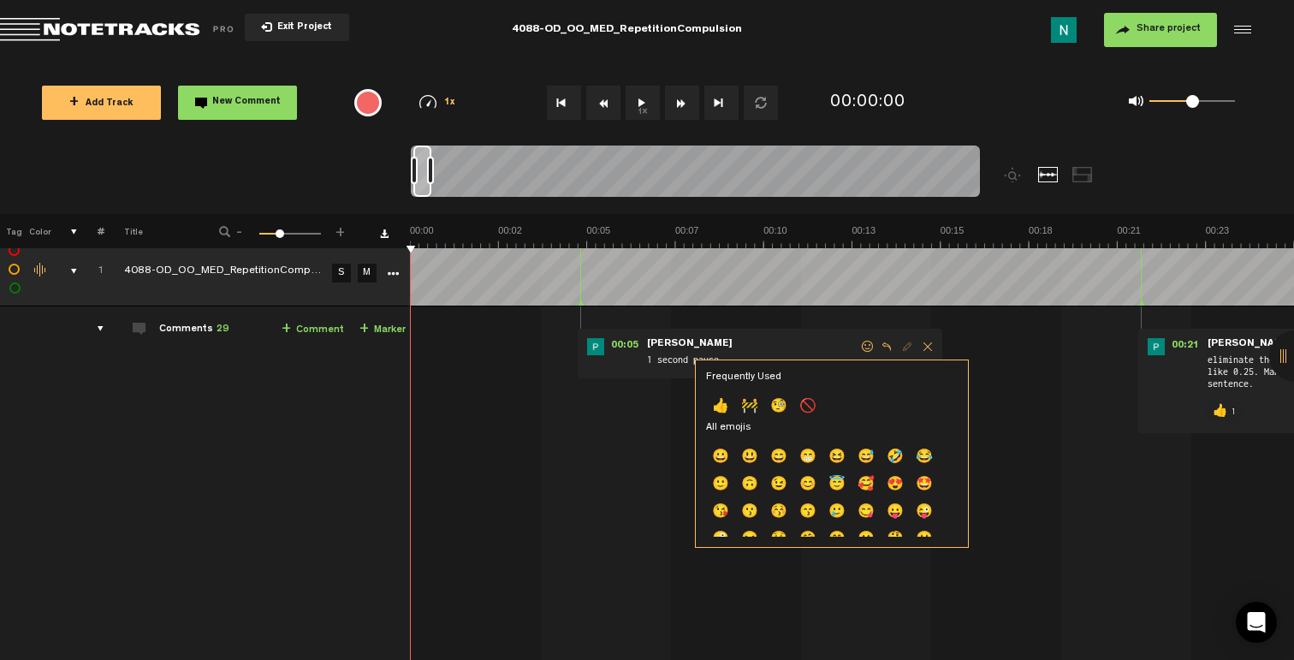
drag, startPoint x: 723, startPoint y: 409, endPoint x: 713, endPoint y: 410, distance: 10.3
click at [724, 409] on p "👍" at bounding box center [720, 407] width 29 height 27
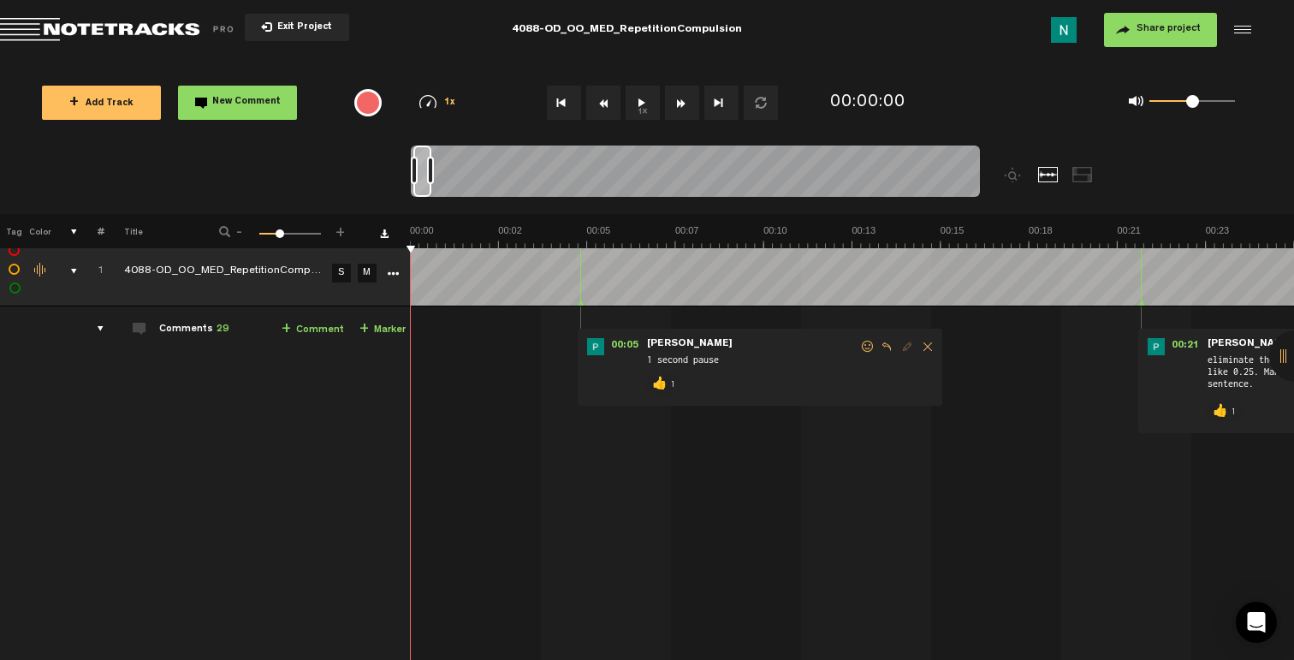
click at [79, 266] on td "1" at bounding box center [91, 271] width 27 height 69
click at [76, 267] on div "comments, stamps & drawings" at bounding box center [67, 271] width 27 height 17
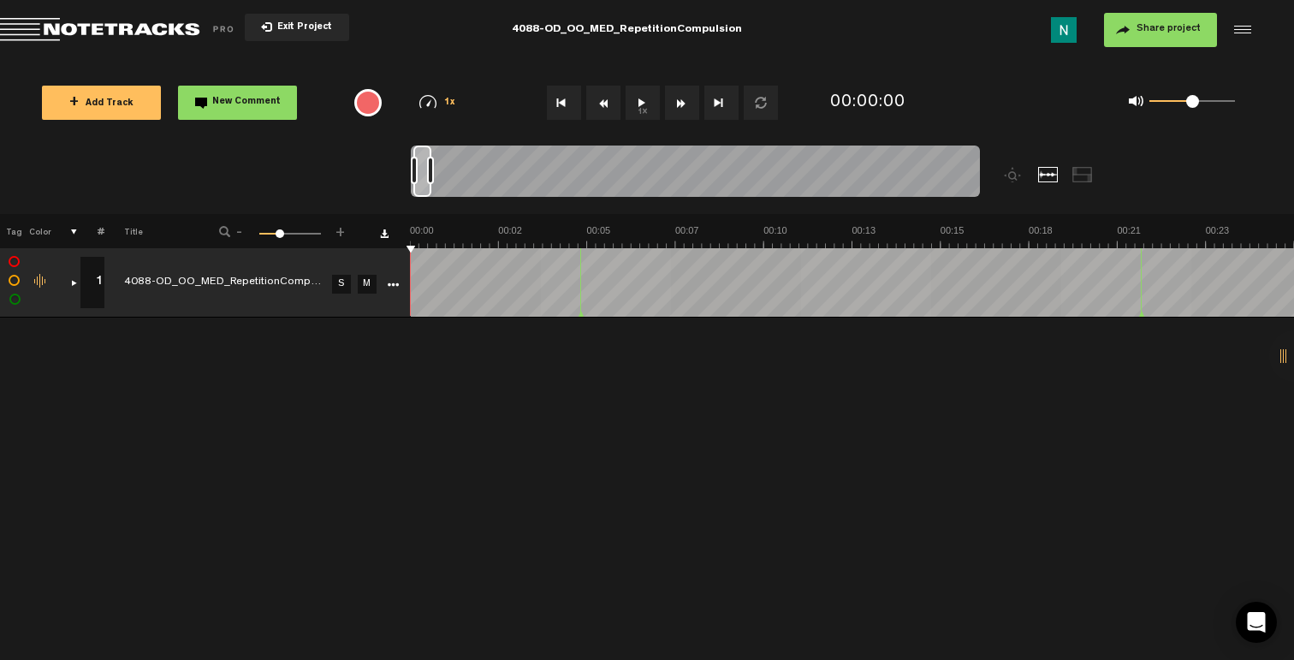
click at [132, 113] on button "+ Add Track" at bounding box center [101, 103] width 119 height 34
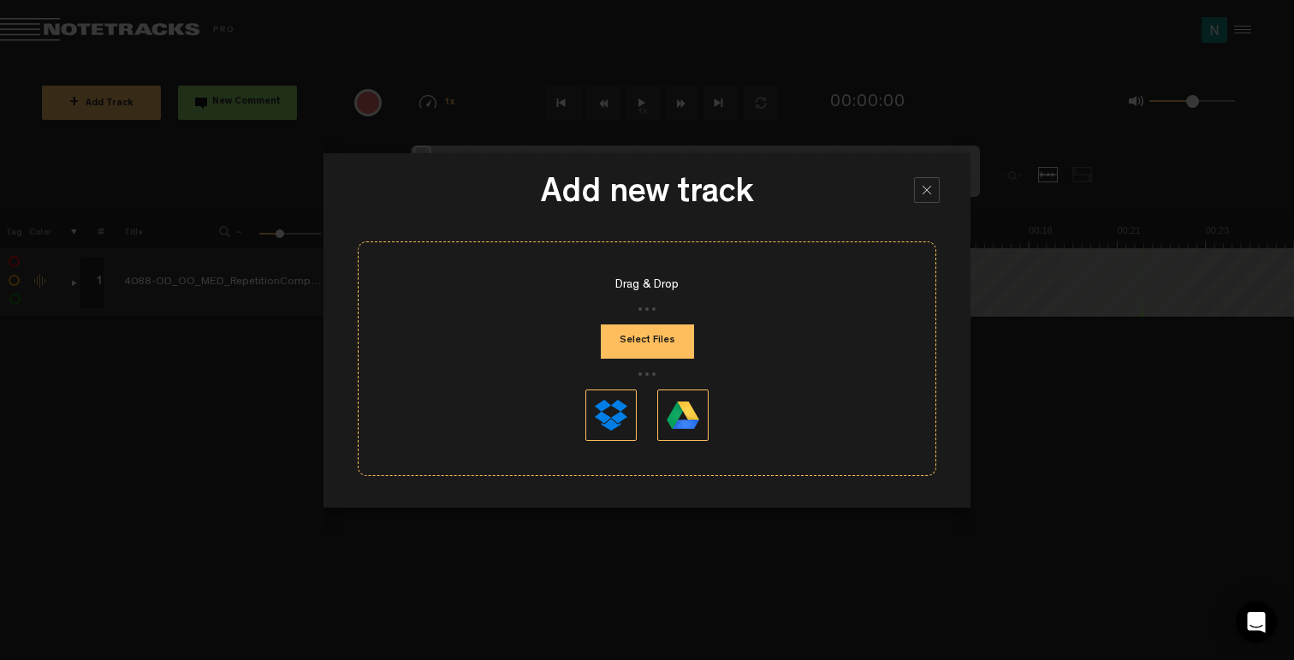
click at [631, 339] on button "Select Files" at bounding box center [647, 341] width 93 height 34
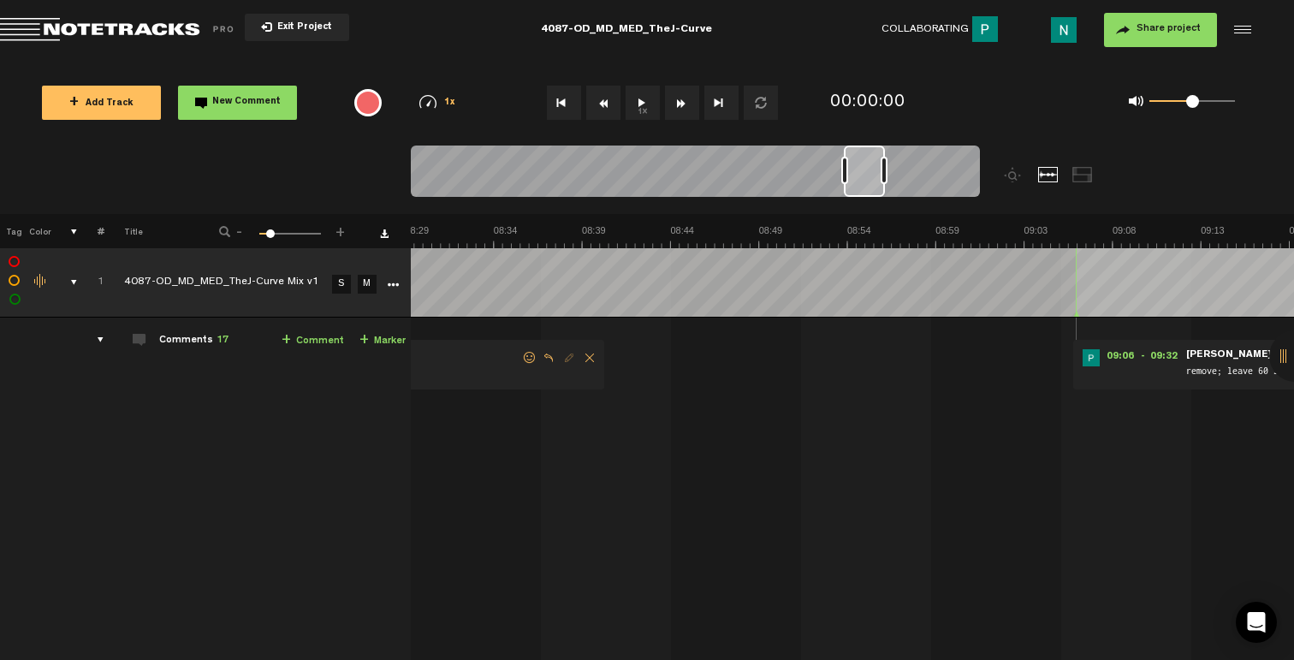
scroll to position [0, 11463]
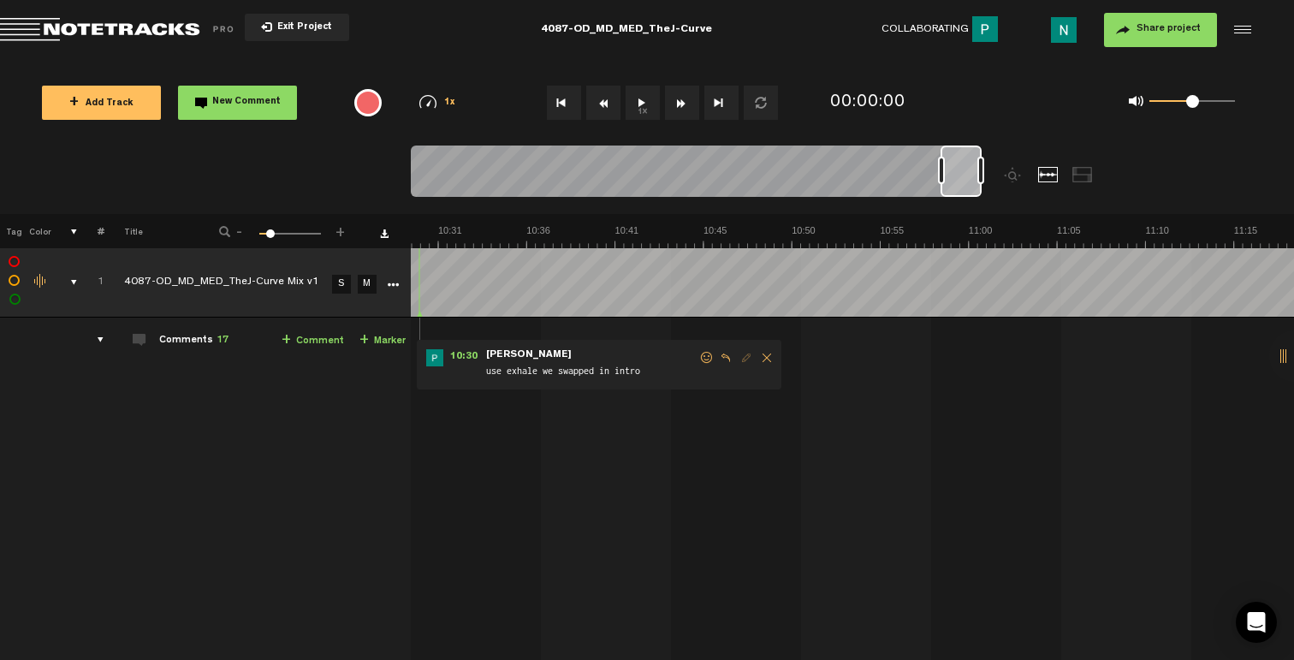
drag, startPoint x: 444, startPoint y: 181, endPoint x: 974, endPoint y: 183, distance: 529.7
click at [974, 183] on div at bounding box center [960, 170] width 41 height 51
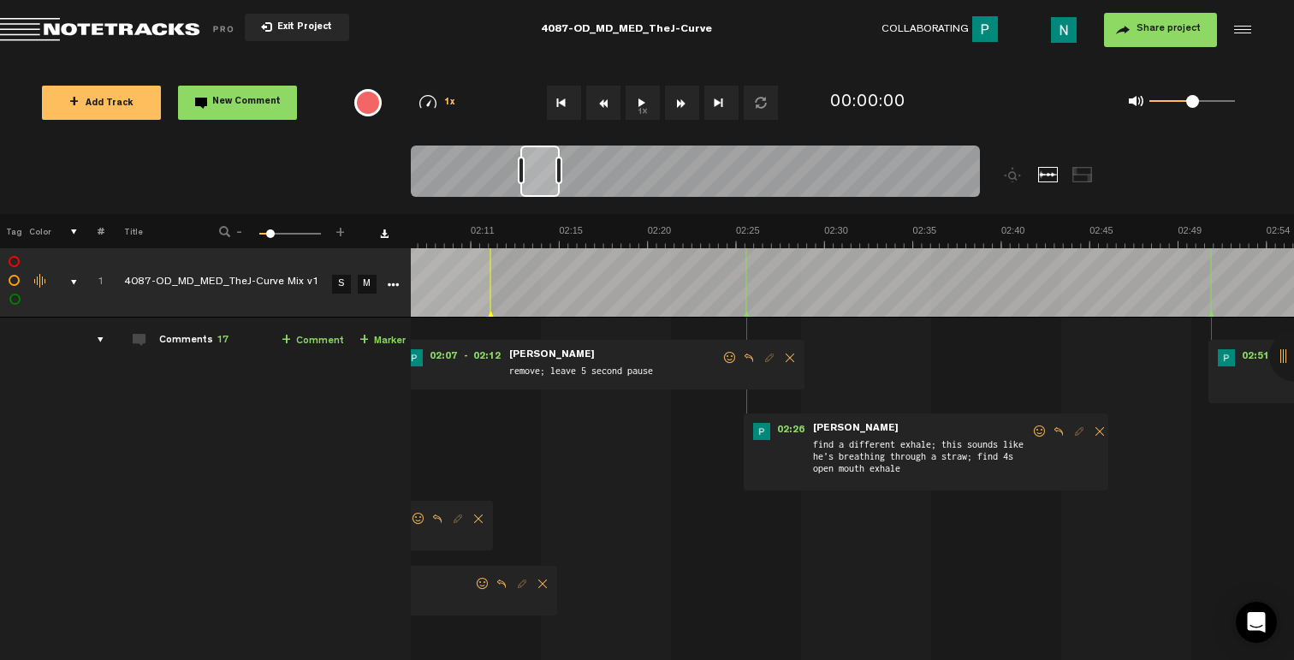
scroll to position [0, 2289]
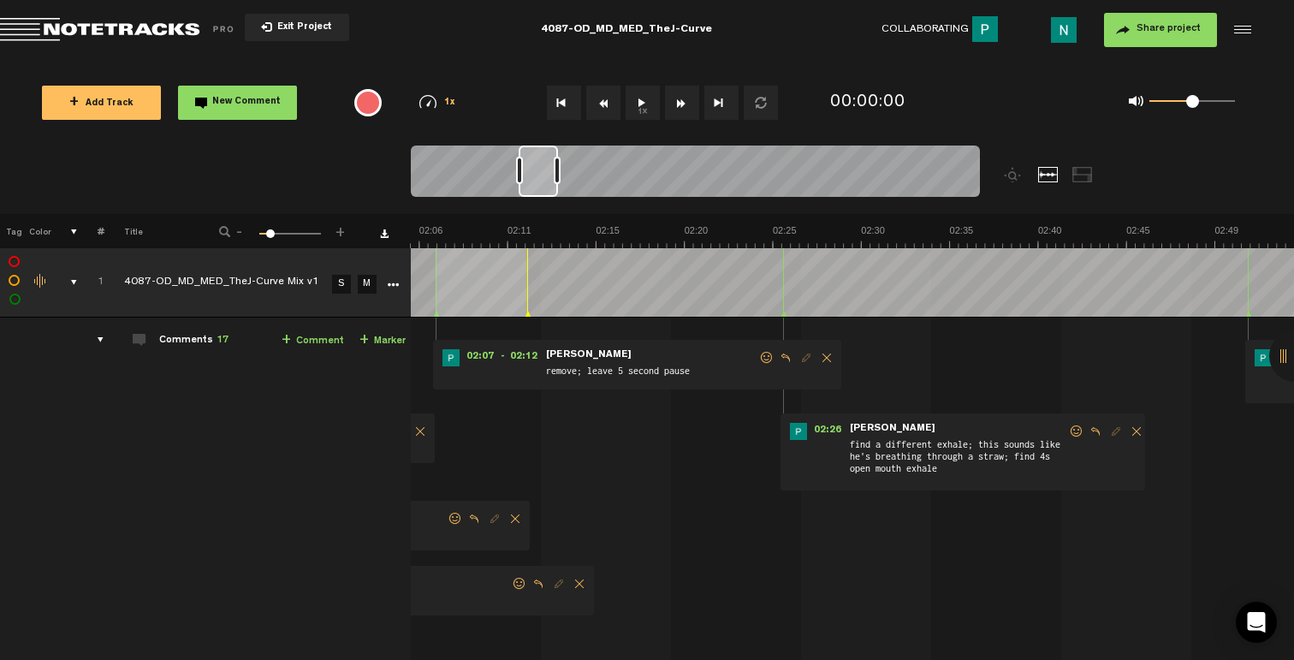
drag, startPoint x: 966, startPoint y: 187, endPoint x: 544, endPoint y: 214, distance: 422.7
click at [544, 60] on div "Loading... 100% + Add Track New Comment 1x 0.25x 0.5x 0.75x 1x 1.25x 1.5x 1.75x…" at bounding box center [647, 60] width 1294 height 0
click at [1067, 429] on form "find a different exhale; this sounds like he's breathing through a straw; find …" at bounding box center [958, 453] width 220 height 60
click at [1070, 431] on span at bounding box center [1076, 431] width 17 height 12
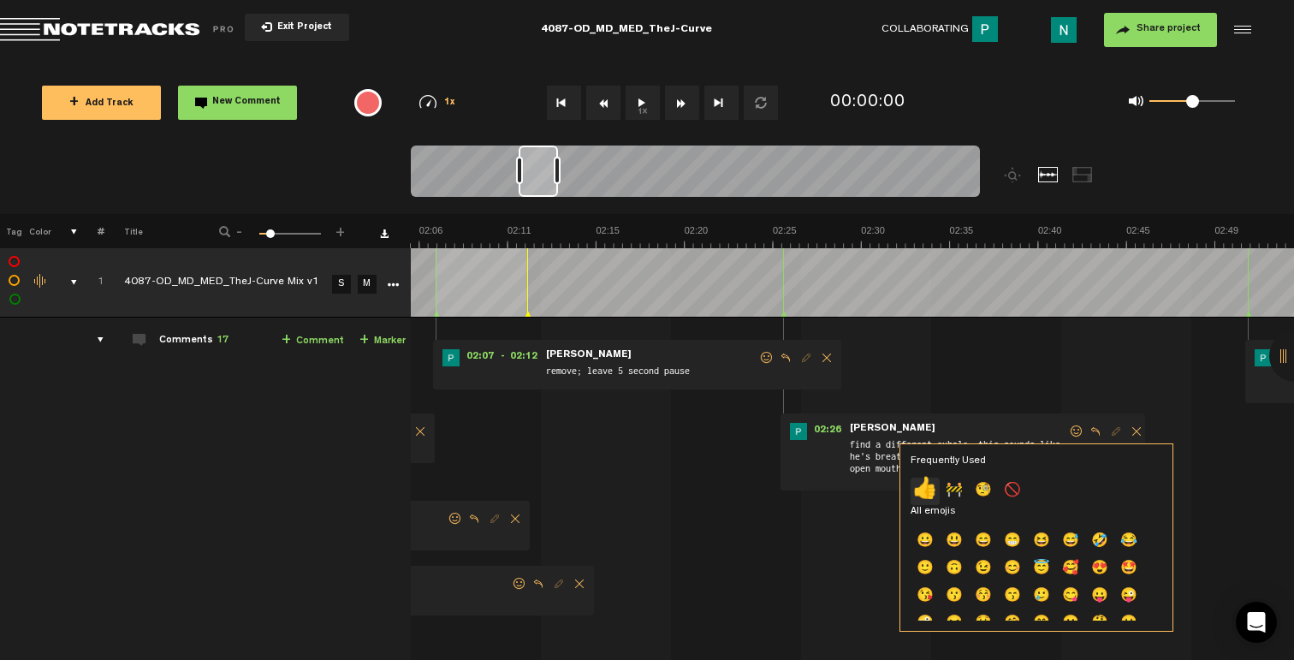
click at [929, 482] on p "👍" at bounding box center [924, 490] width 29 height 27
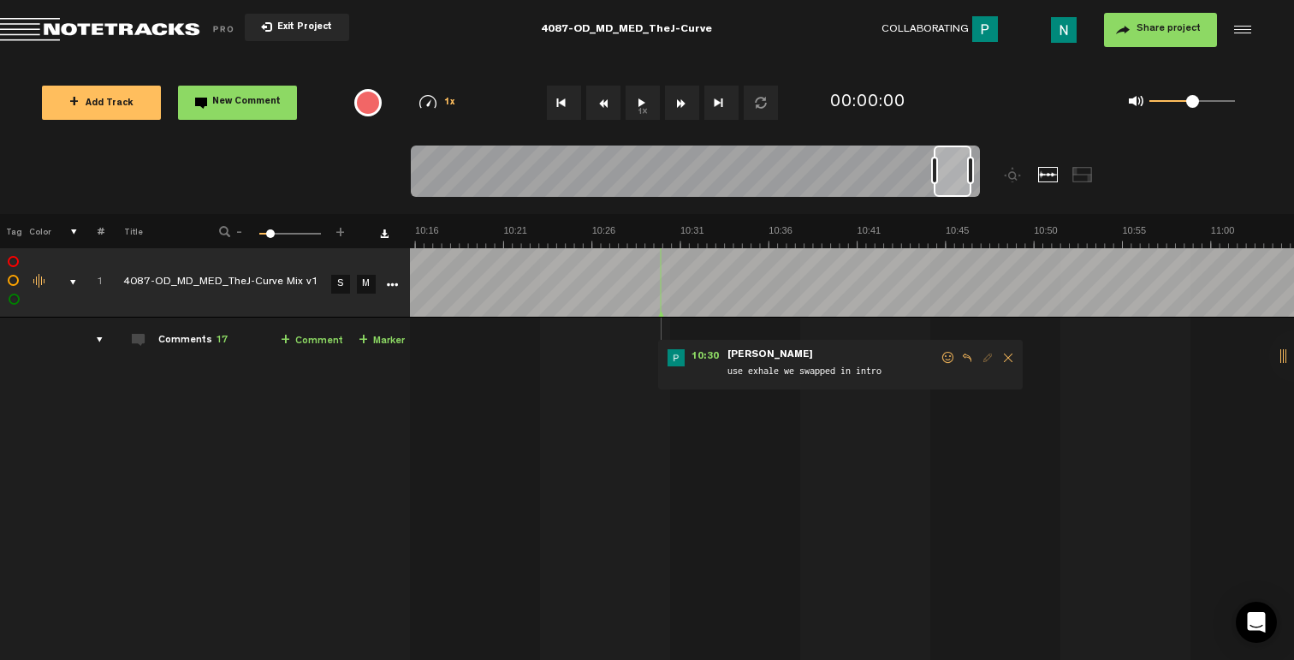
scroll to position [0, 11537]
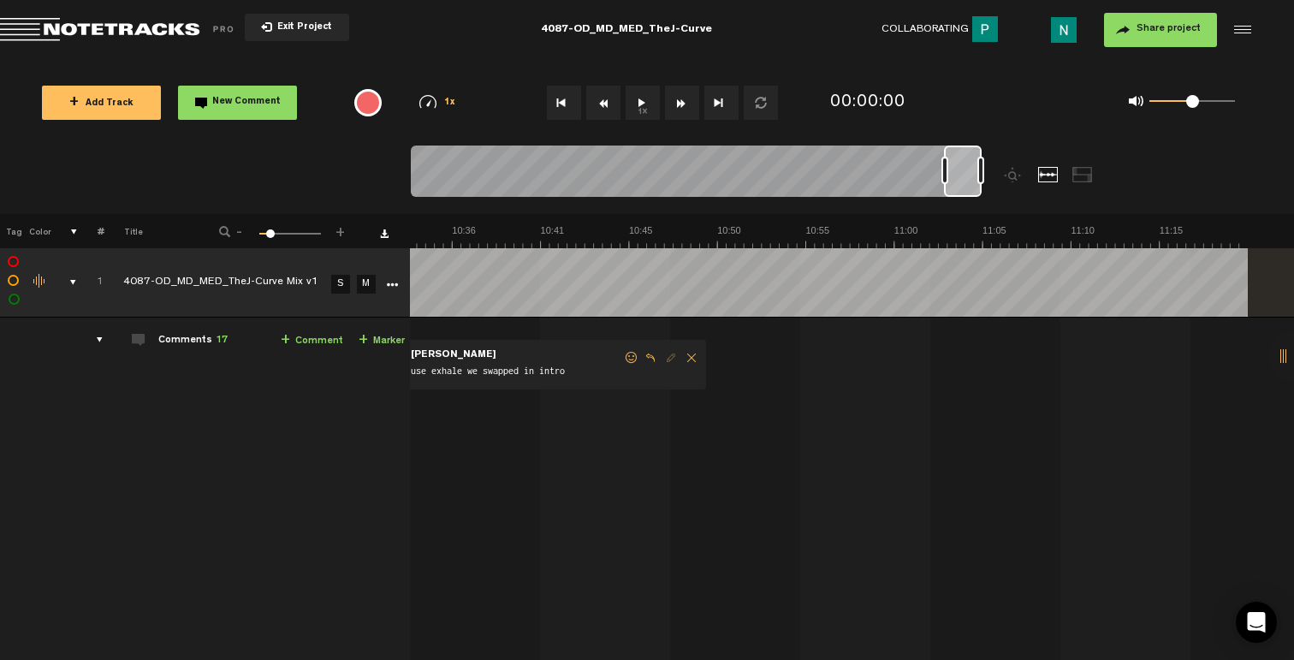
drag, startPoint x: 545, startPoint y: 186, endPoint x: 981, endPoint y: 199, distance: 436.6
click at [981, 199] on div at bounding box center [767, 179] width 712 height 68
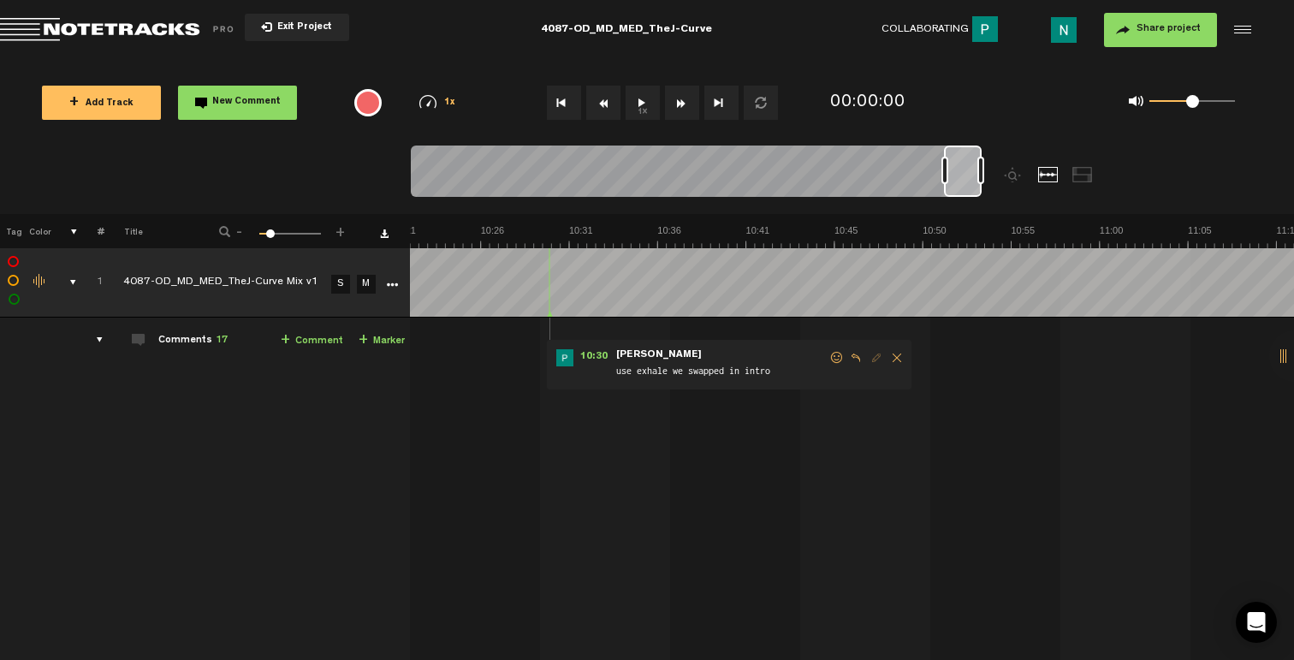
scroll to position [0, 11229]
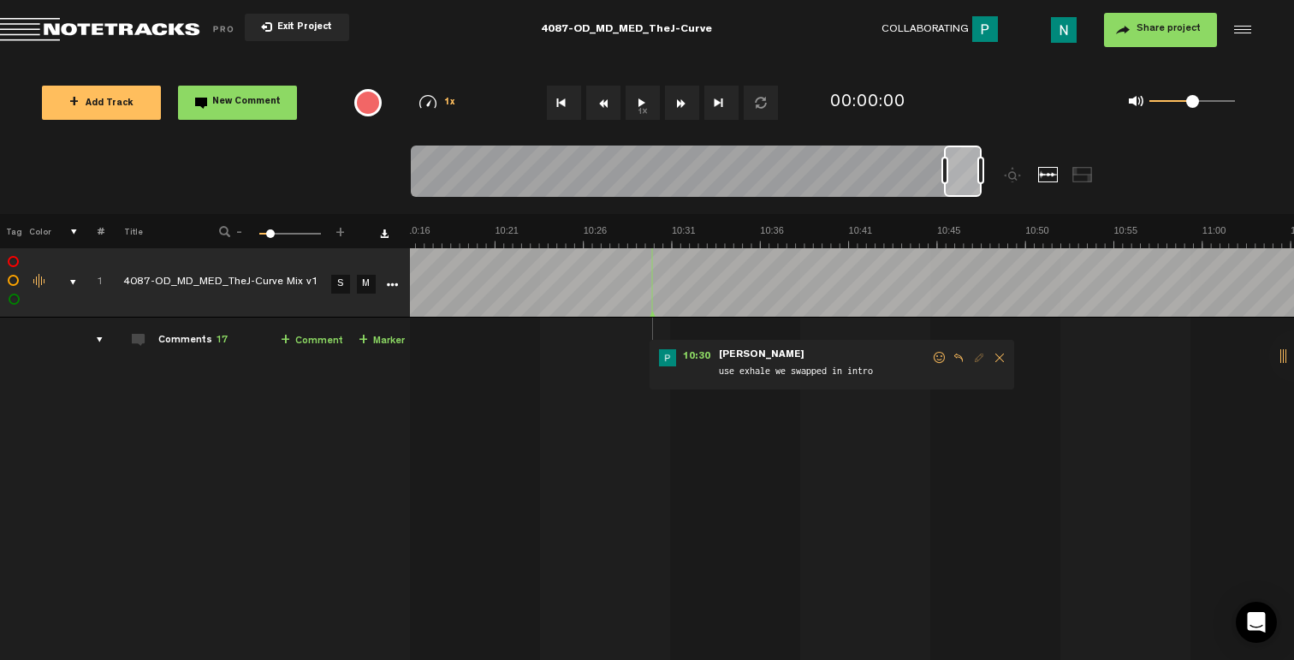
click at [931, 353] on span at bounding box center [939, 358] width 17 height 12
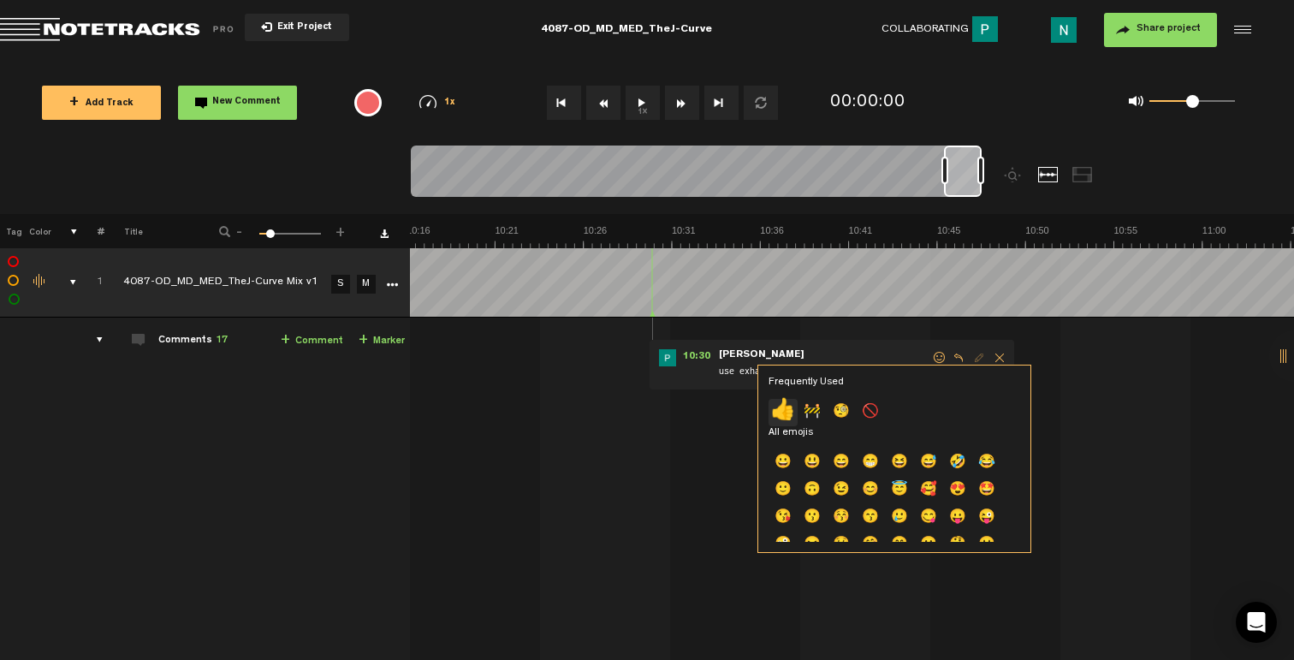
click at [777, 410] on p "👍" at bounding box center [782, 412] width 29 height 27
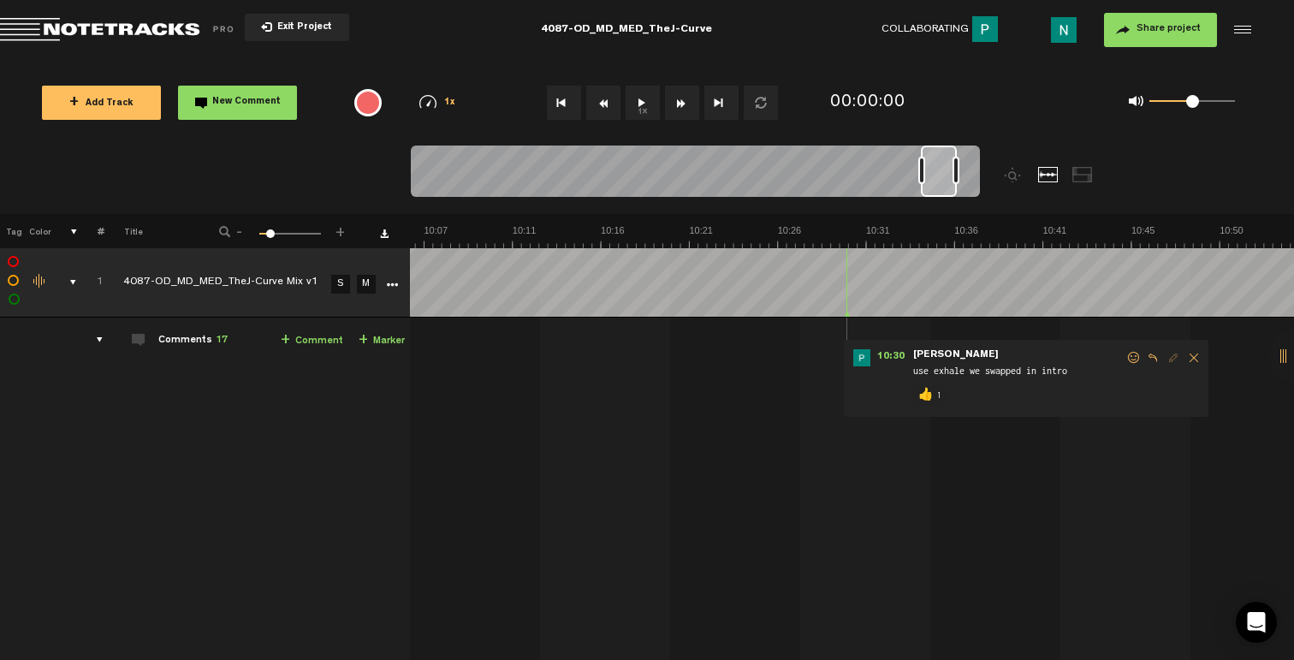
scroll to position [0, 11388]
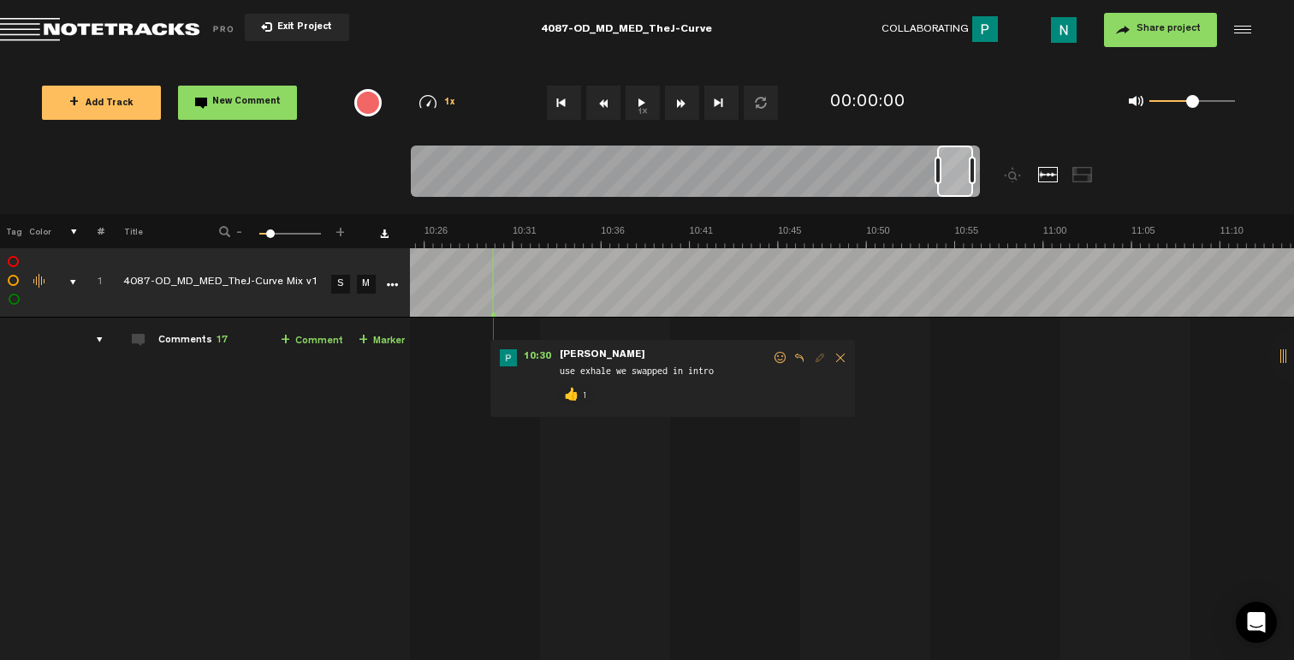
click at [956, 187] on div at bounding box center [955, 170] width 36 height 51
click at [965, 170] on div at bounding box center [967, 170] width 7 height 27
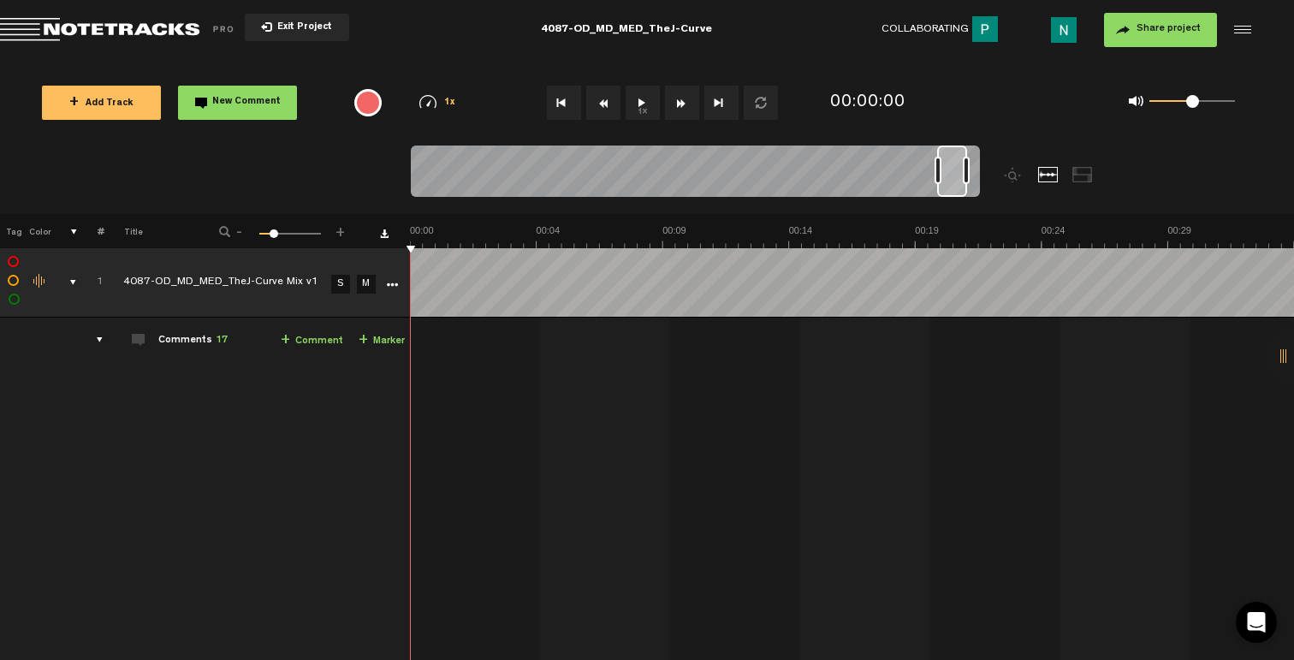
scroll to position [0, 0]
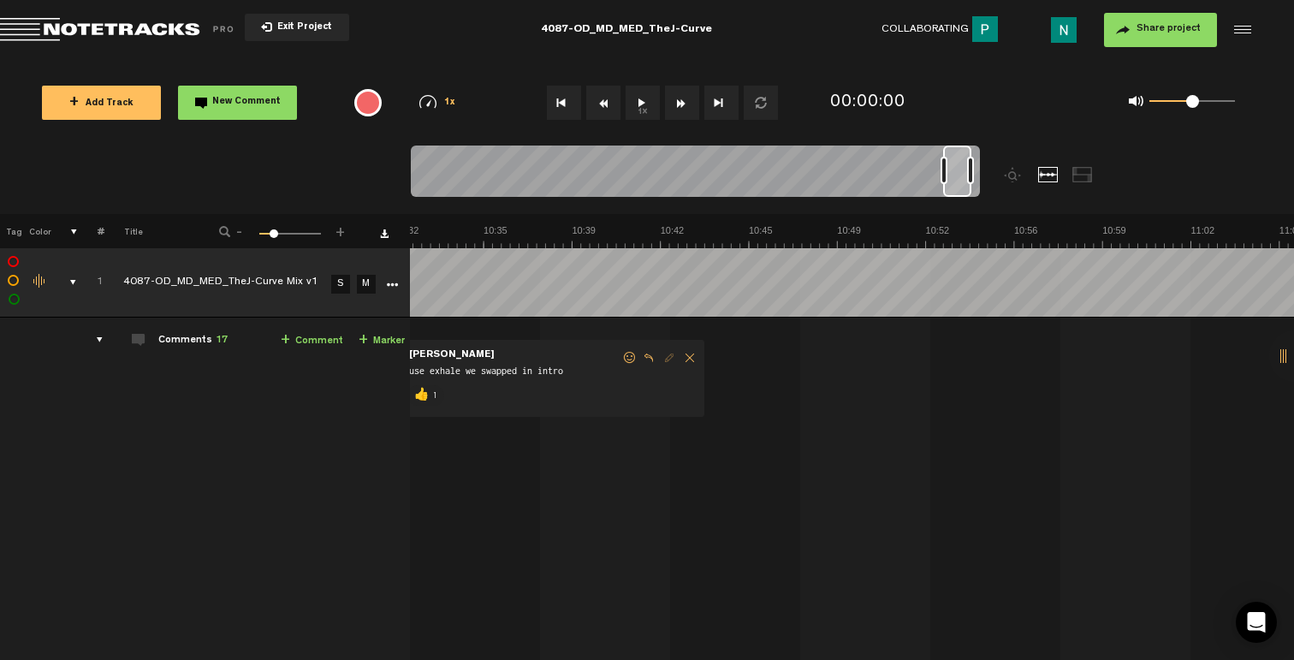
click at [956, 182] on div at bounding box center [957, 170] width 28 height 51
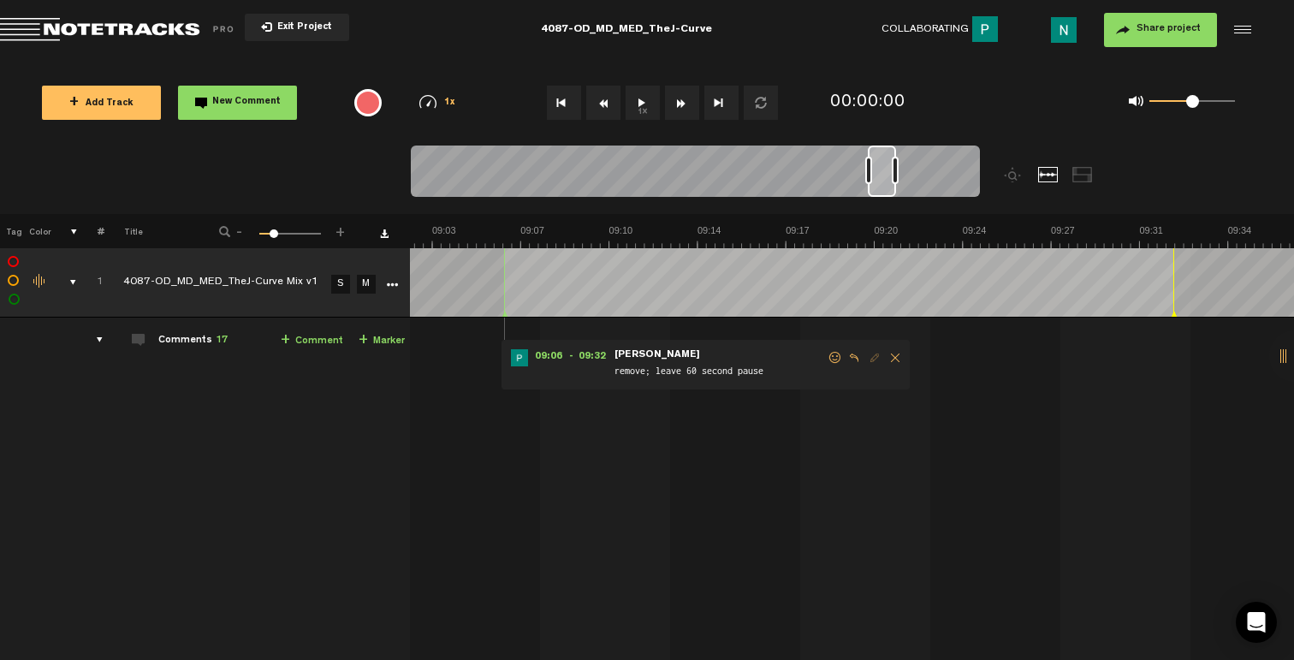
scroll to position [0, 14121]
click at [827, 356] on span at bounding box center [835, 358] width 17 height 12
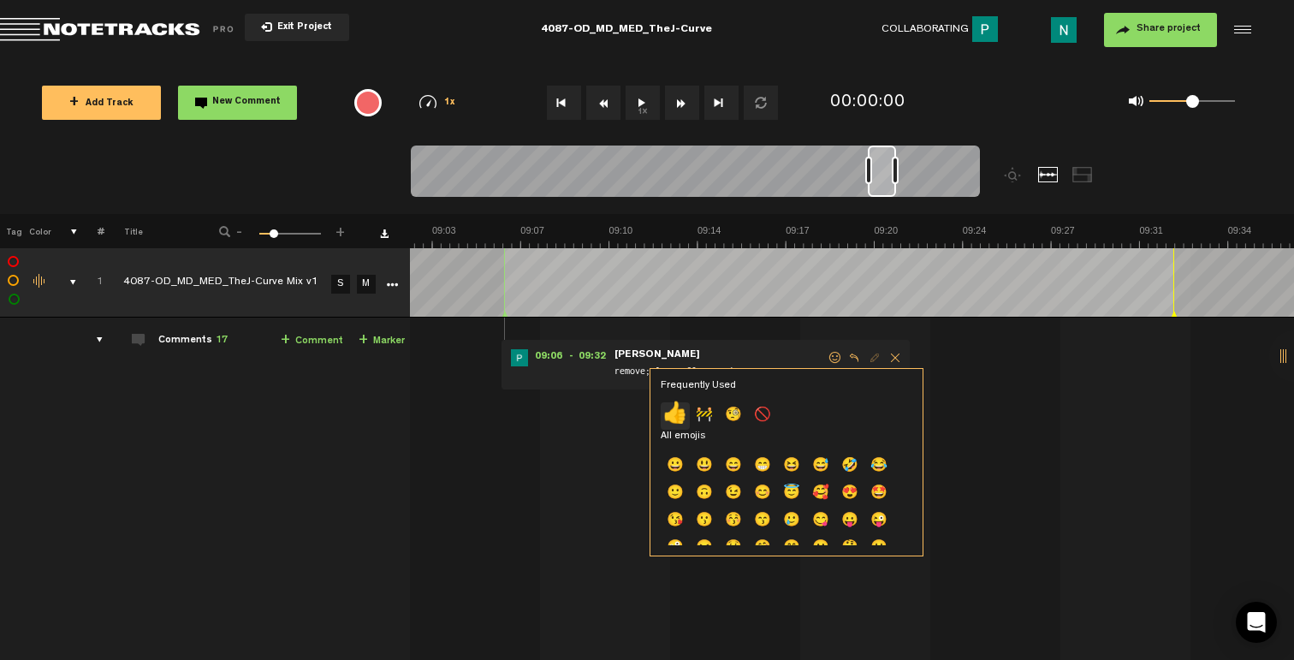
click at [676, 419] on p "👍" at bounding box center [675, 415] width 29 height 27
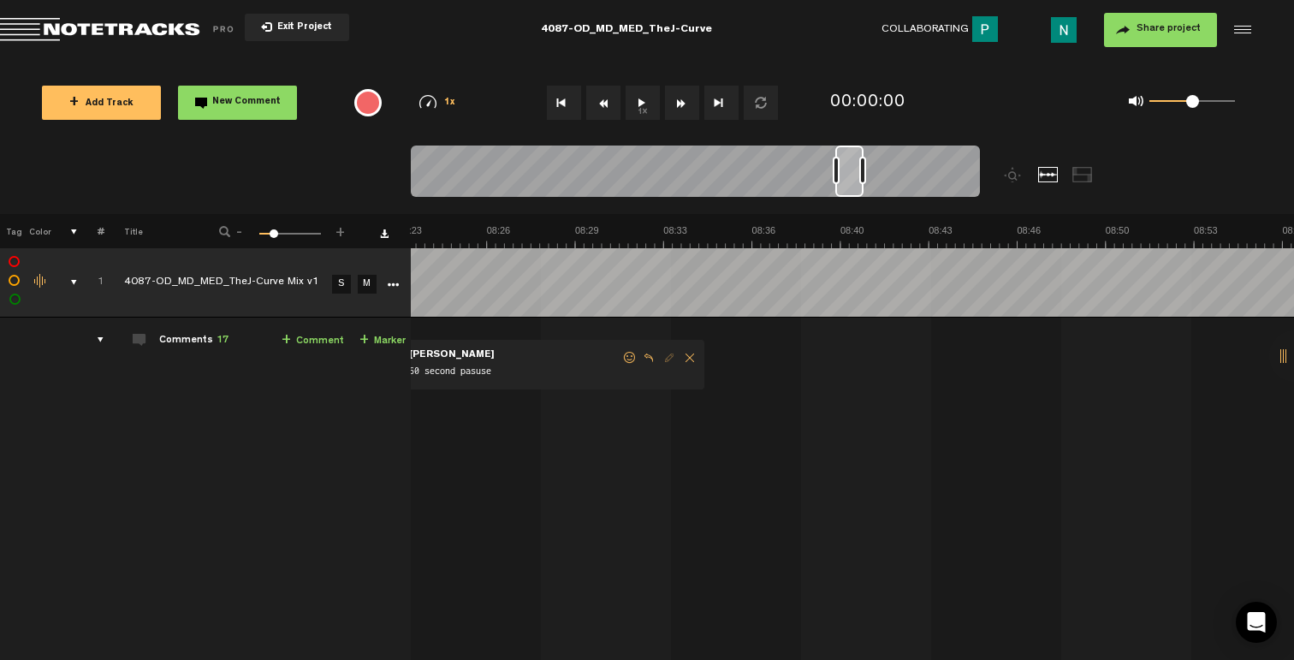
scroll to position [0, 12888]
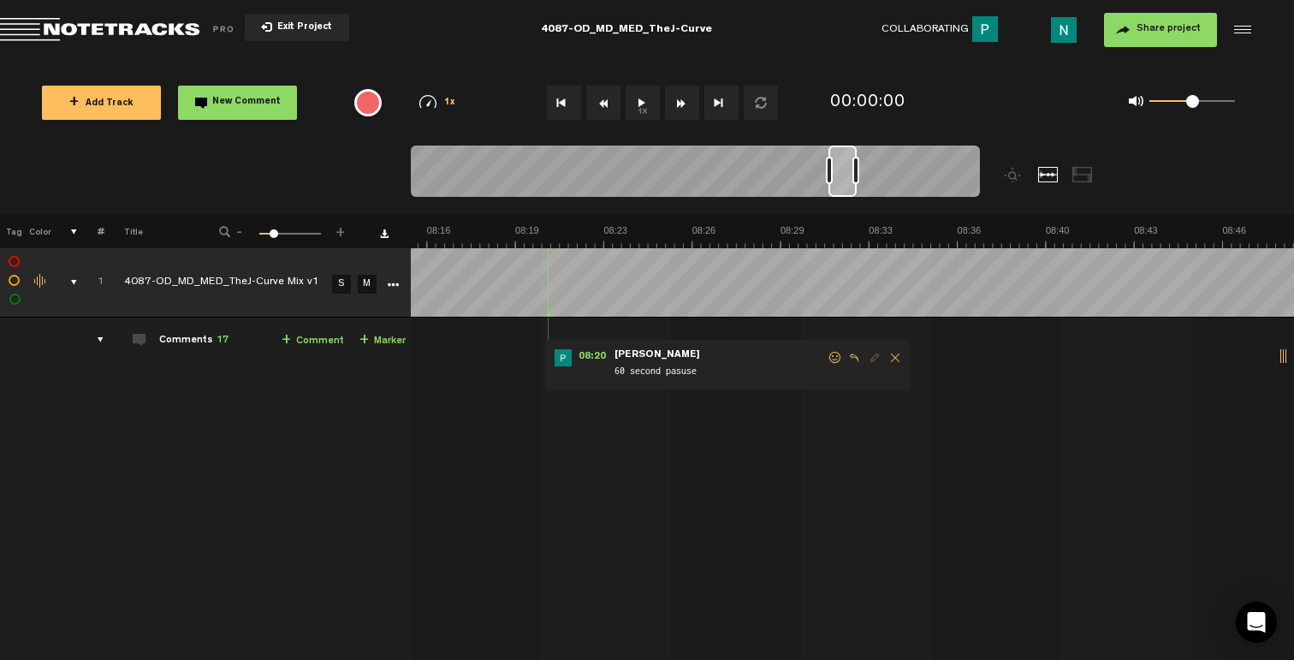
click at [832, 354] on span at bounding box center [835, 358] width 17 height 12
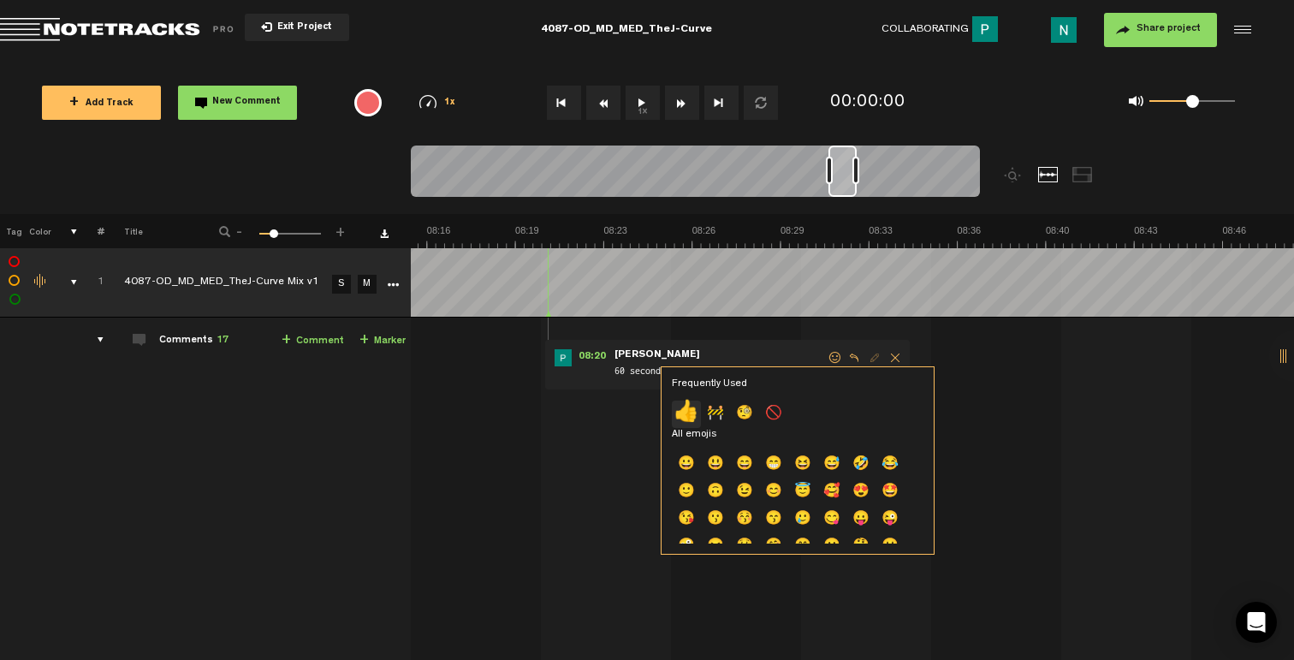
click at [680, 416] on p "👍" at bounding box center [686, 413] width 29 height 27
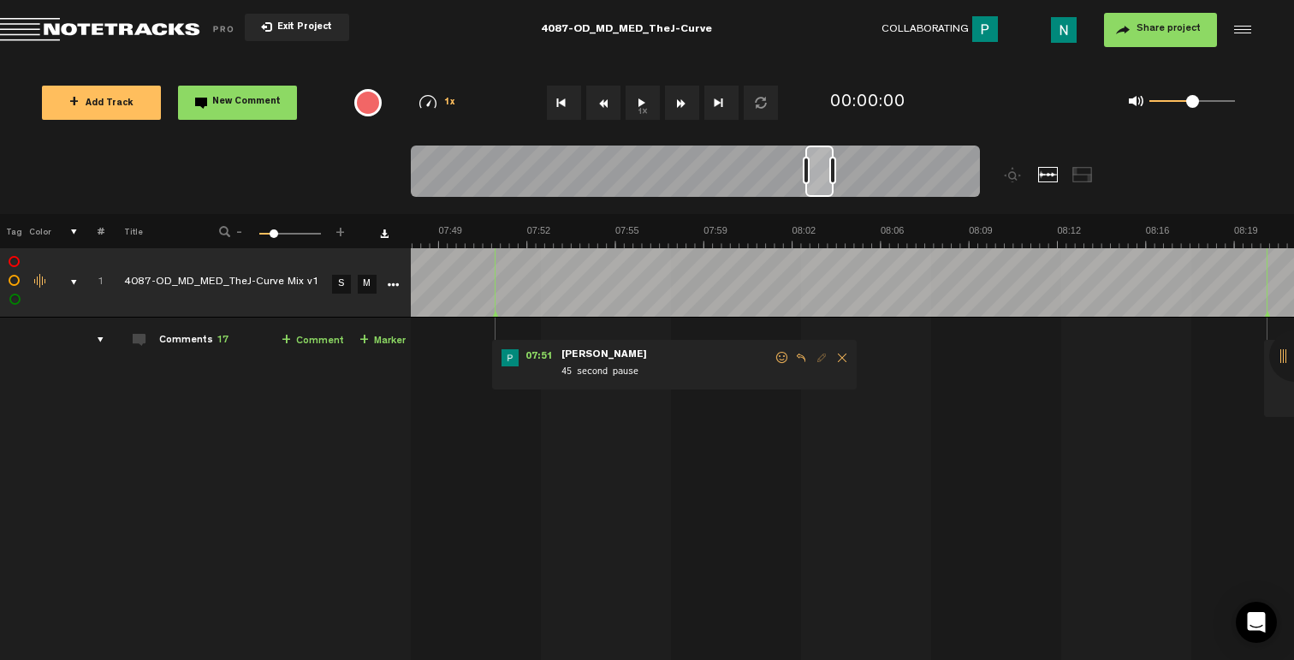
scroll to position [0, 12170]
click at [783, 360] on span at bounding box center [782, 358] width 17 height 12
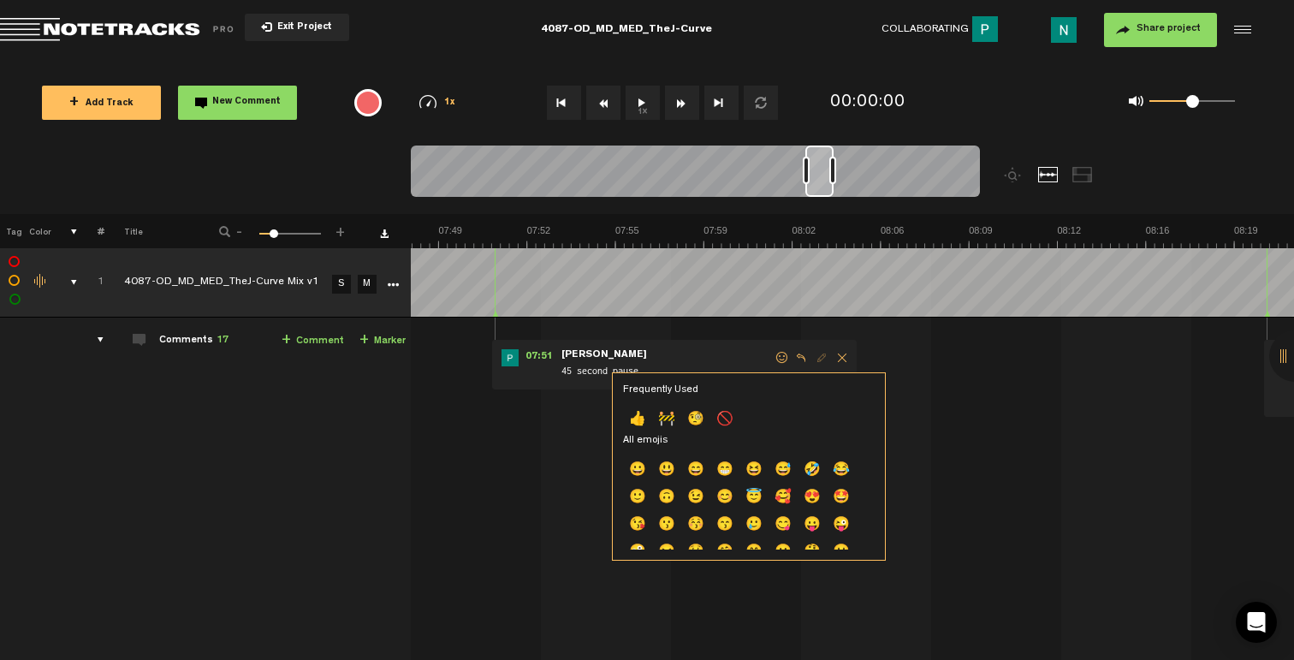
click at [635, 416] on p "👍" at bounding box center [637, 419] width 29 height 27
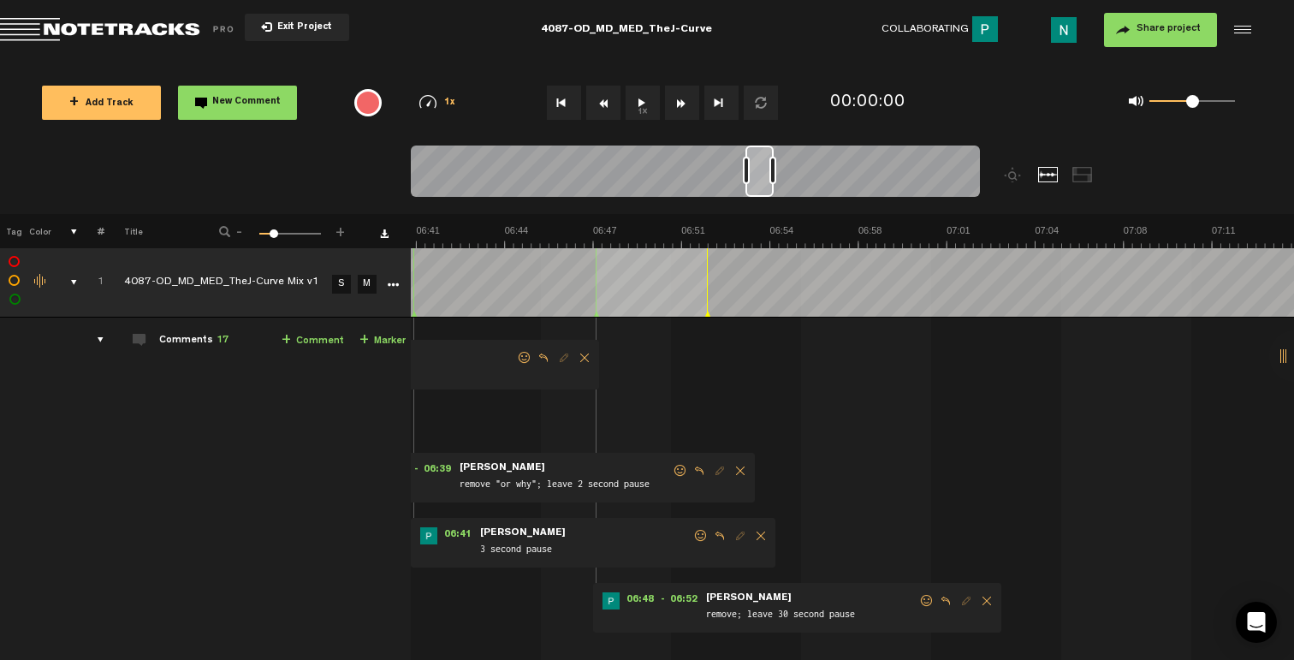
scroll to position [0, 10321]
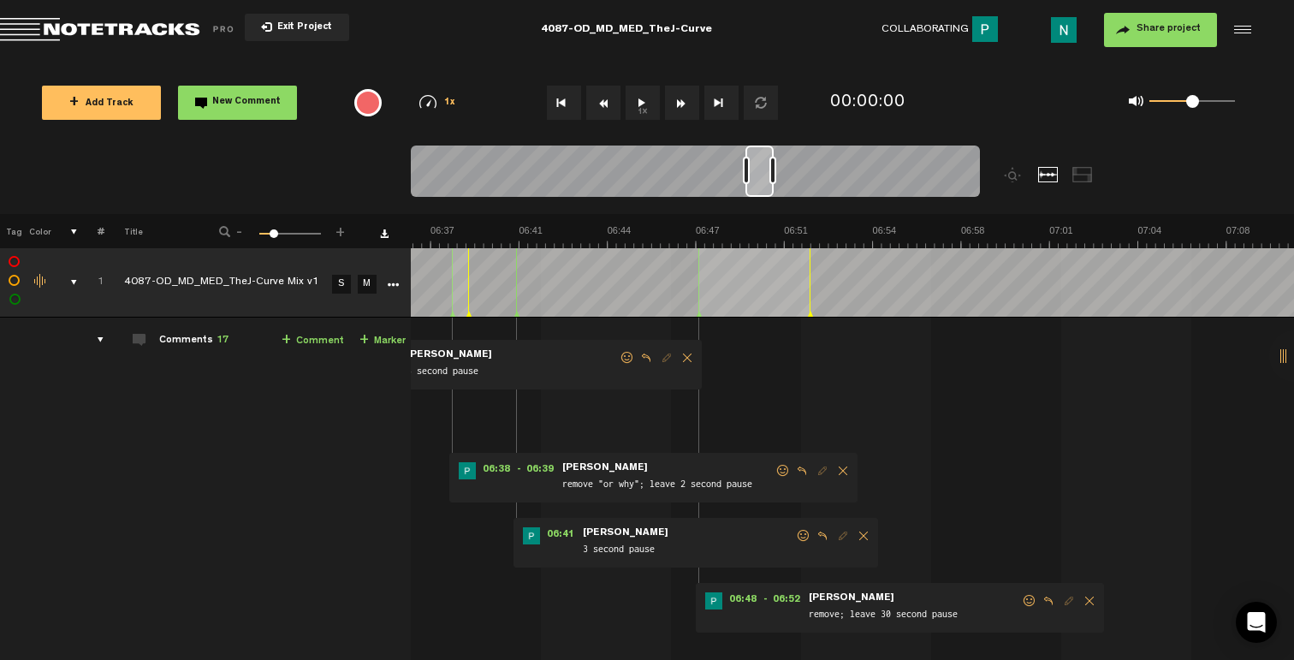
click at [1031, 599] on span at bounding box center [1029, 601] width 17 height 12
click at [879, 650] on p "👍" at bounding box center [885, 658] width 29 height 27
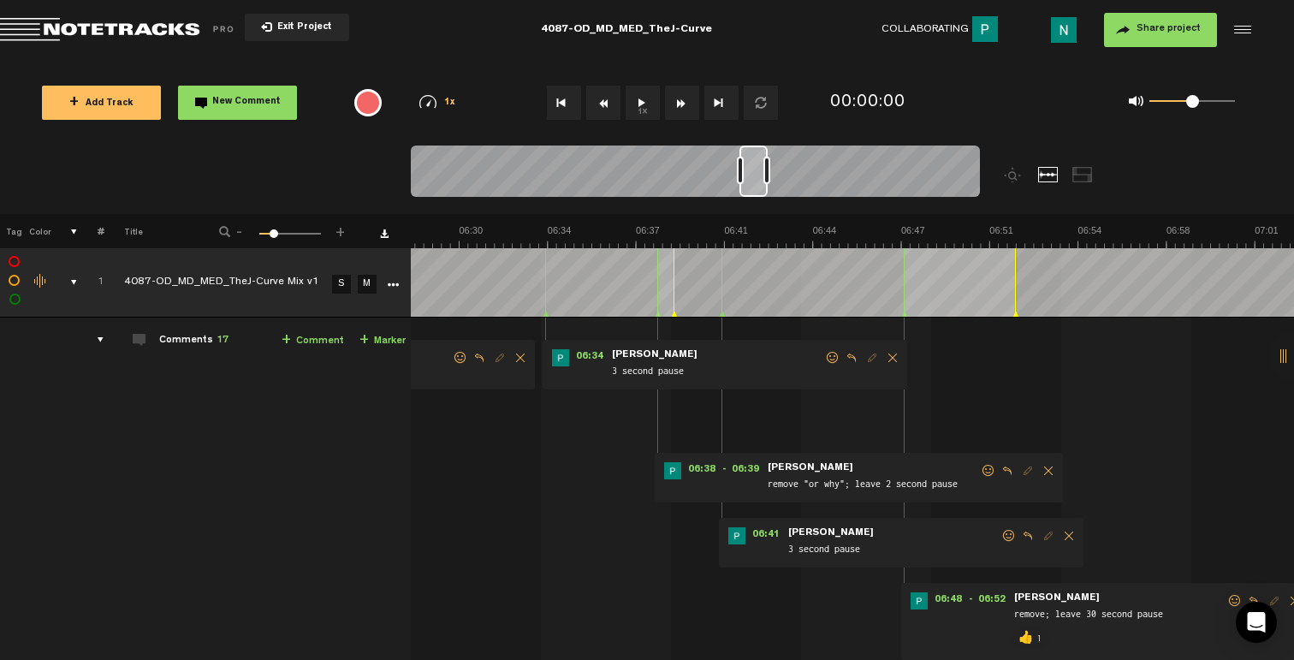
click at [1002, 535] on span at bounding box center [1008, 536] width 17 height 12
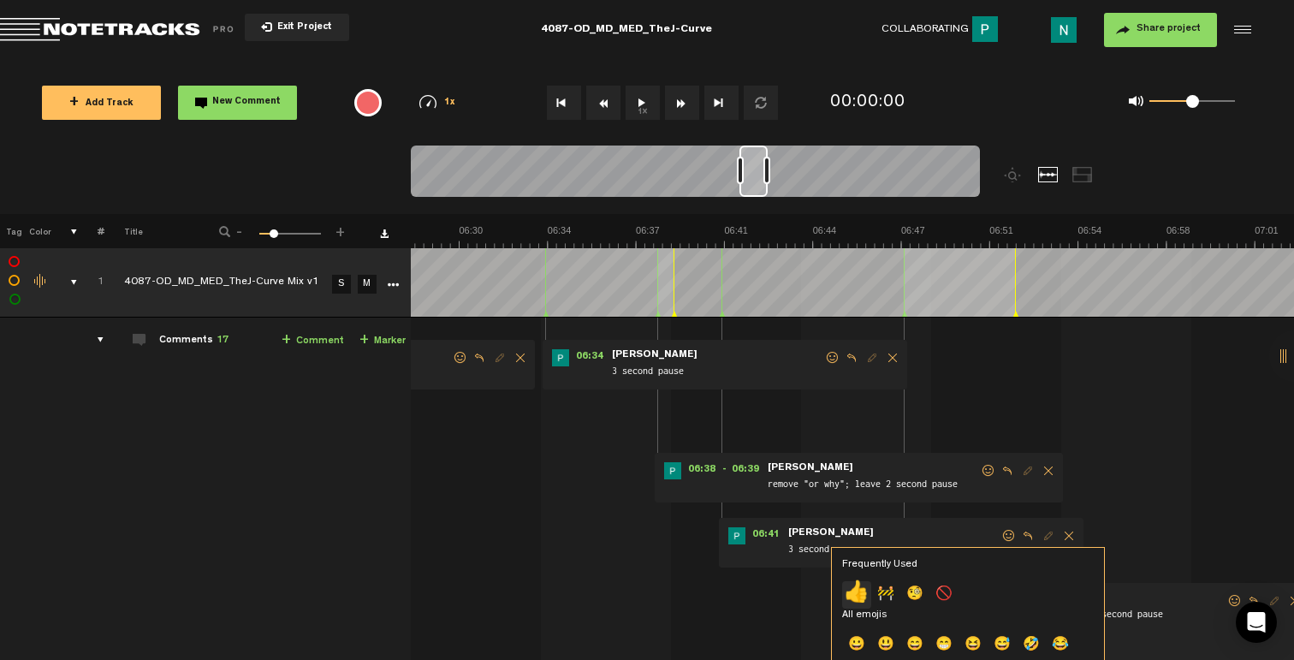
click at [857, 588] on p "👍" at bounding box center [856, 594] width 29 height 27
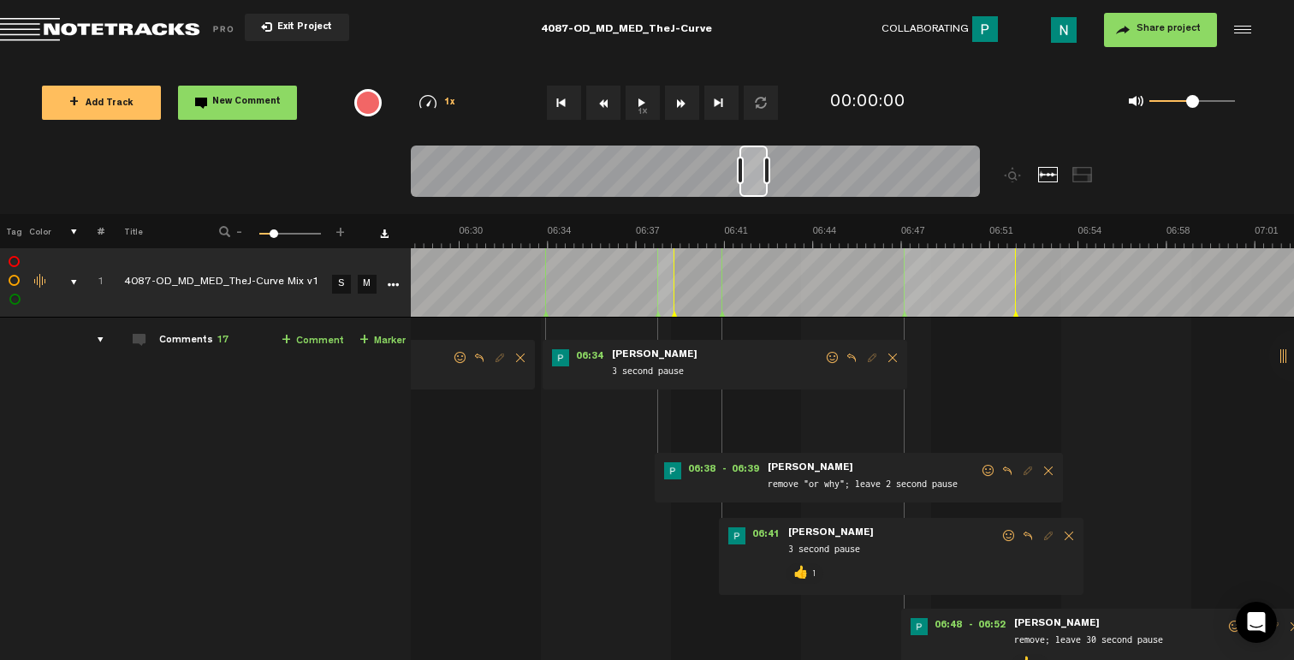
click at [983, 474] on span at bounding box center [988, 471] width 17 height 12
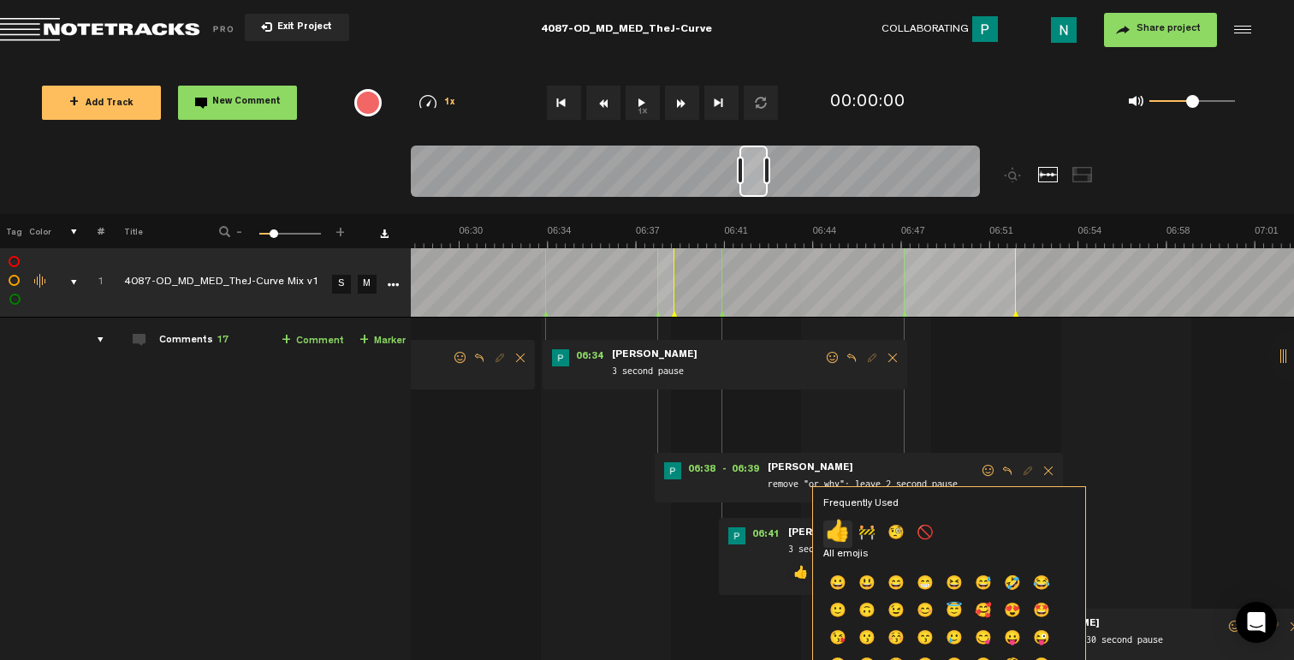
click at [842, 534] on p "👍" at bounding box center [837, 533] width 29 height 27
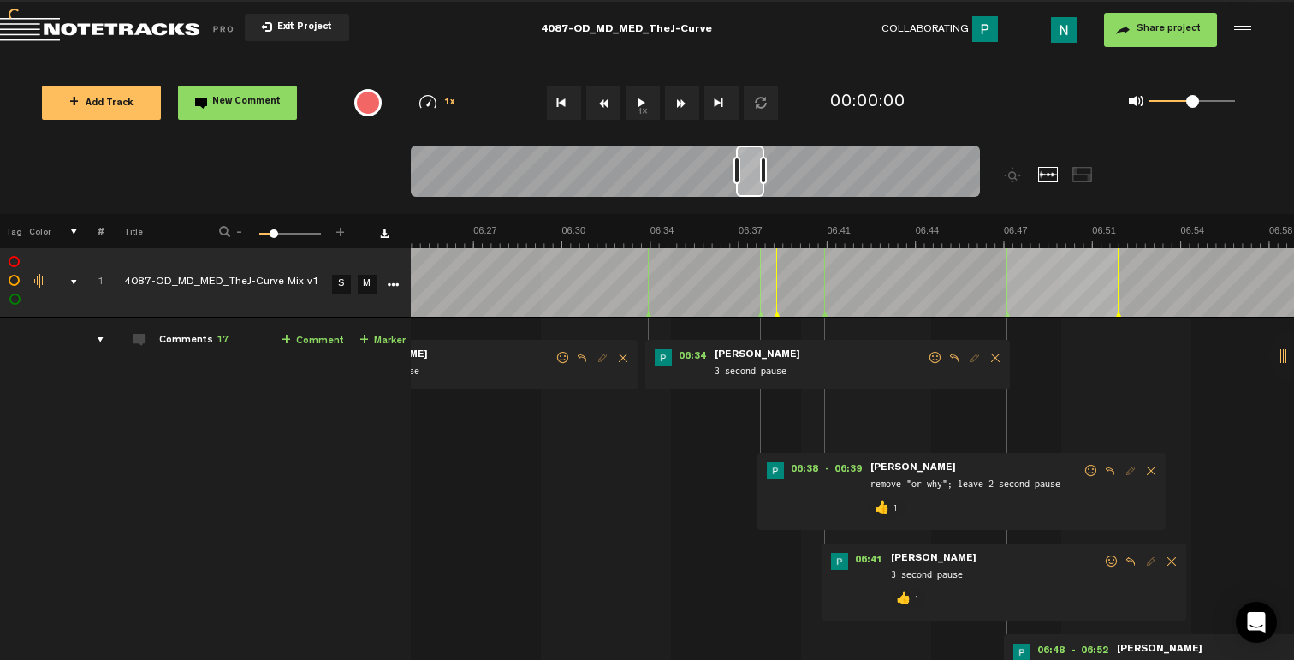
scroll to position [0, 10013]
click at [930, 355] on span at bounding box center [935, 358] width 17 height 12
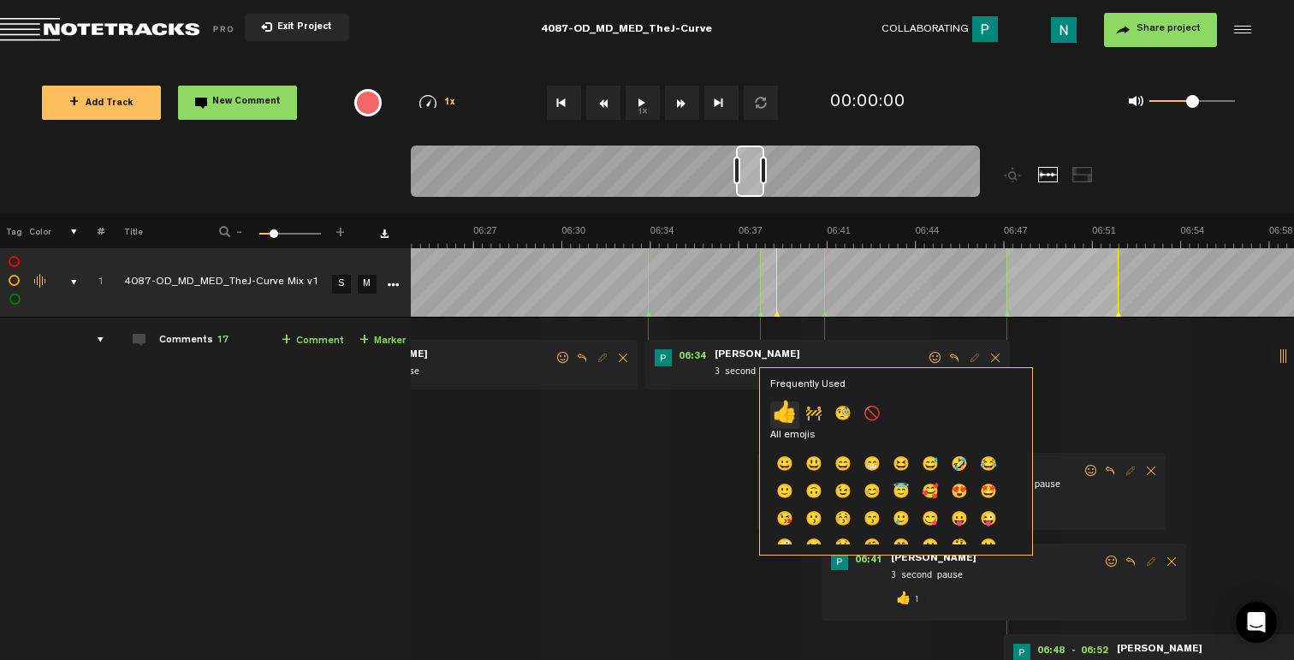
click at [796, 413] on p "👍" at bounding box center [784, 414] width 29 height 27
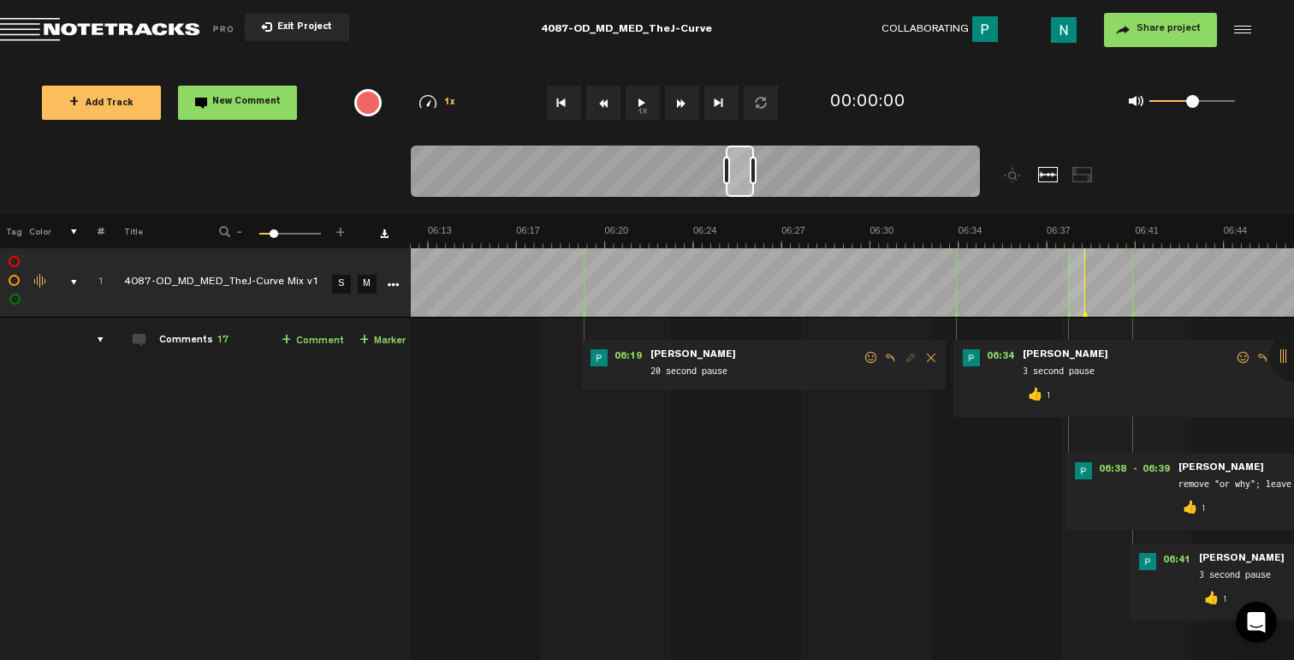
scroll to position [0, 9603]
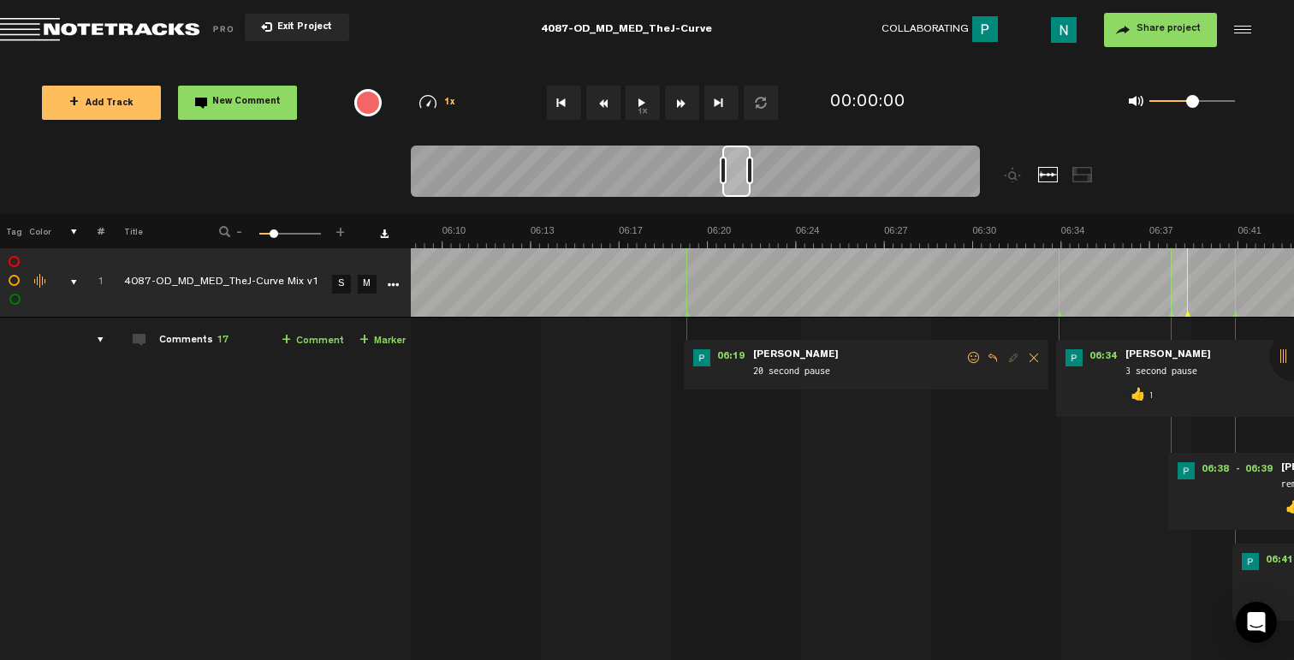
drag, startPoint x: 972, startPoint y: 357, endPoint x: 906, endPoint y: 401, distance: 79.5
click at [972, 357] on span at bounding box center [973, 358] width 17 height 12
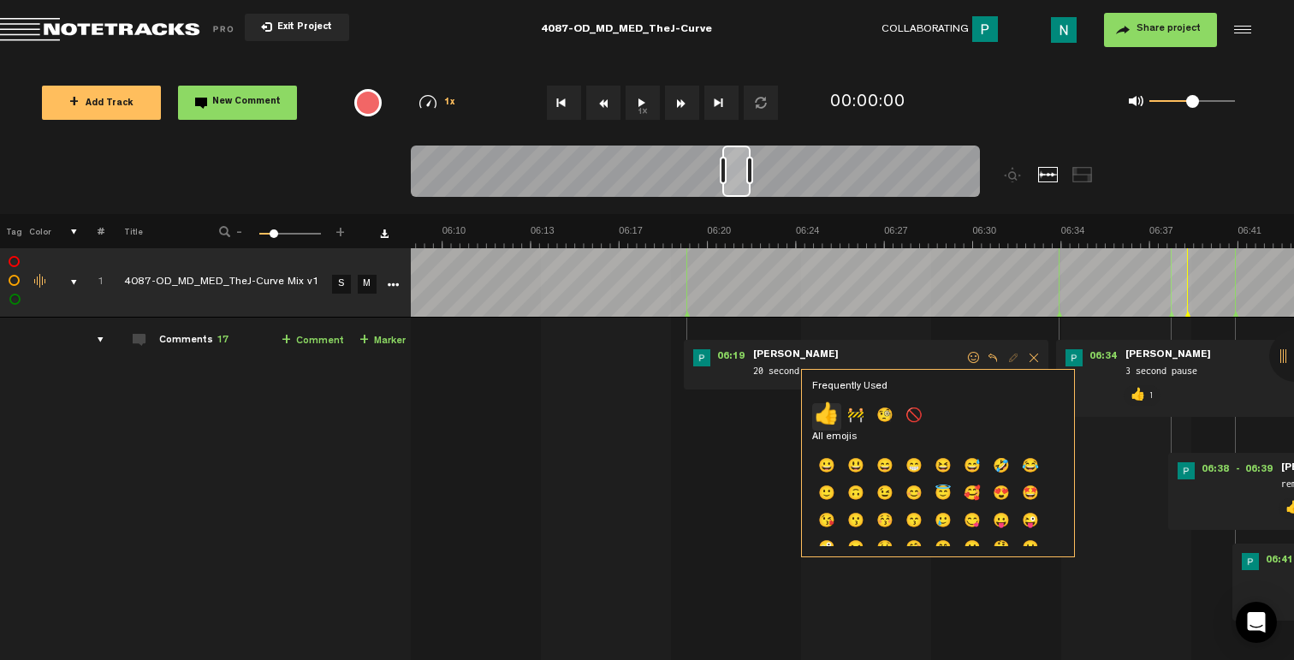
click at [831, 413] on p "👍" at bounding box center [826, 416] width 29 height 27
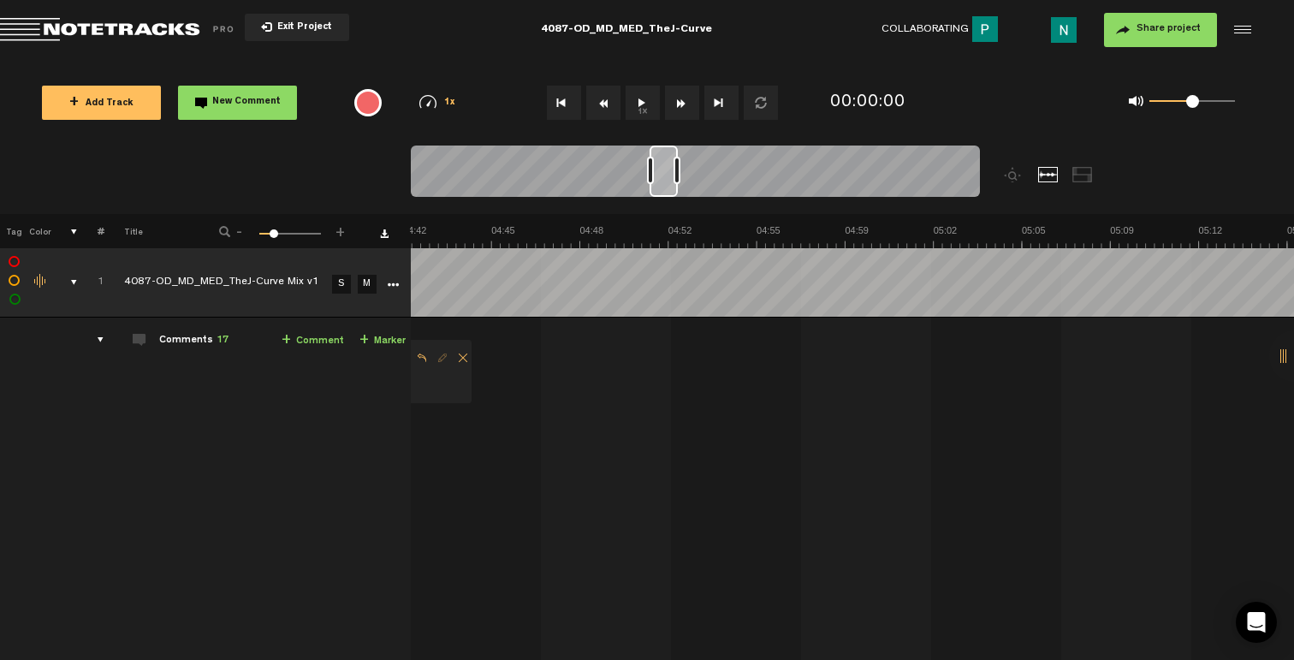
scroll to position [0, 6830]
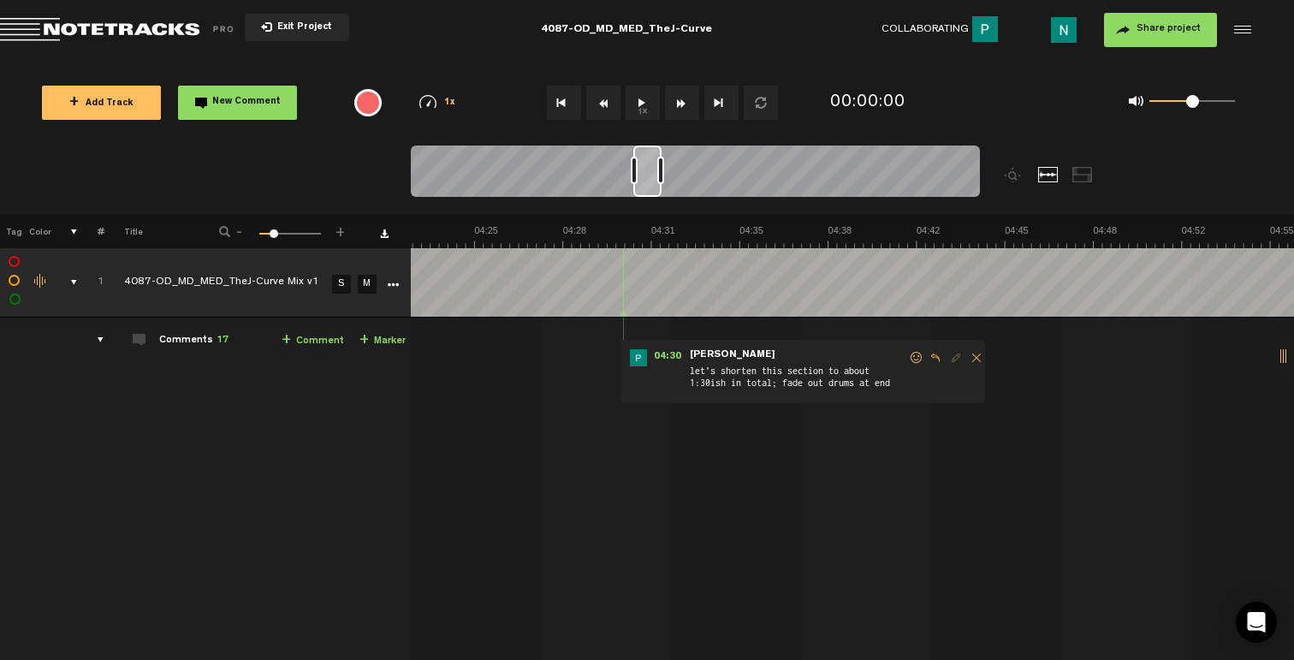
click at [914, 354] on span at bounding box center [916, 358] width 17 height 12
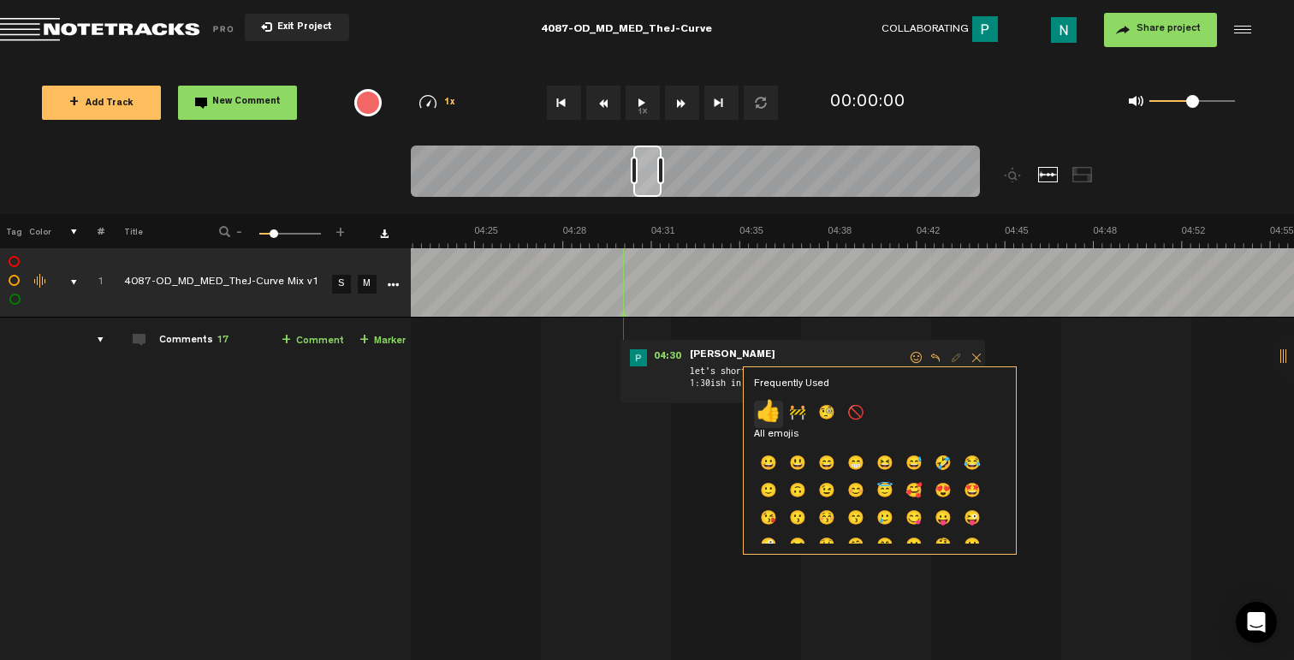
click at [768, 407] on p "👍" at bounding box center [768, 413] width 29 height 27
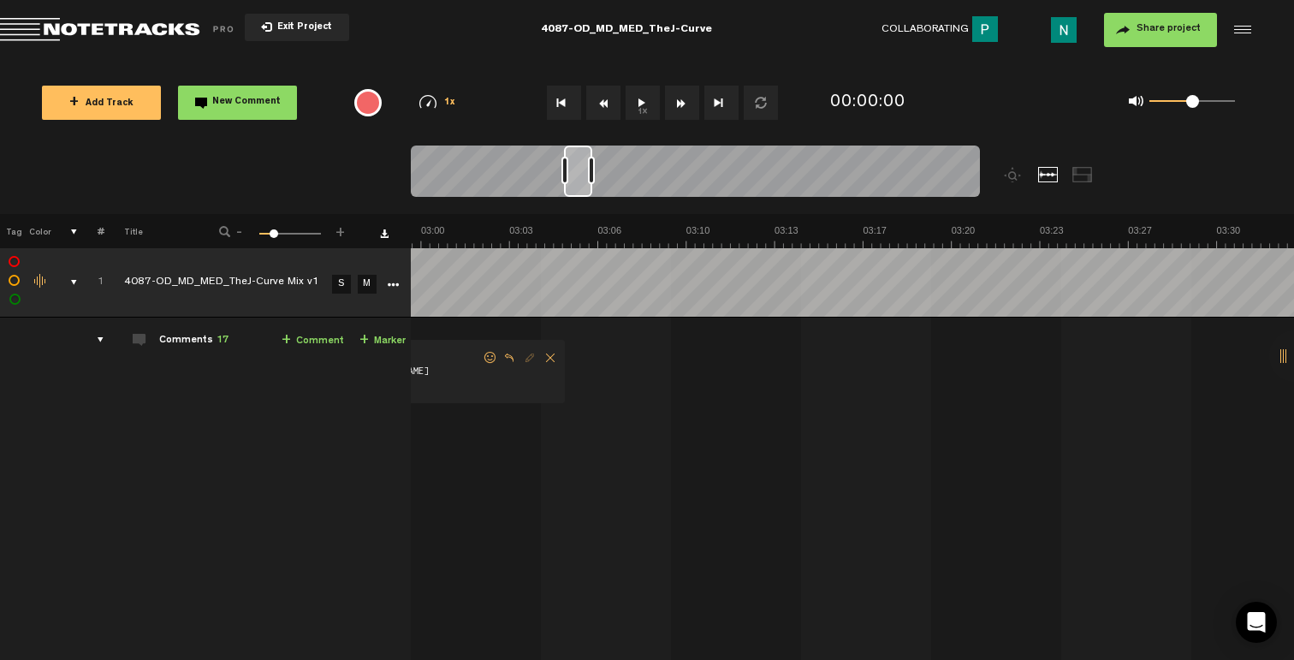
scroll to position [0, 4366]
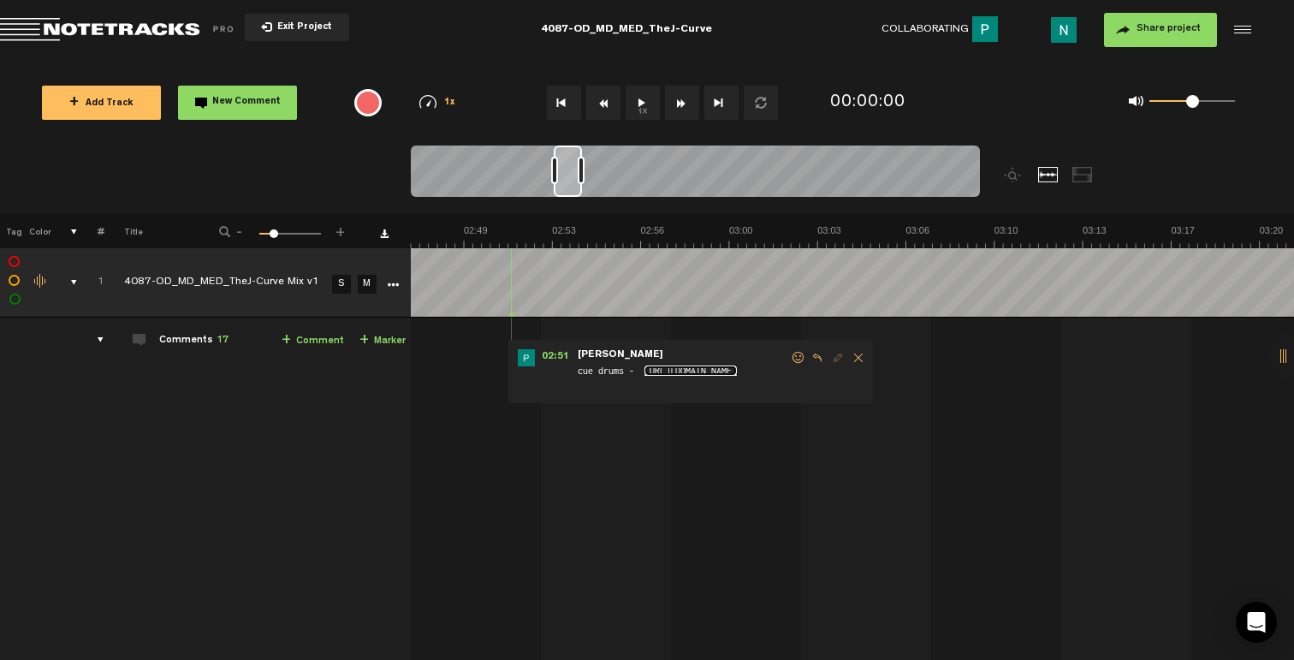
click at [673, 376] on link "[URL][DOMAIN_NAME]" at bounding box center [690, 370] width 92 height 10
click at [800, 357] on span at bounding box center [798, 358] width 17 height 12
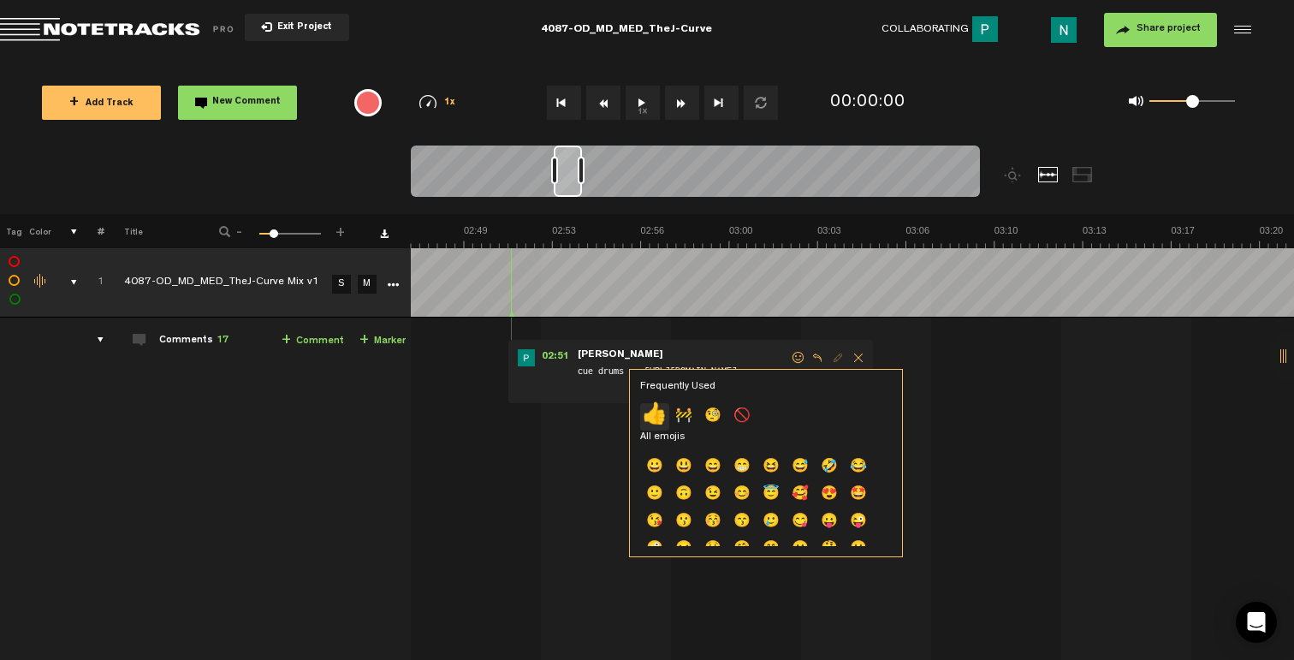
click at [657, 418] on p "👍" at bounding box center [654, 416] width 29 height 27
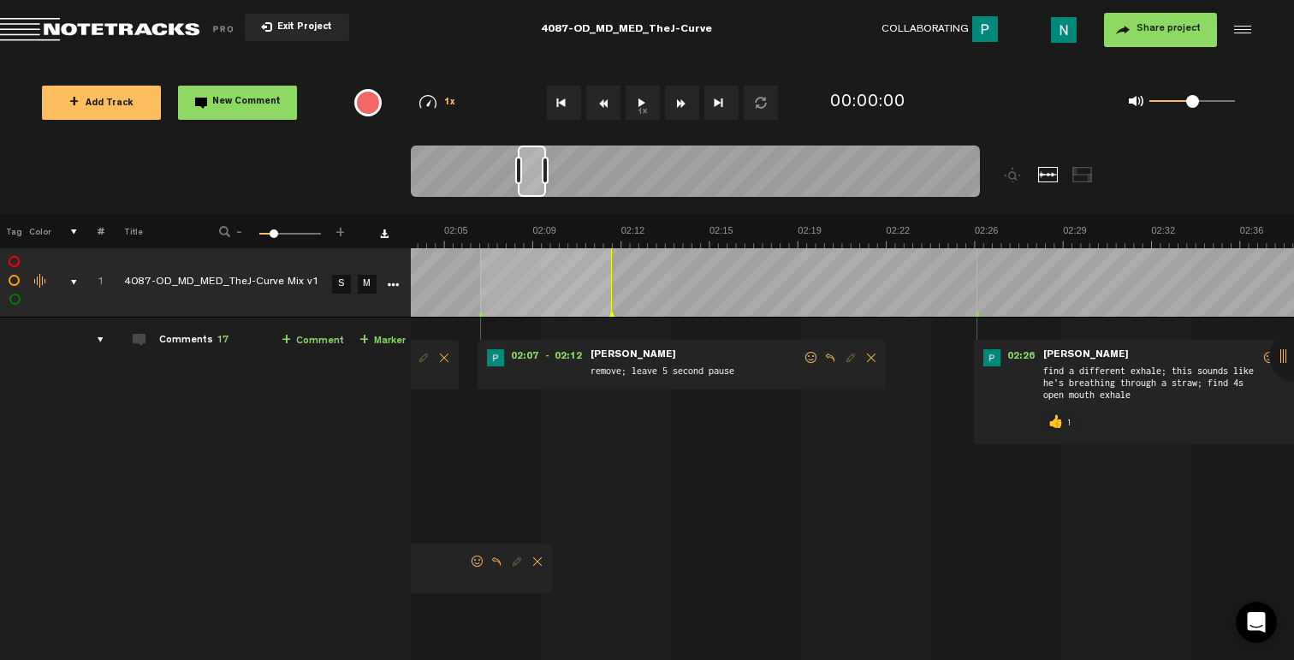
scroll to position [0, 3031]
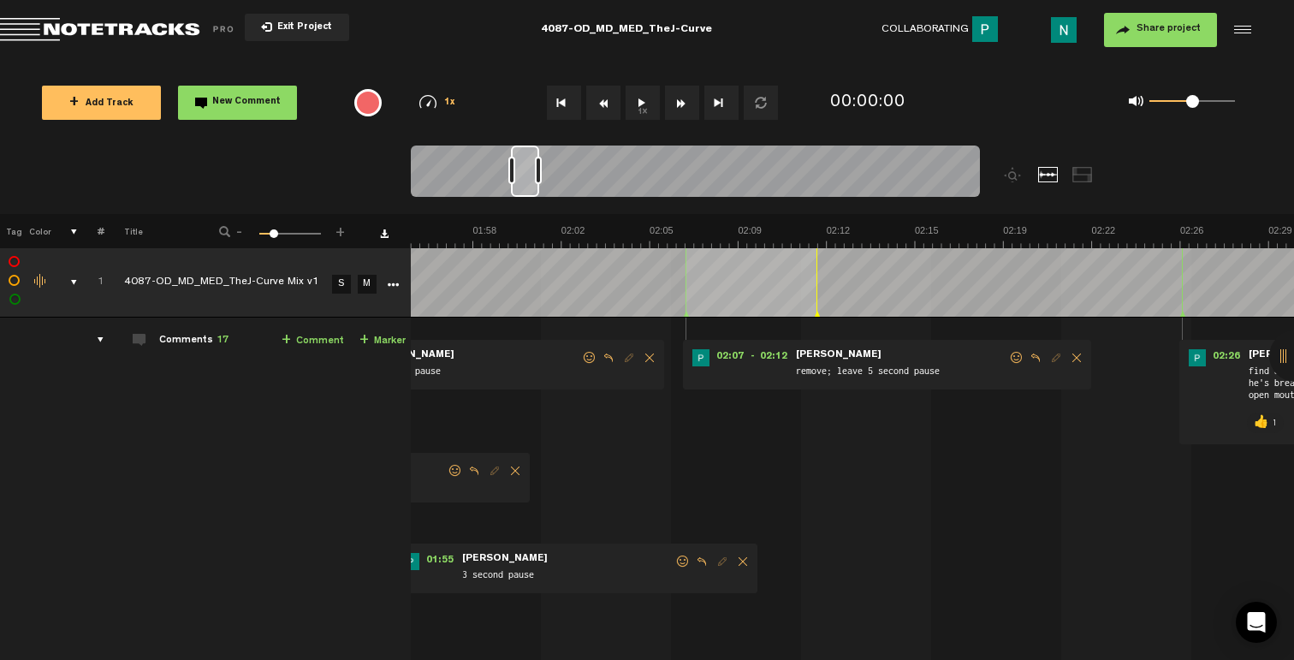
click at [1010, 354] on span at bounding box center [1016, 358] width 17 height 12
click at [1017, 361] on span at bounding box center [1016, 358] width 17 height 12
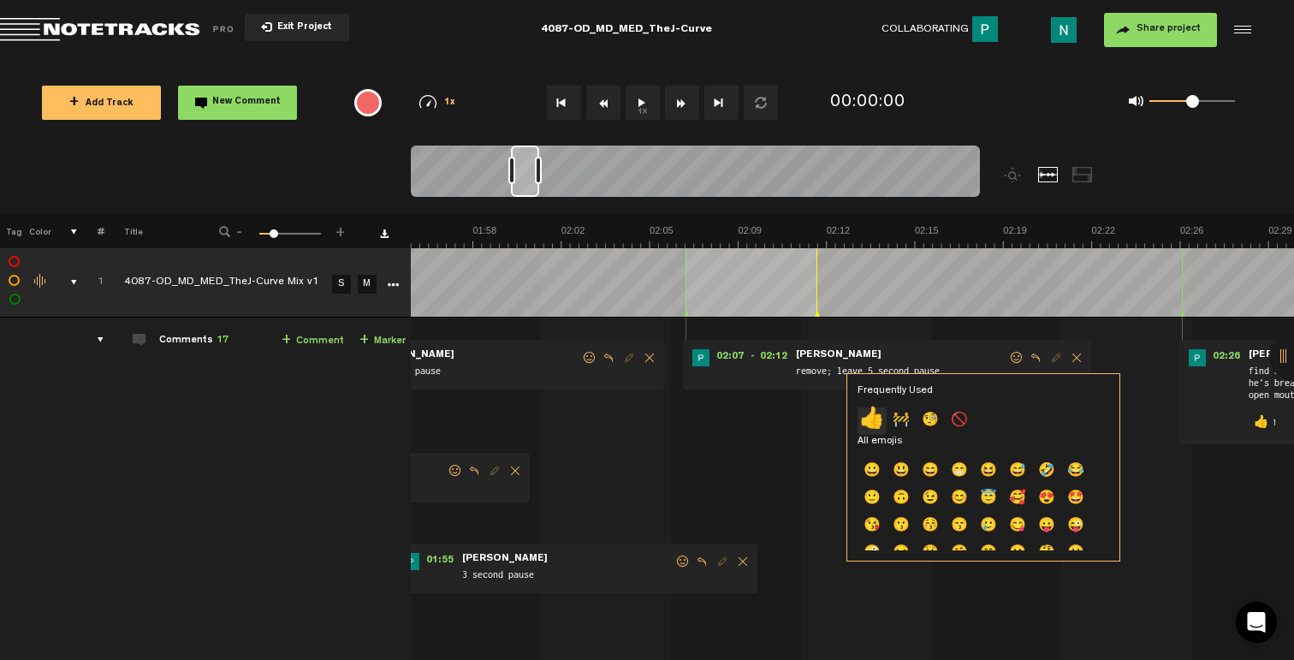
click at [872, 419] on p "👍" at bounding box center [871, 420] width 29 height 27
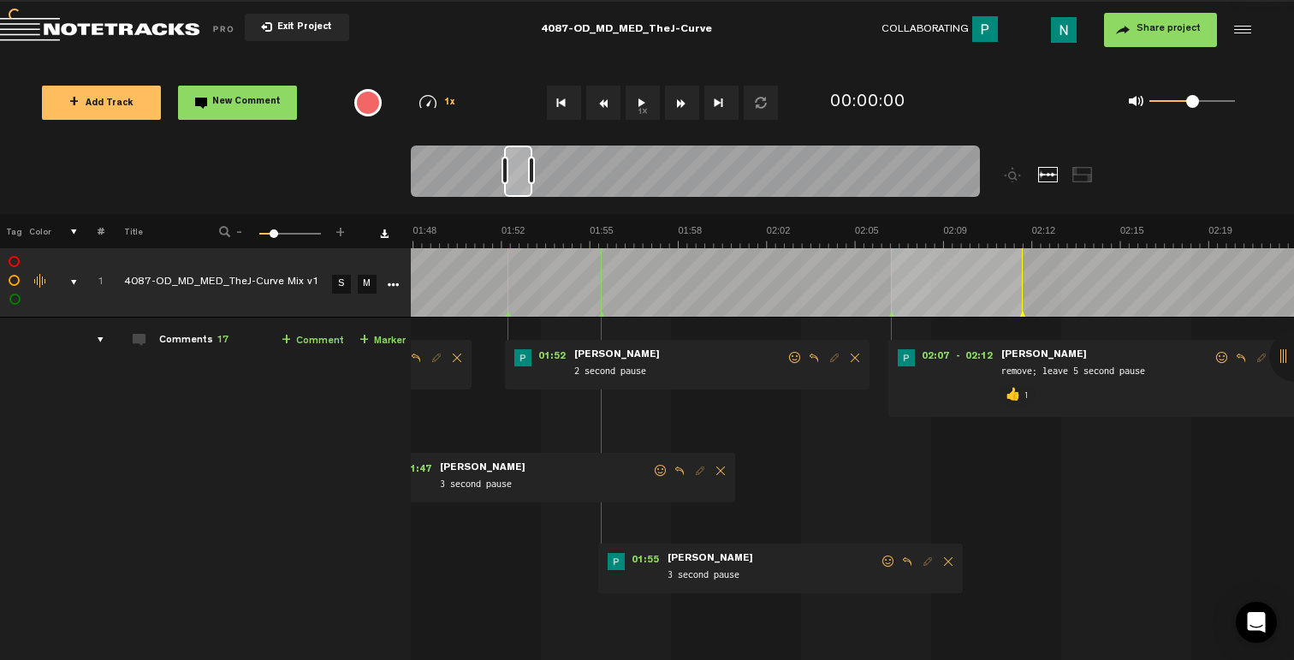
scroll to position [0, 2723]
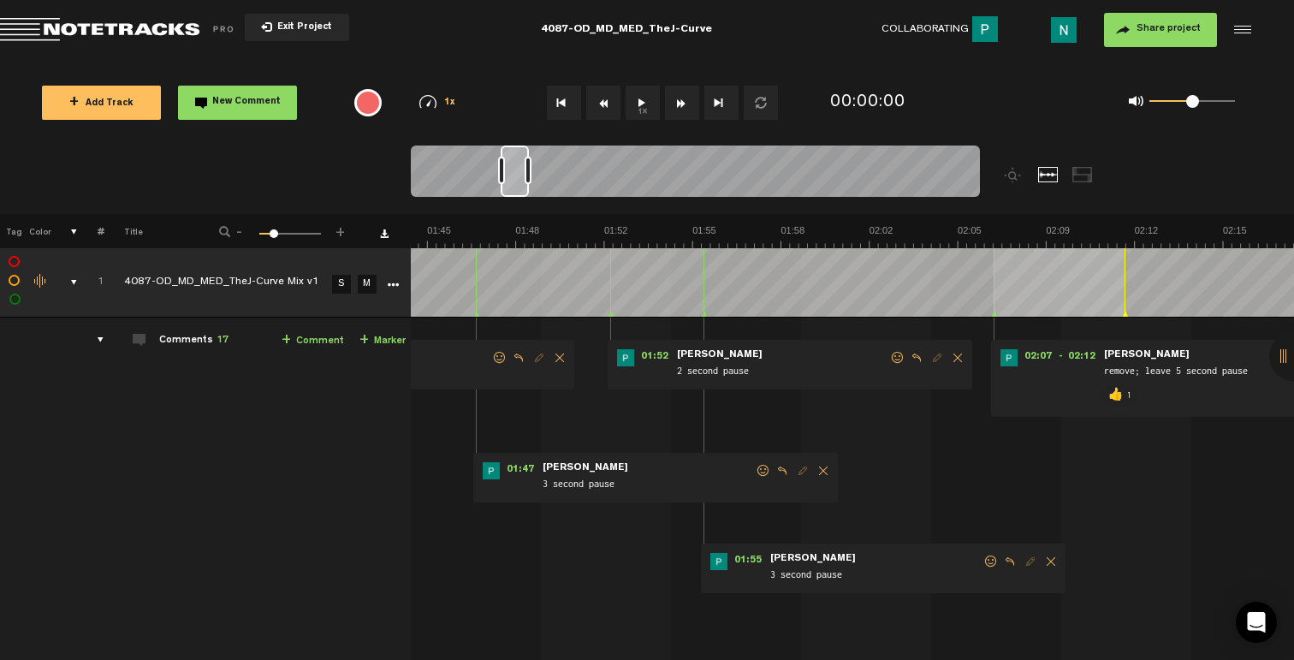
click at [987, 560] on span at bounding box center [990, 561] width 17 height 12
click at [845, 621] on p "👍" at bounding box center [841, 619] width 29 height 27
click at [891, 358] on span at bounding box center [897, 358] width 17 height 12
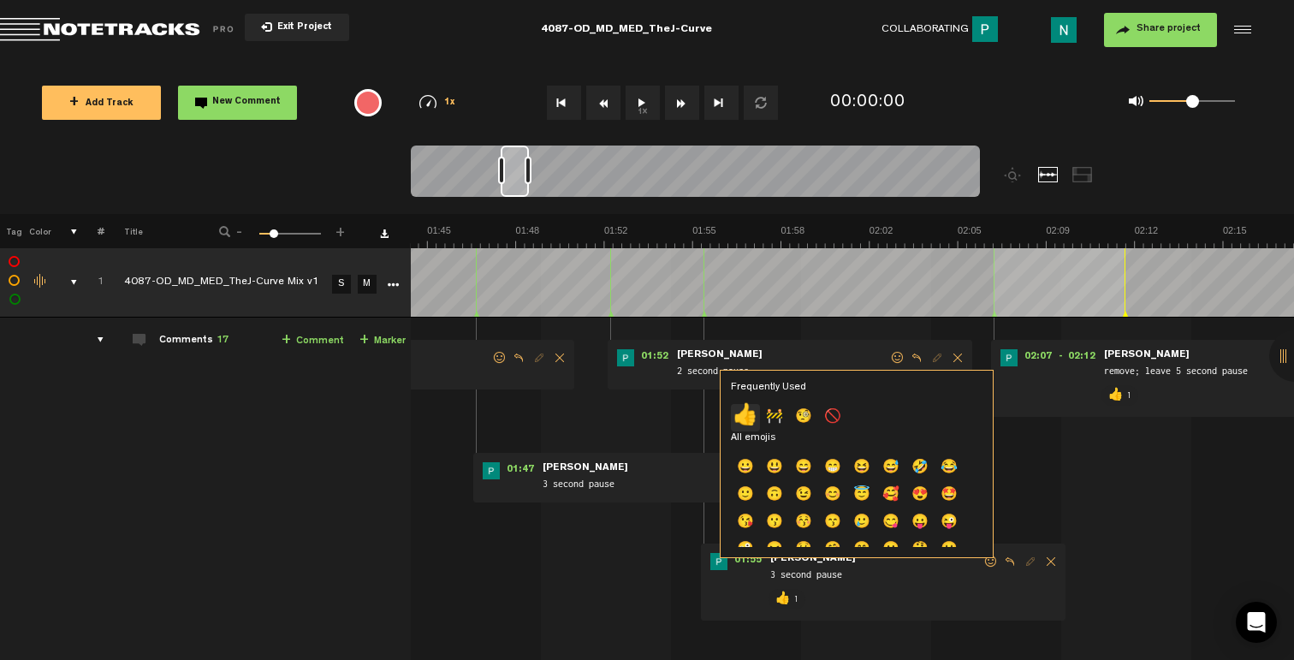
click at [750, 419] on p "👍" at bounding box center [745, 417] width 29 height 27
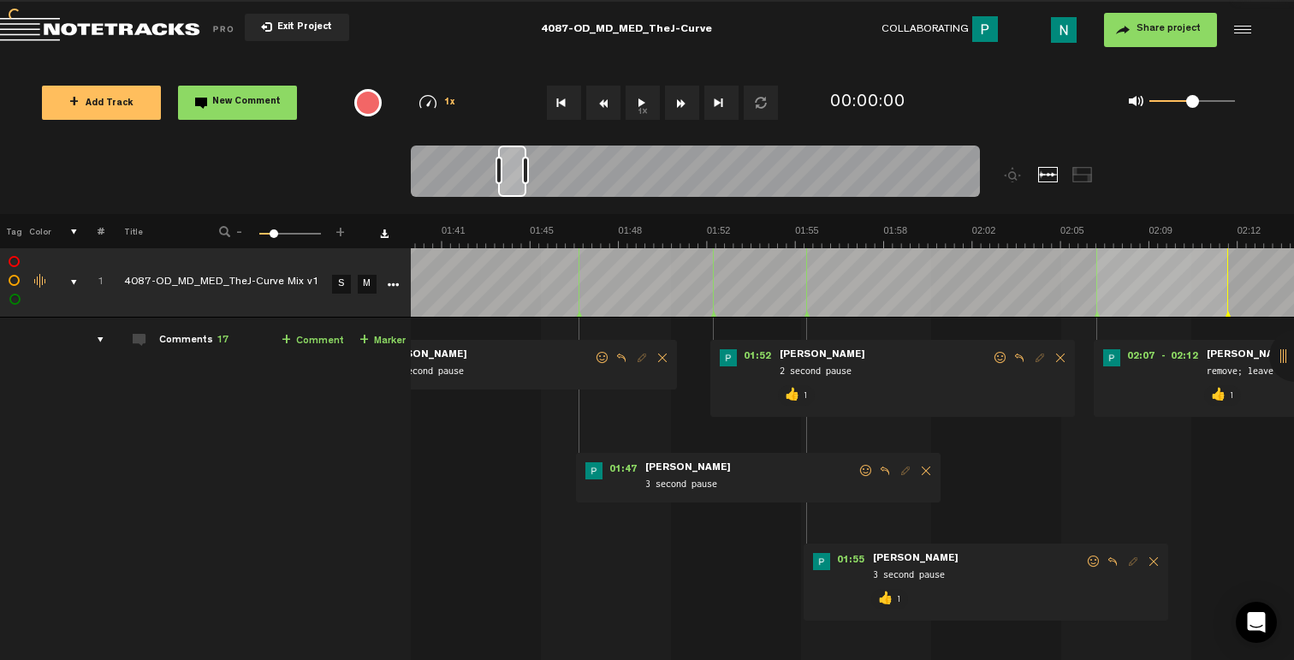
scroll to position [0, 2415]
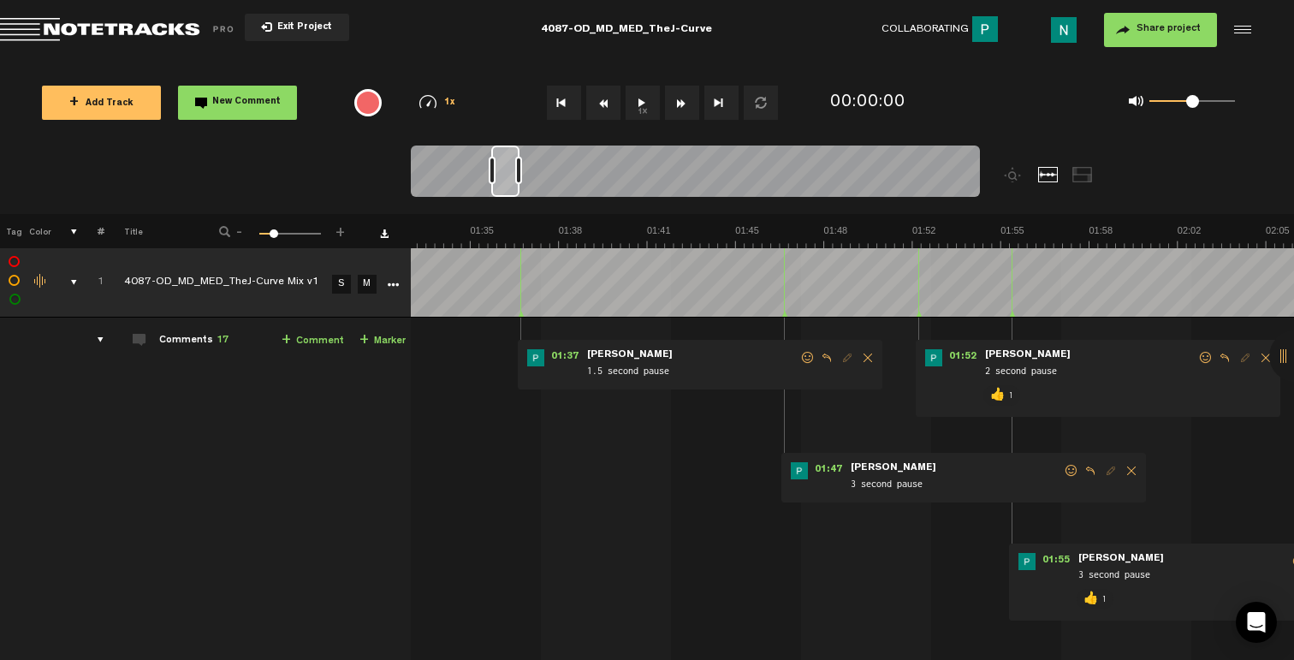
click at [1069, 465] on span at bounding box center [1071, 471] width 17 height 12
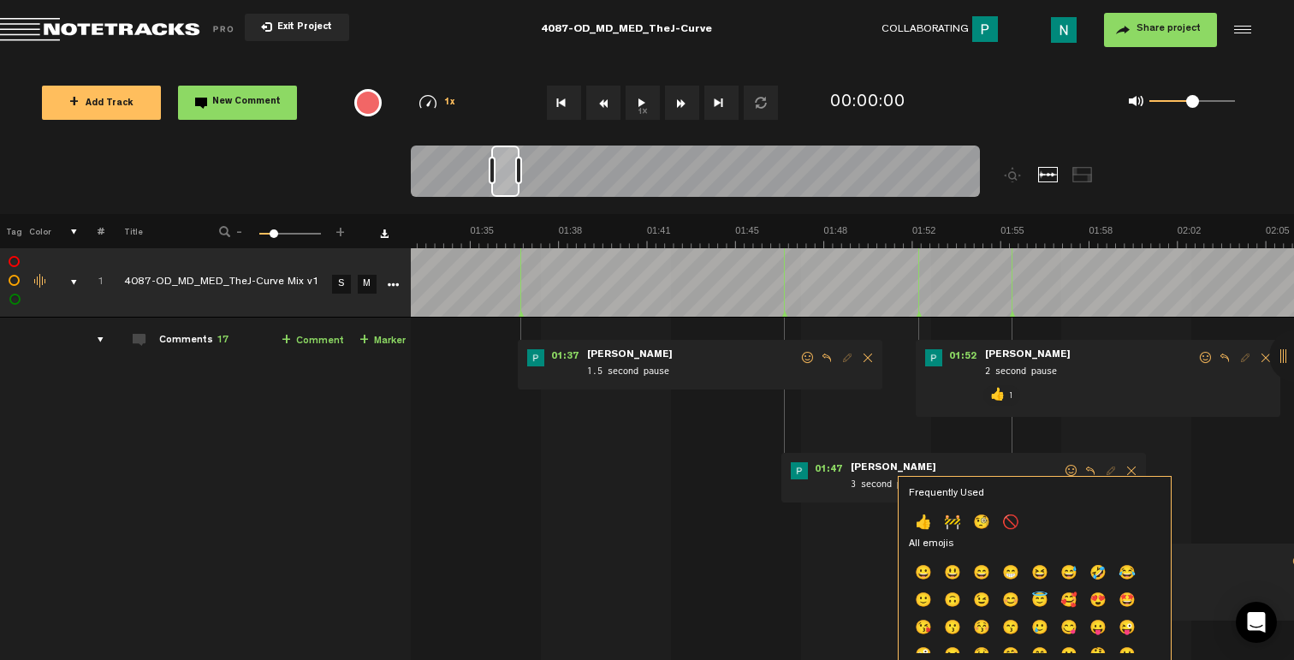
click at [927, 514] on p "👍" at bounding box center [923, 523] width 29 height 27
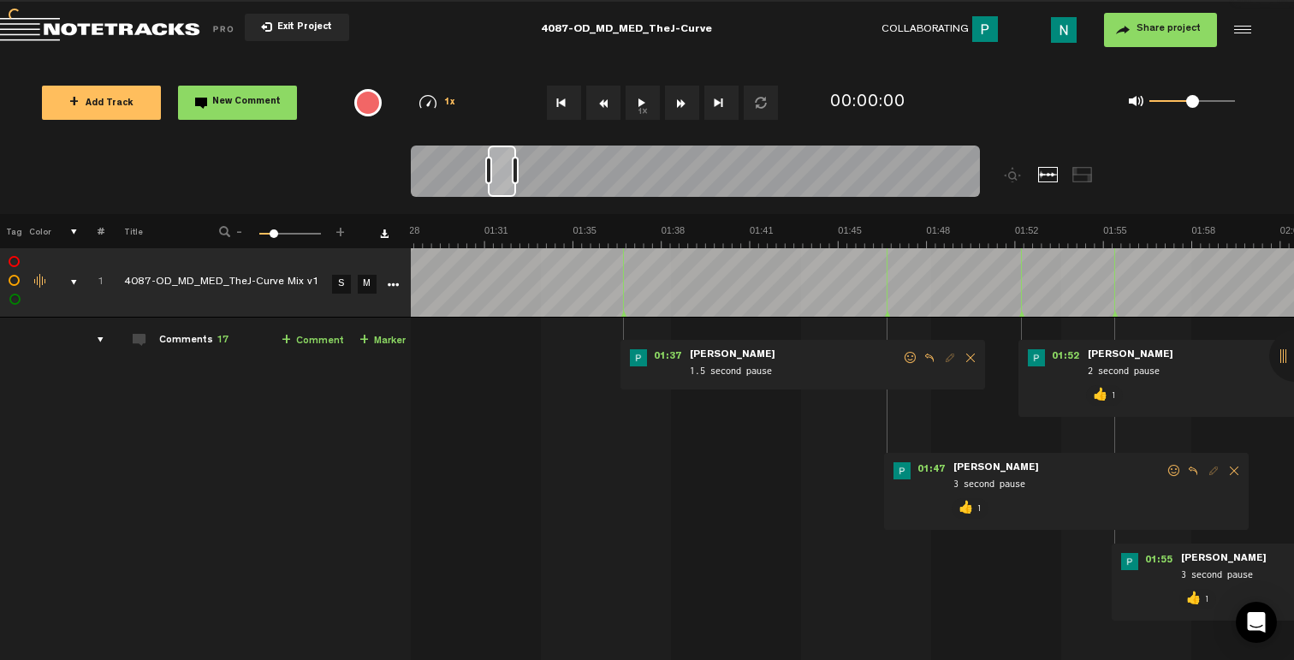
scroll to position [0, 2107]
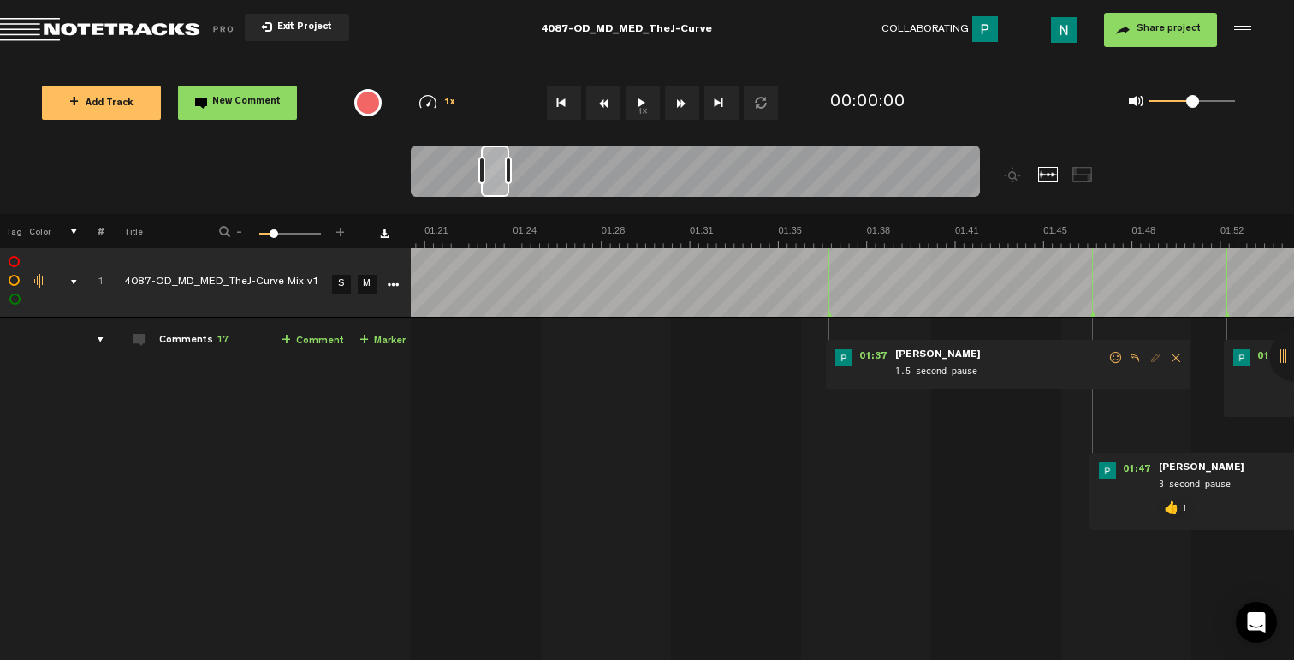
click at [1109, 359] on span at bounding box center [1115, 358] width 17 height 12
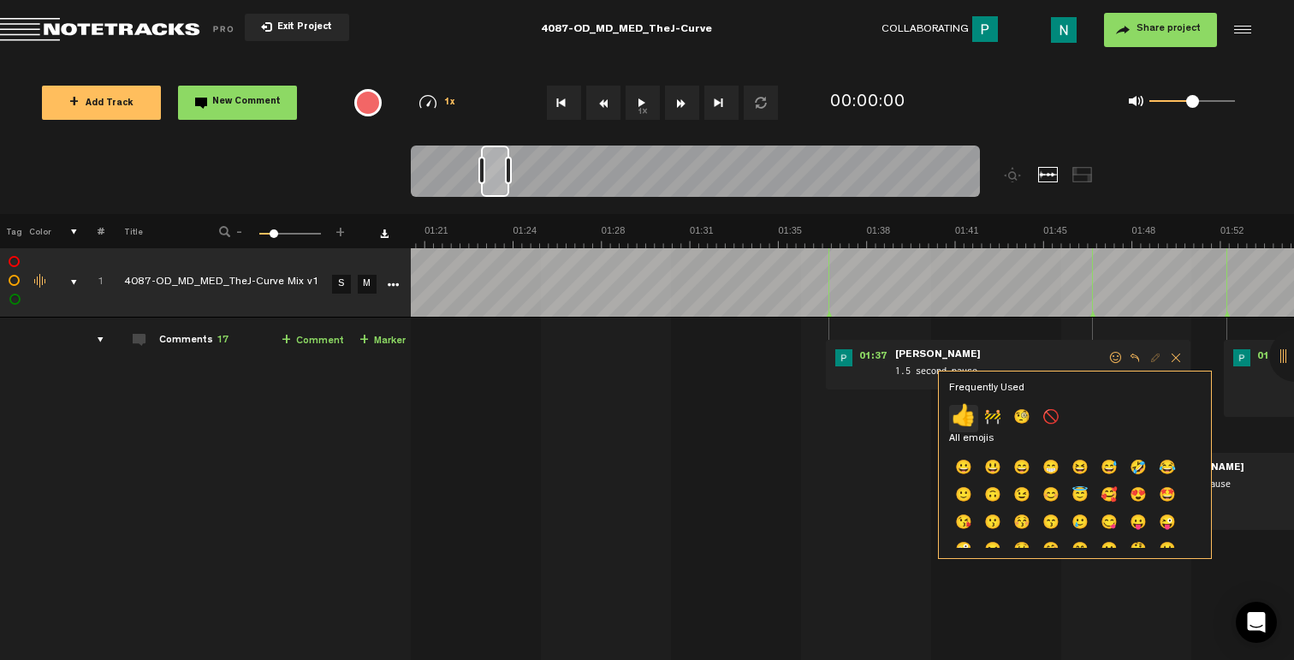
click at [968, 411] on p "👍" at bounding box center [963, 418] width 29 height 27
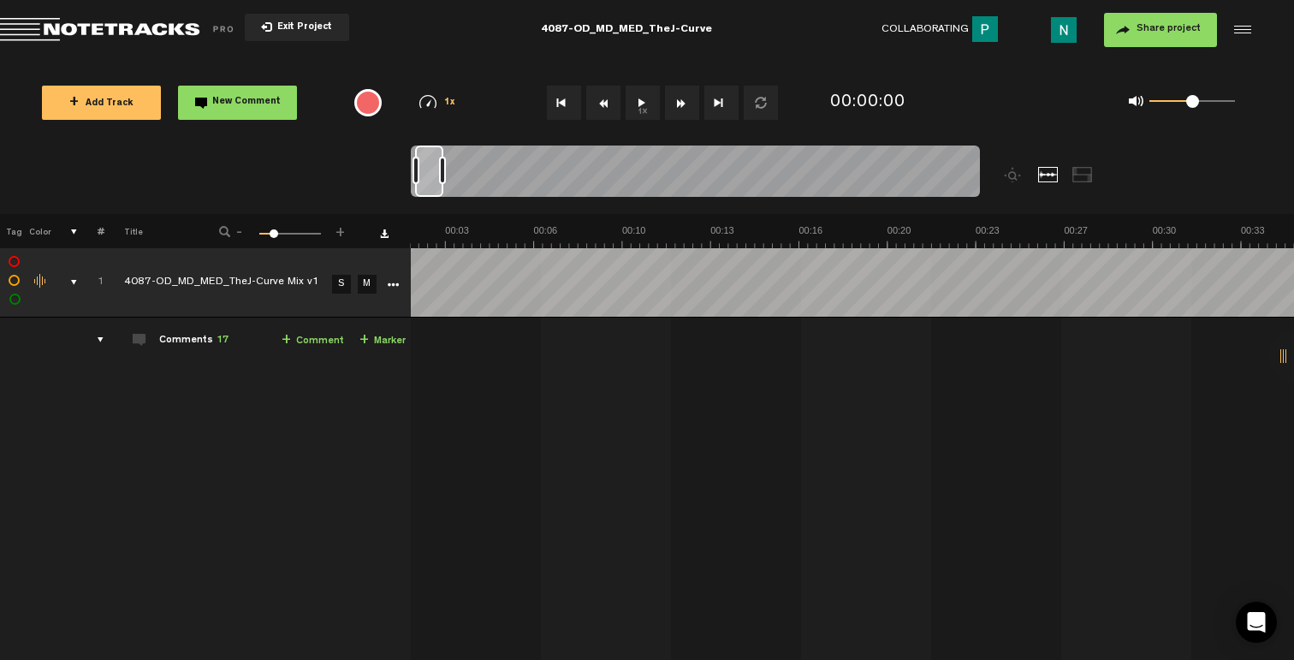
scroll to position [0, 0]
click at [74, 282] on div "comments, stamps & drawings" at bounding box center [67, 282] width 27 height 17
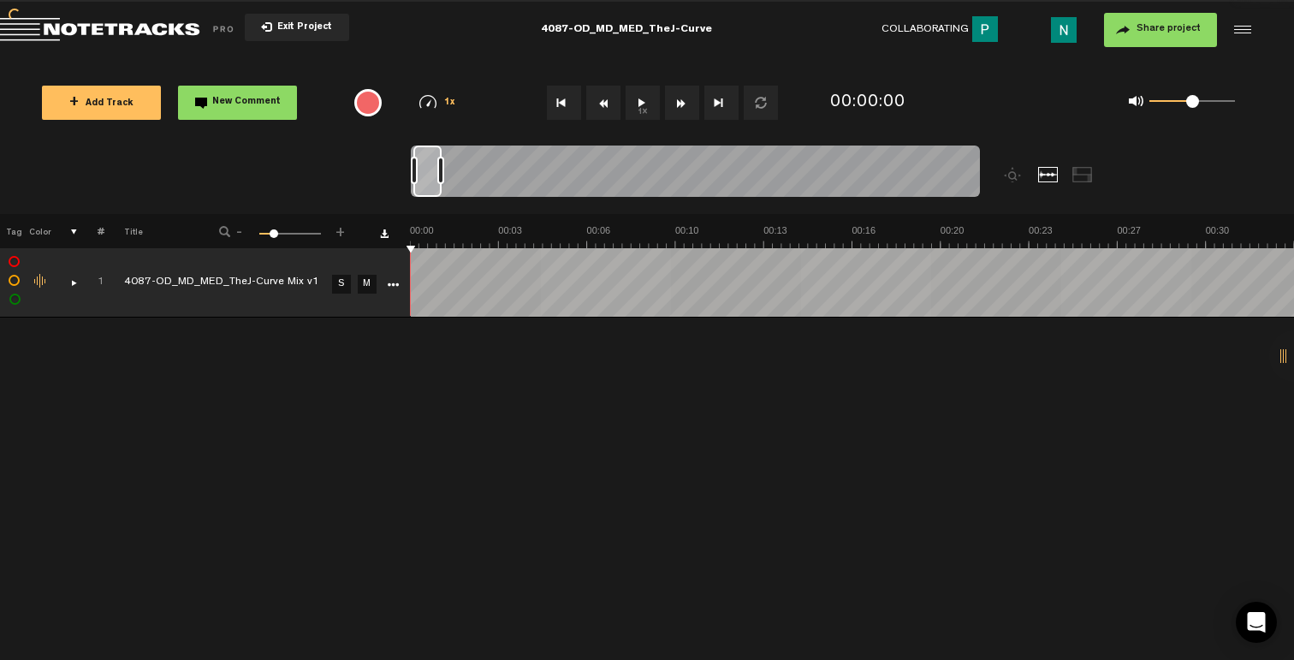
click at [151, 111] on button "+ Add Track" at bounding box center [101, 103] width 119 height 34
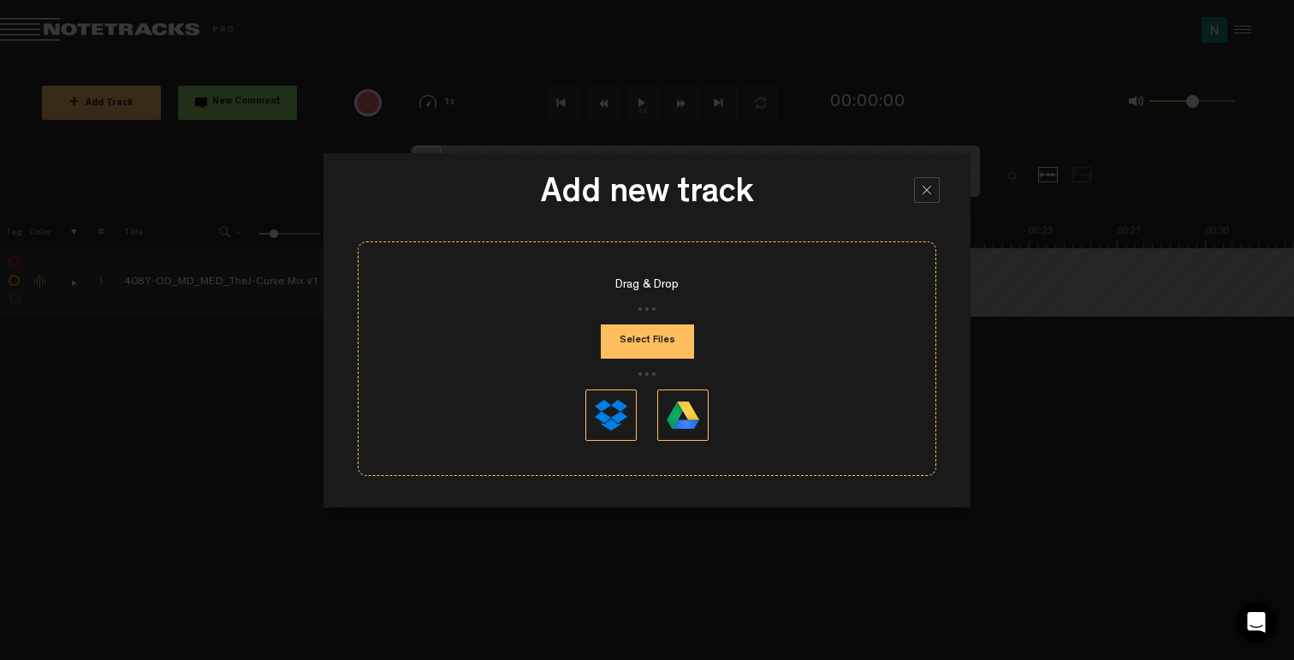
click at [656, 350] on button "Select Files" at bounding box center [647, 341] width 93 height 34
